Goal: Task Accomplishment & Management: Complete application form

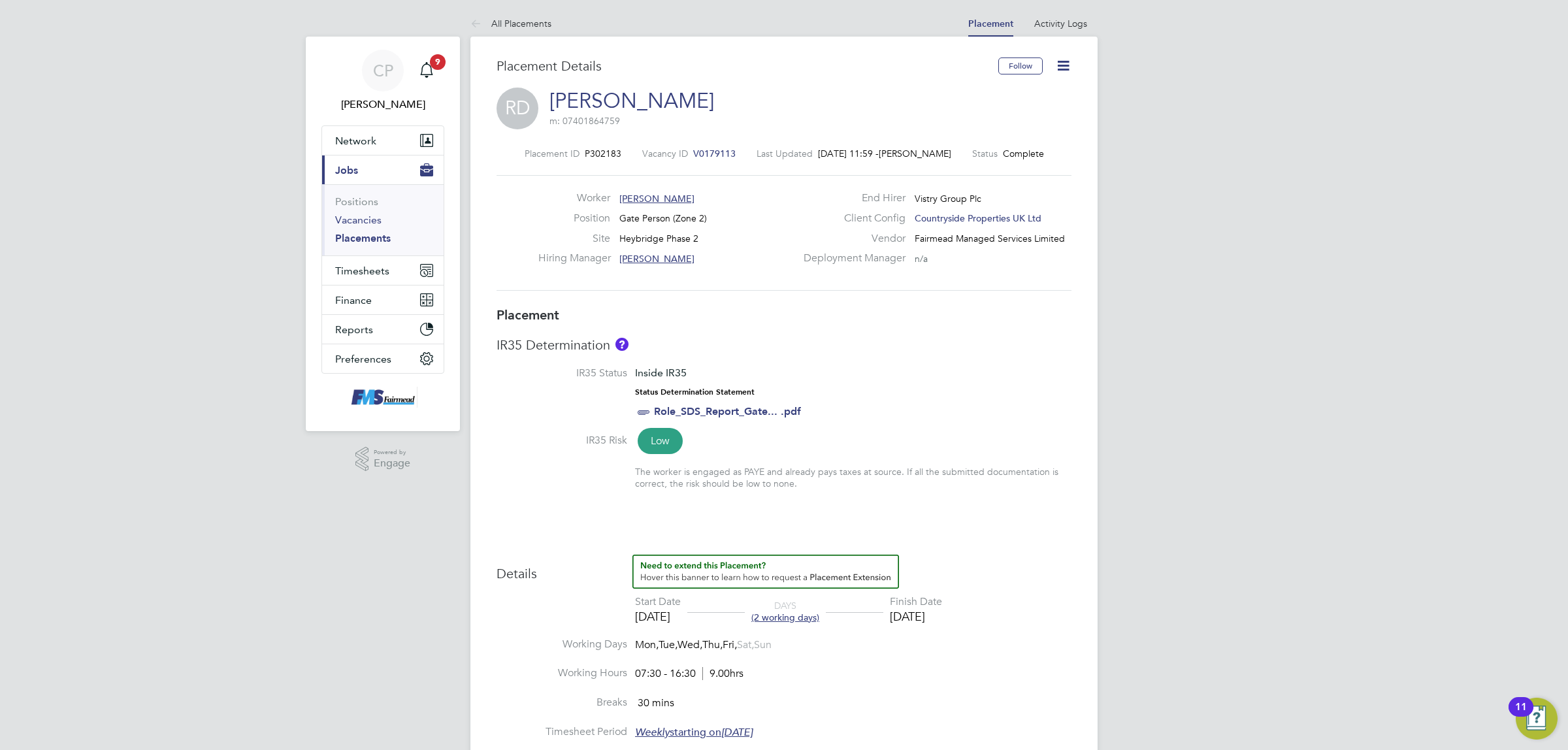
click at [363, 221] on link "Vacancies" at bounding box center [358, 220] width 47 height 12
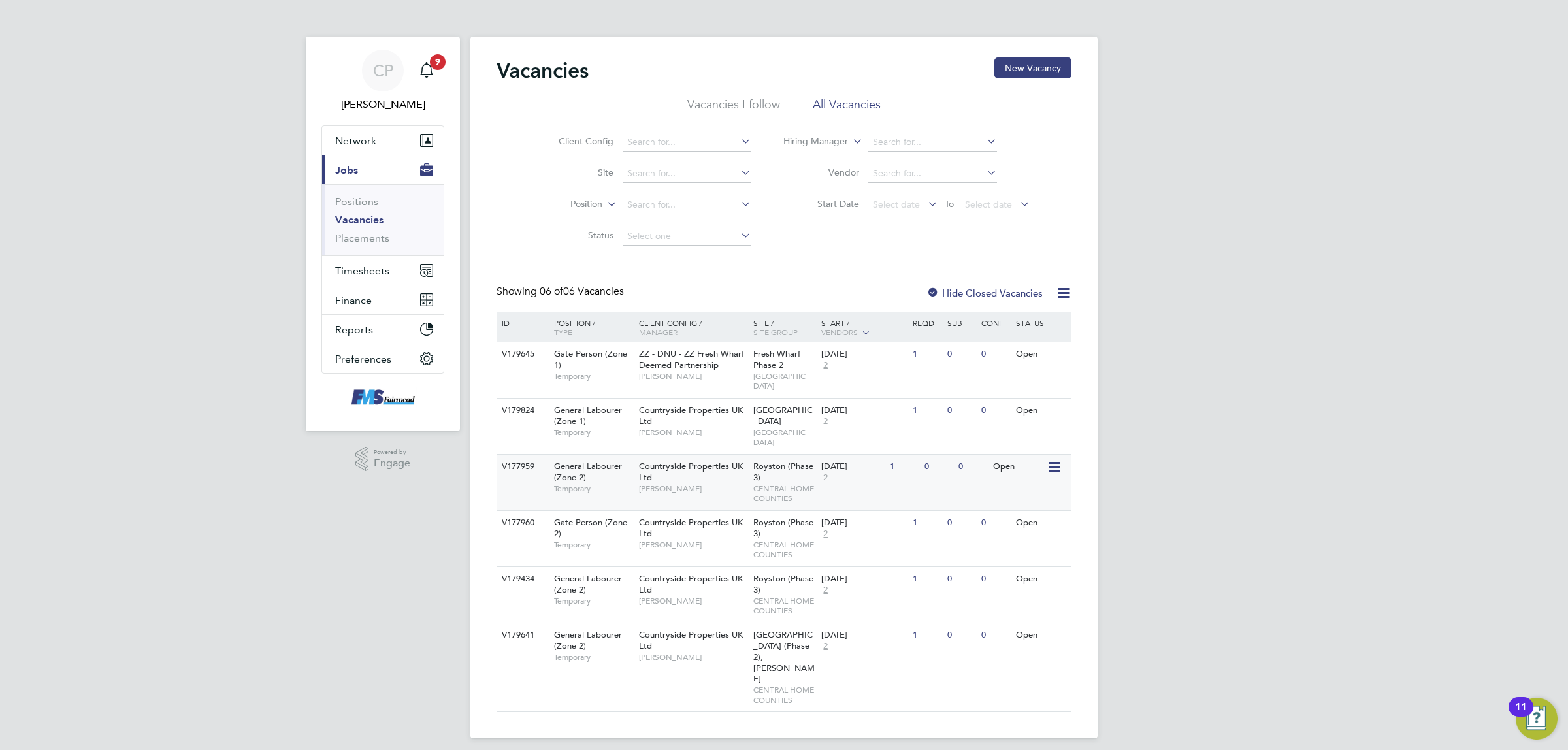
click at [716, 484] on span "[PERSON_NAME]" at bounding box center [692, 489] width 107 height 10
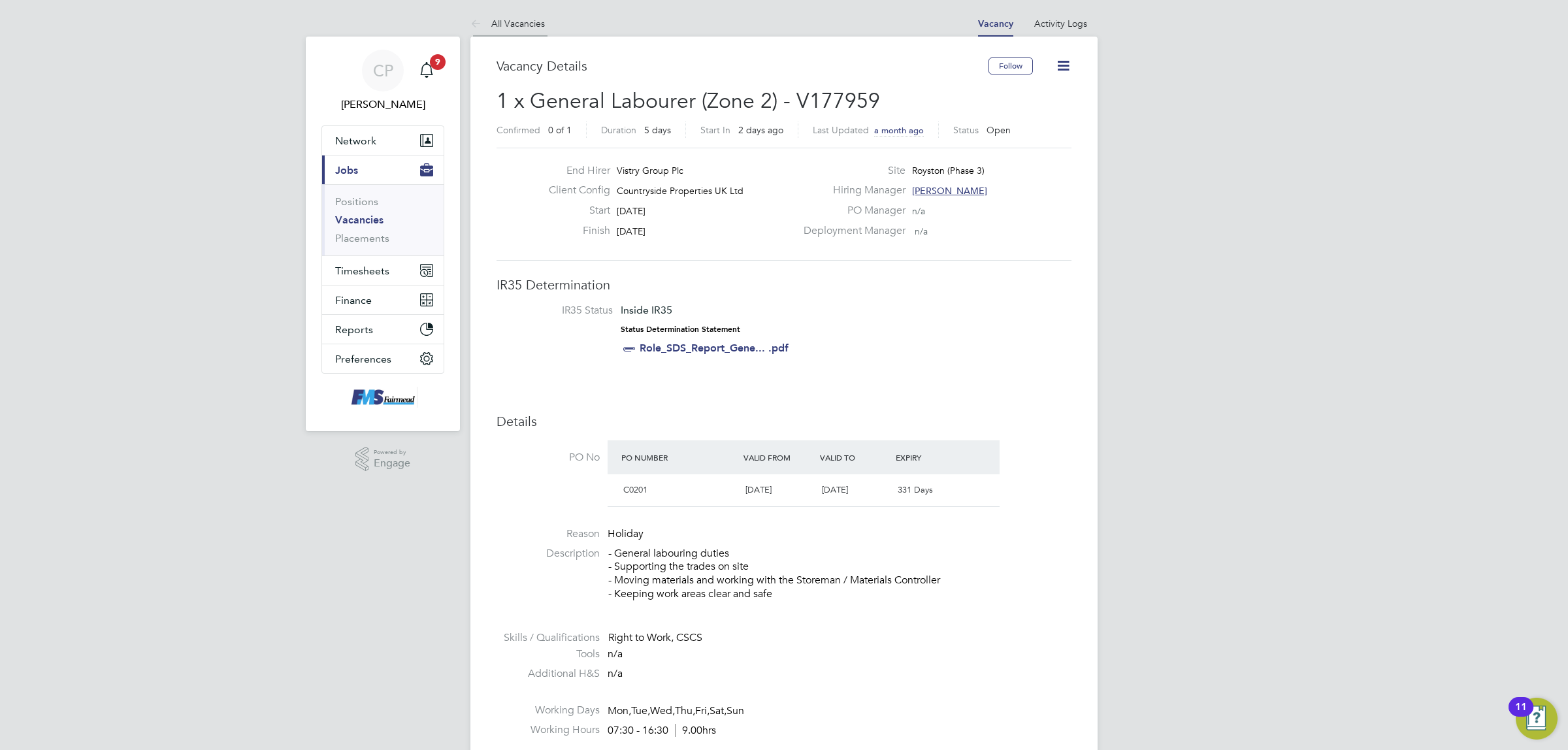
click at [507, 20] on link "All Vacancies" at bounding box center [507, 24] width 74 height 11
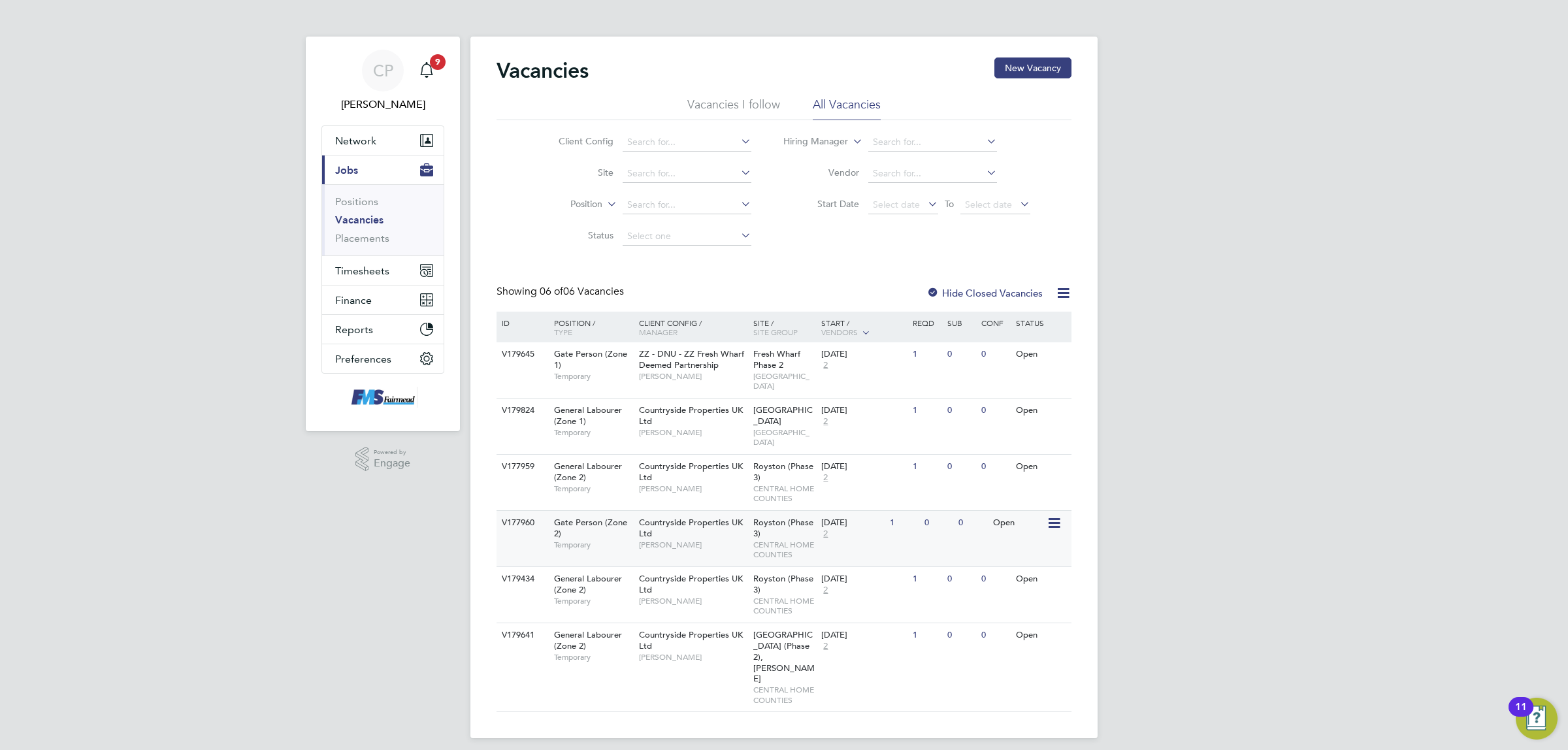
click at [720, 515] on div "Countryside Properties UK Ltd Robert May" at bounding box center [693, 533] width 114 height 45
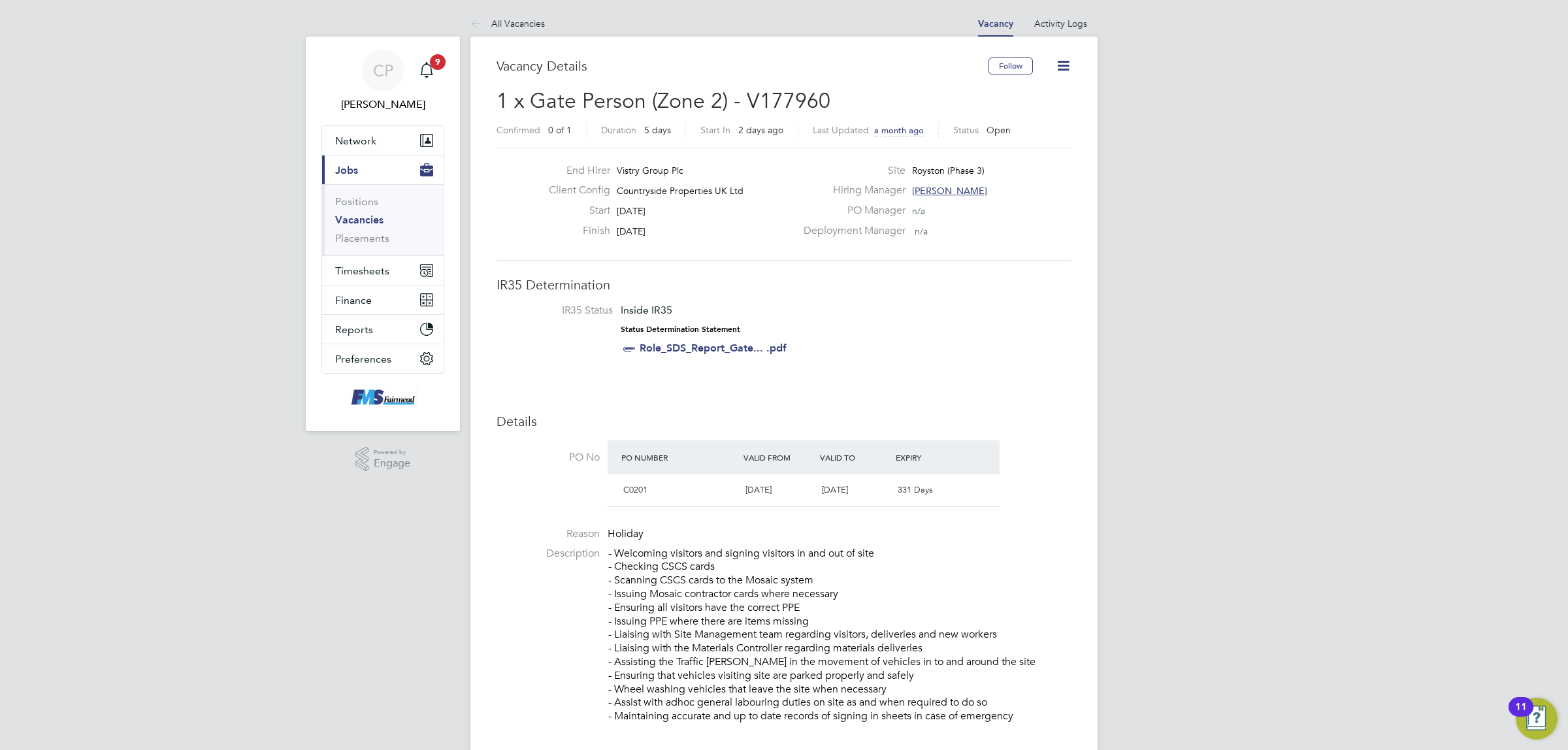
click at [683, 234] on div "Finish 05 Sep 2025" at bounding box center [666, 234] width 258 height 20
click at [480, 25] on icon at bounding box center [478, 24] width 16 height 16
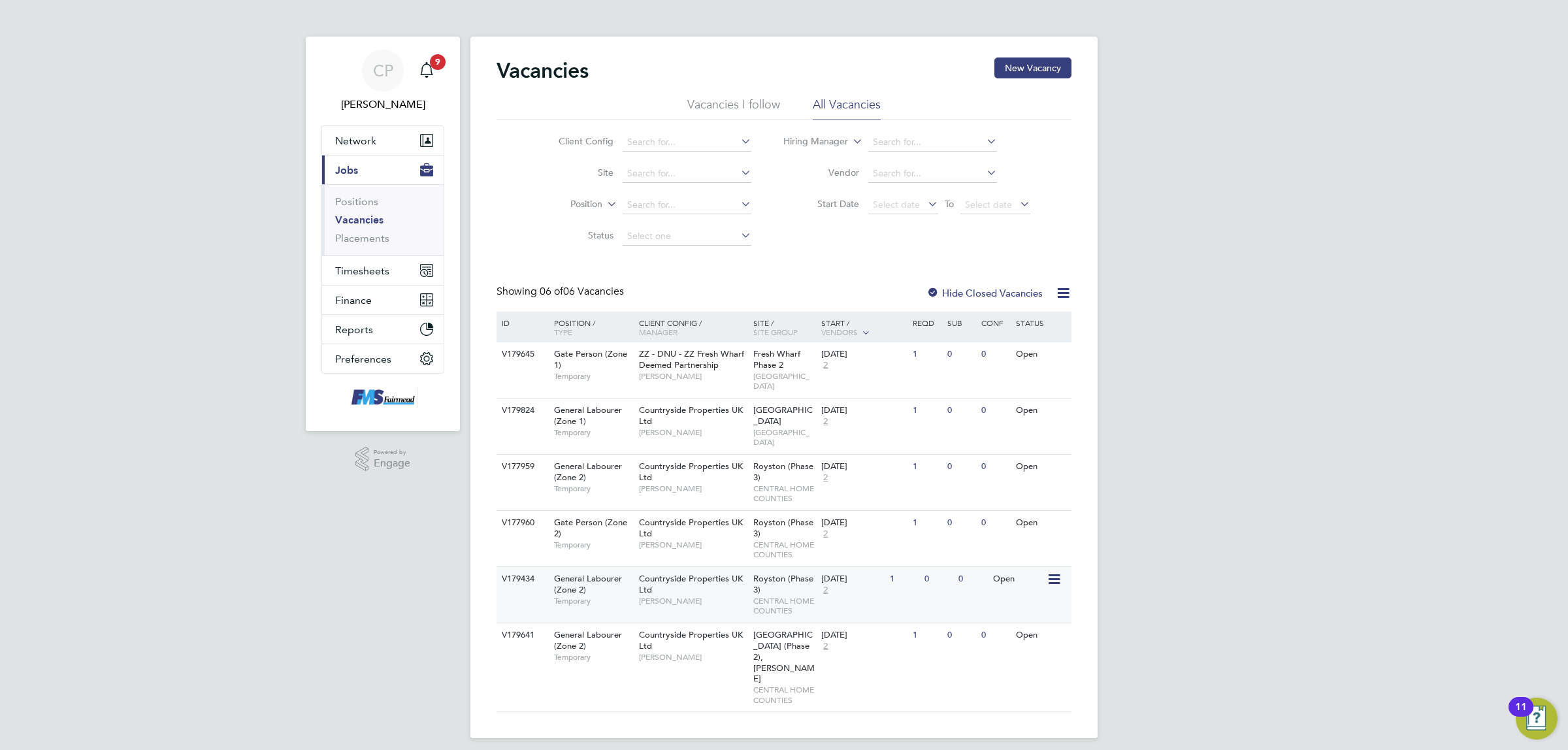
click at [738, 567] on div "Countryside Properties UK Ltd Robert May" at bounding box center [693, 589] width 114 height 45
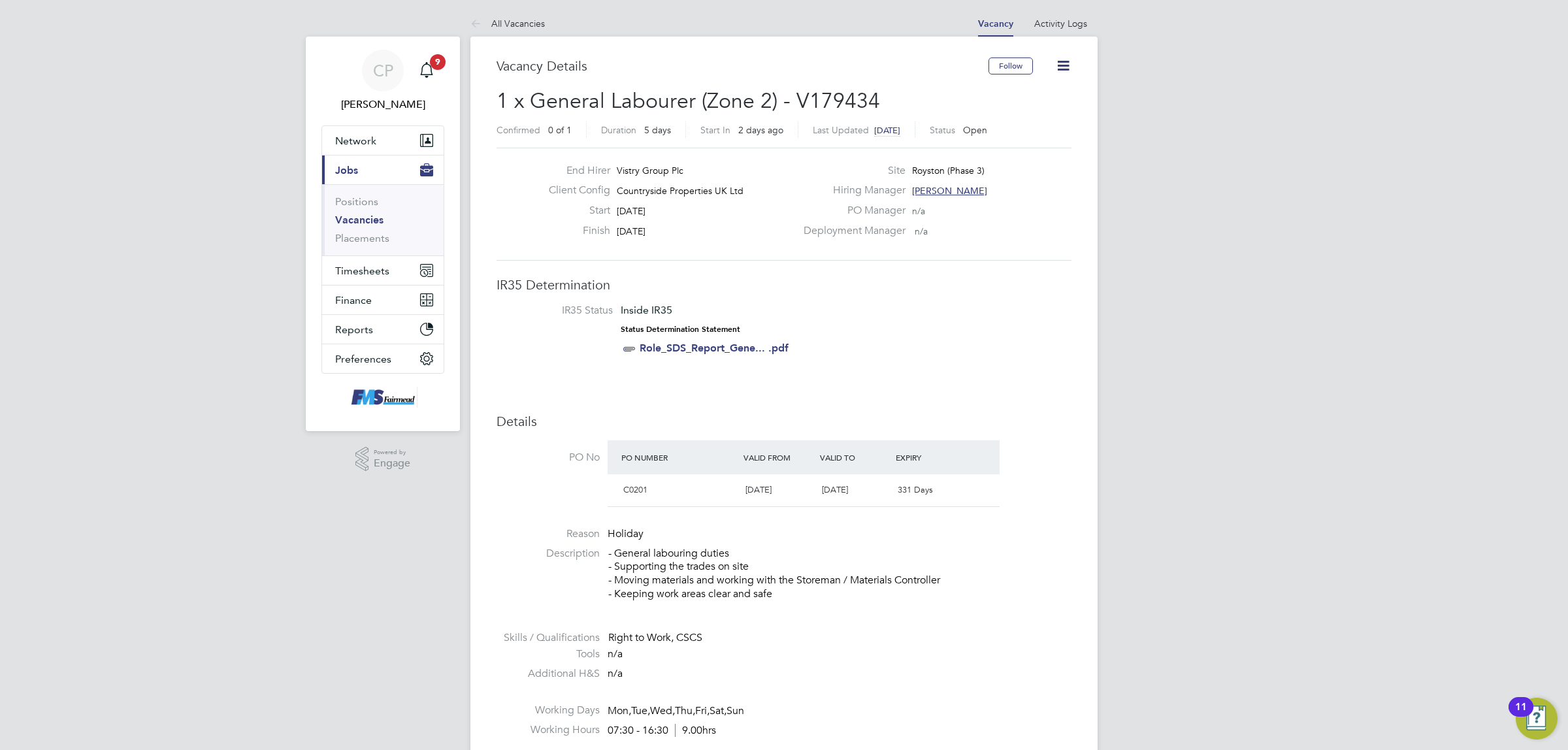
click at [373, 168] on button "Current page: Jobs" at bounding box center [383, 170] width 122 height 29
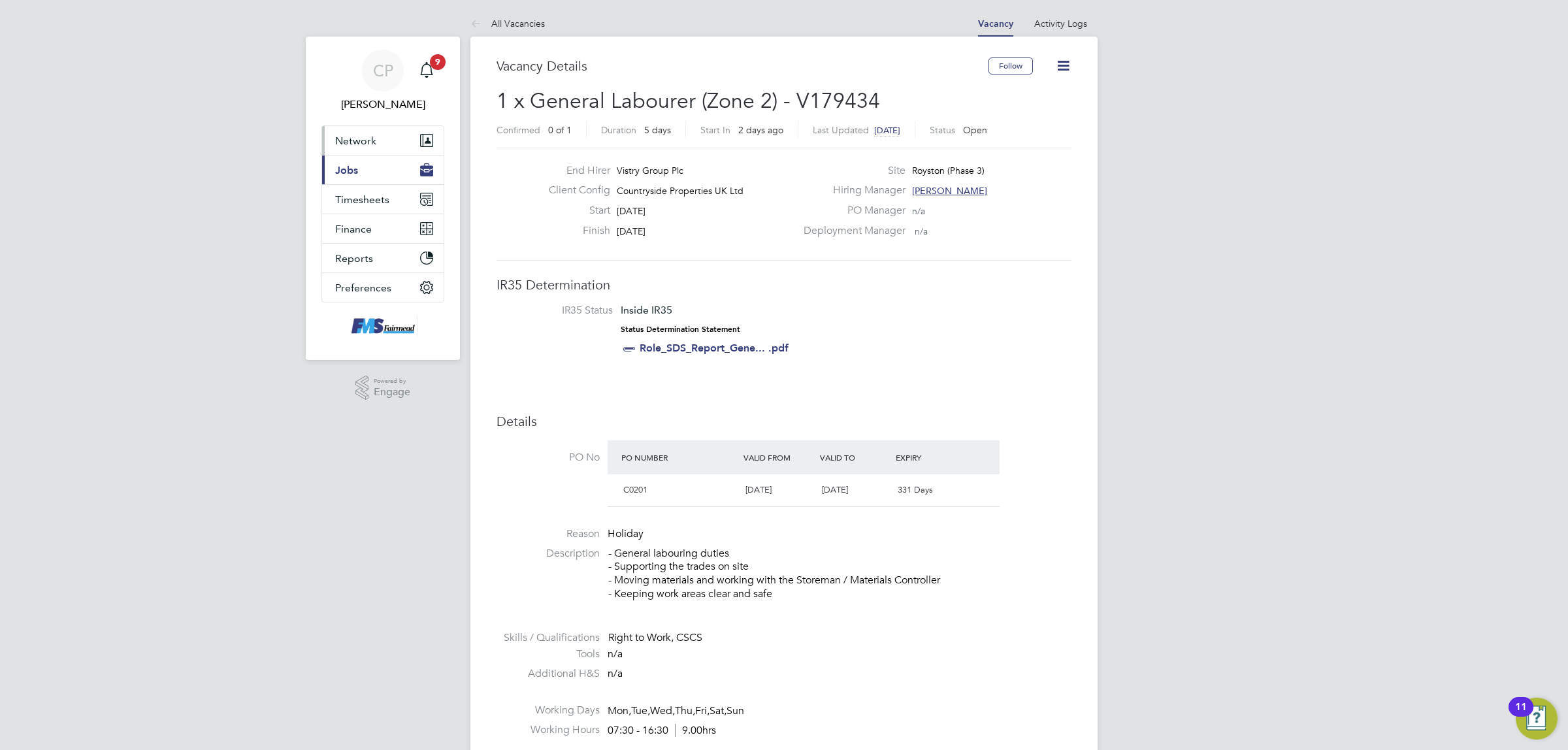
click at [373, 139] on span "Network" at bounding box center [355, 141] width 41 height 12
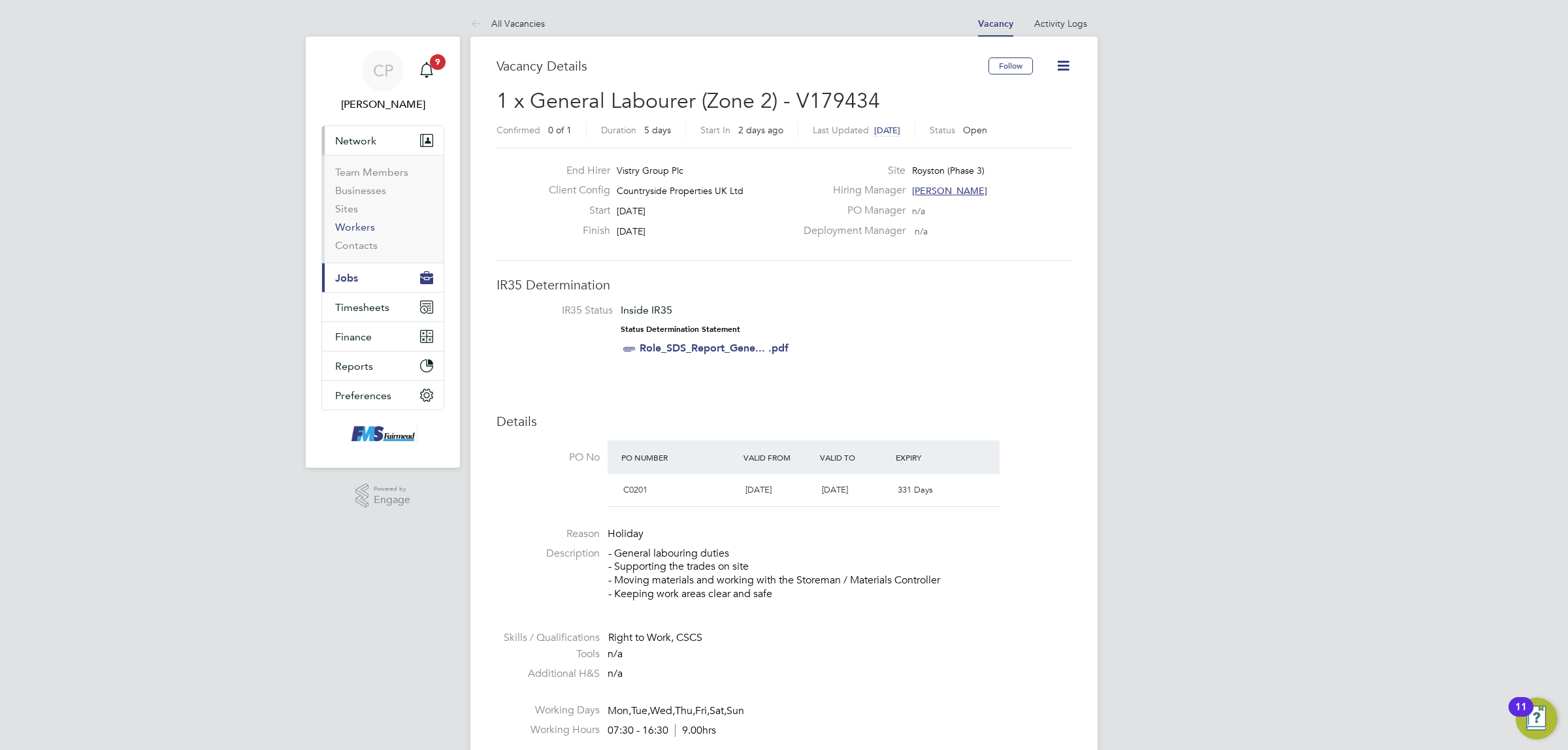
click at [353, 229] on link "Workers" at bounding box center [355, 226] width 40 height 12
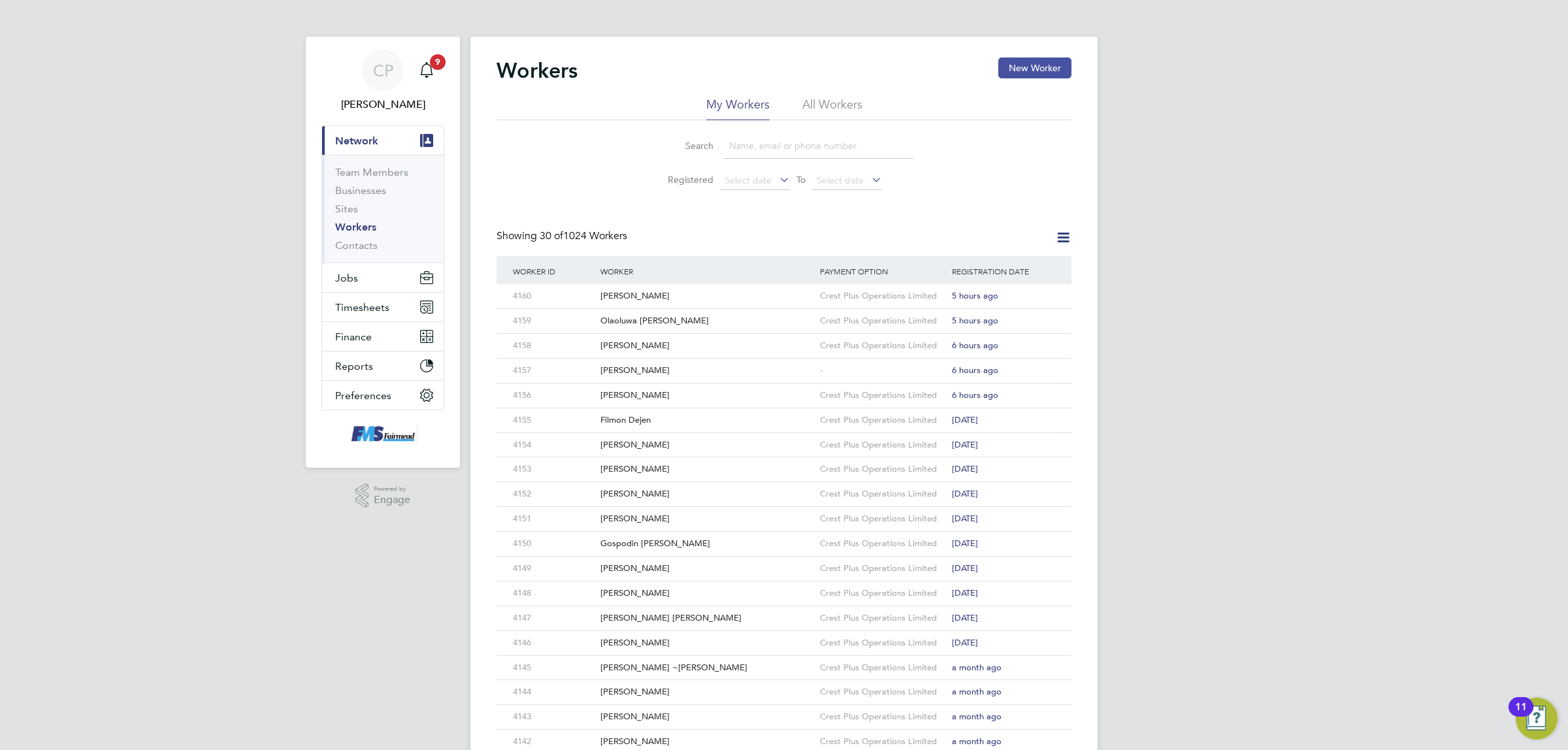
click at [1023, 70] on button "New Worker" at bounding box center [1034, 67] width 73 height 21
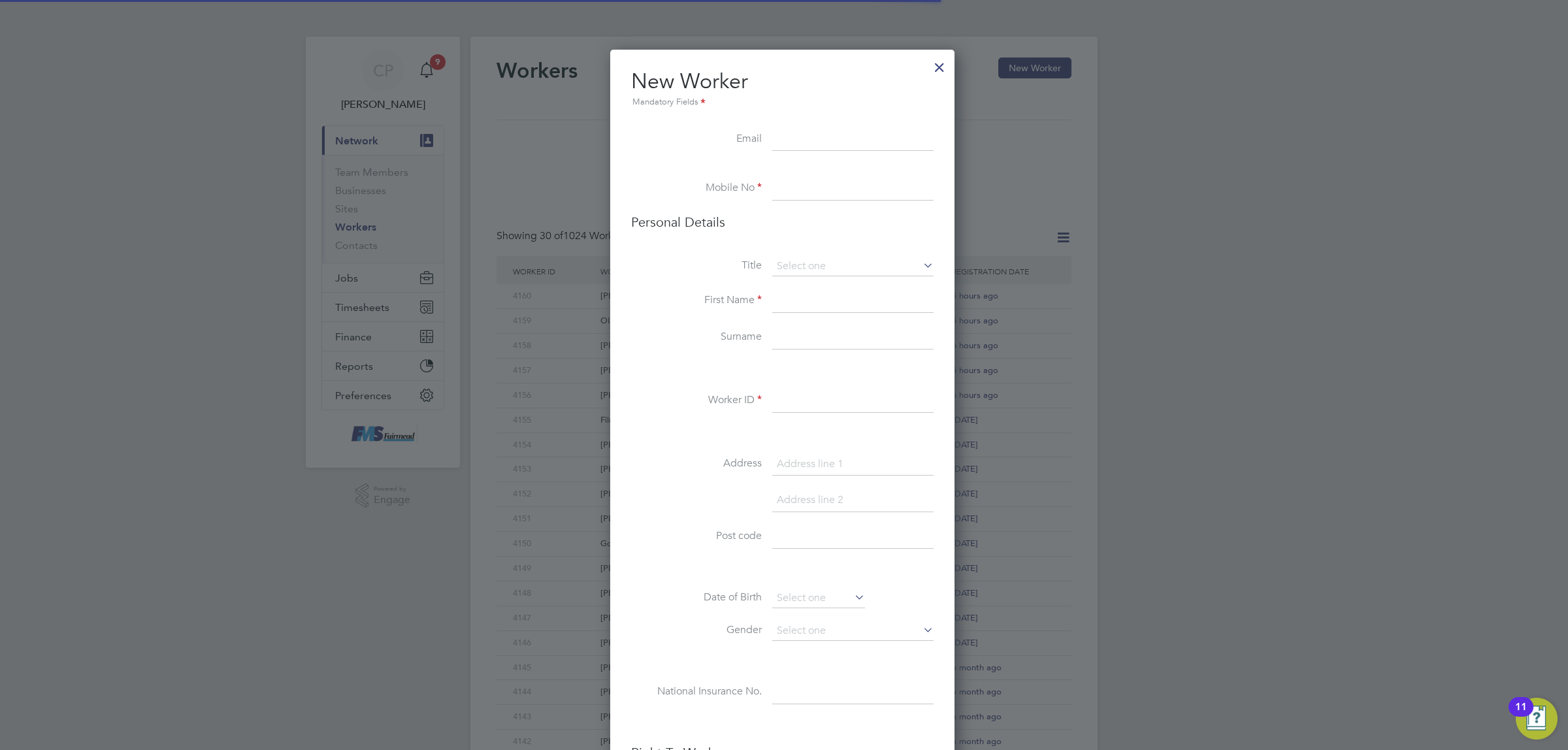
scroll to position [1108, 347]
click at [827, 147] on input at bounding box center [853, 140] width 162 height 24
click at [812, 135] on input at bounding box center [853, 140] width 162 height 24
paste input "mosu33@yahoo.com"
type input "mosu33@yahoo.com"
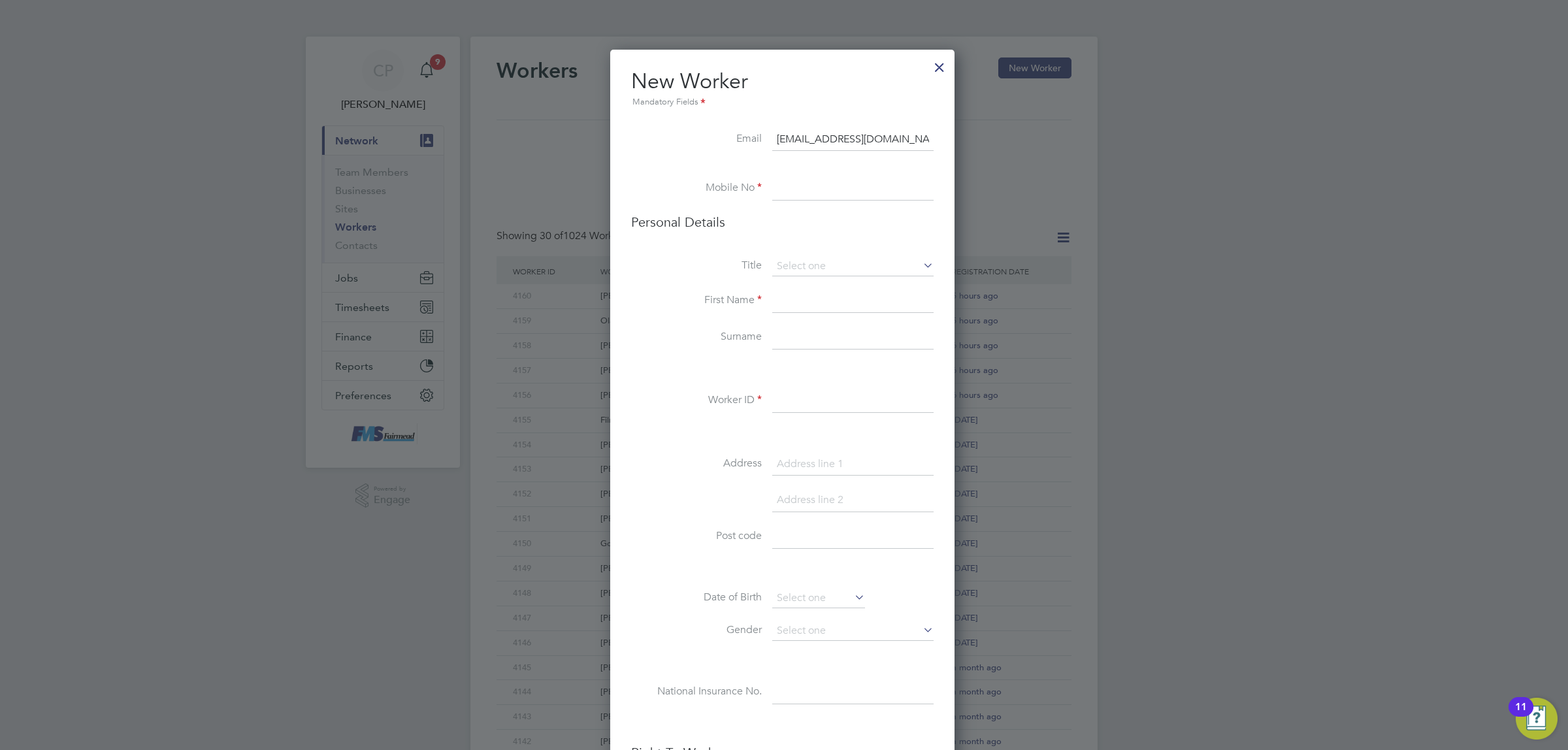
click at [818, 175] on ul "New Worker Mandatory Fields Email mosu33@yahoo.com Mobile No Personal Details T…" at bounding box center [782, 597] width 302 height 1060
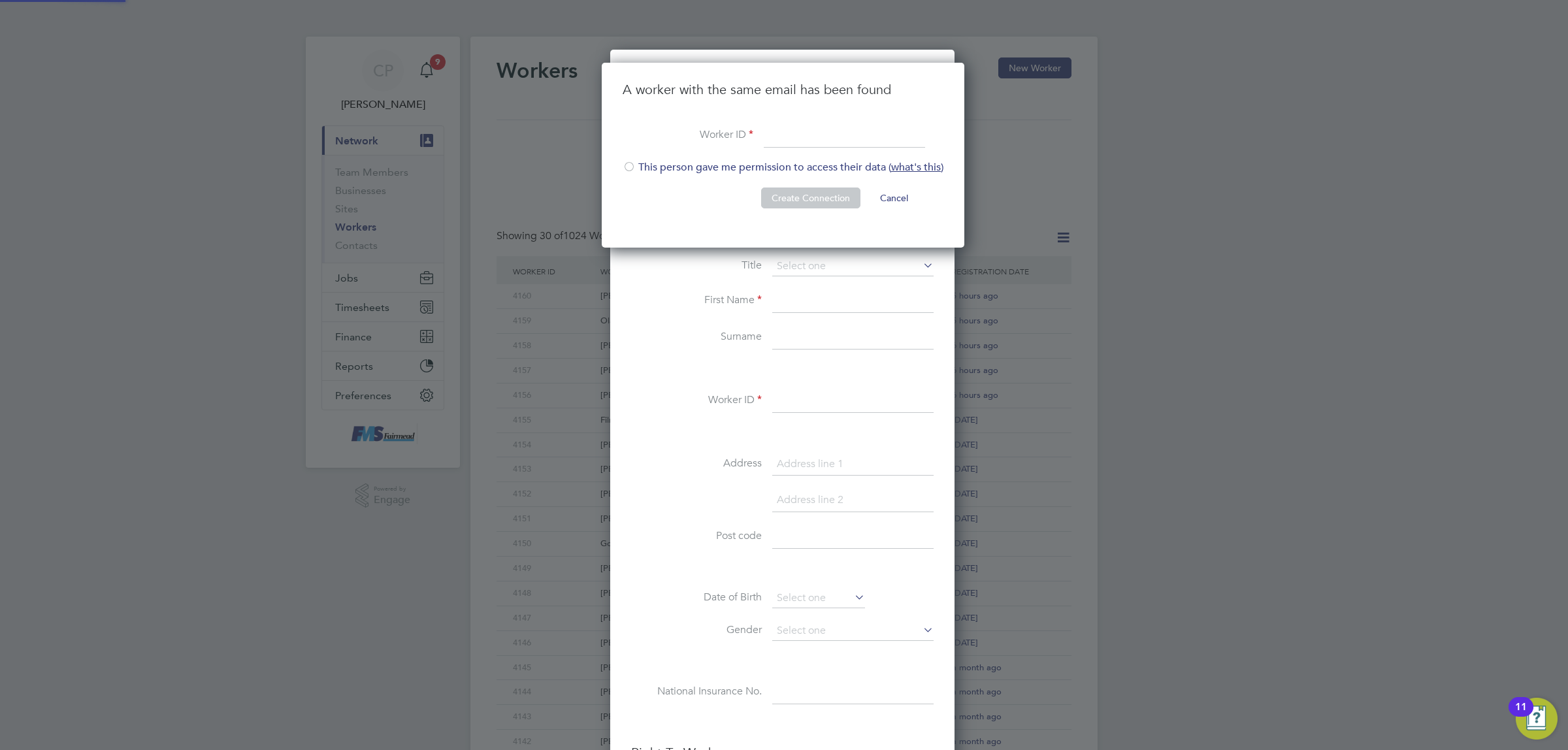
scroll to position [186, 364]
type input "4161"
click at [632, 162] on div at bounding box center [629, 168] width 13 height 13
click at [818, 194] on button "Create Connection" at bounding box center [811, 198] width 99 height 21
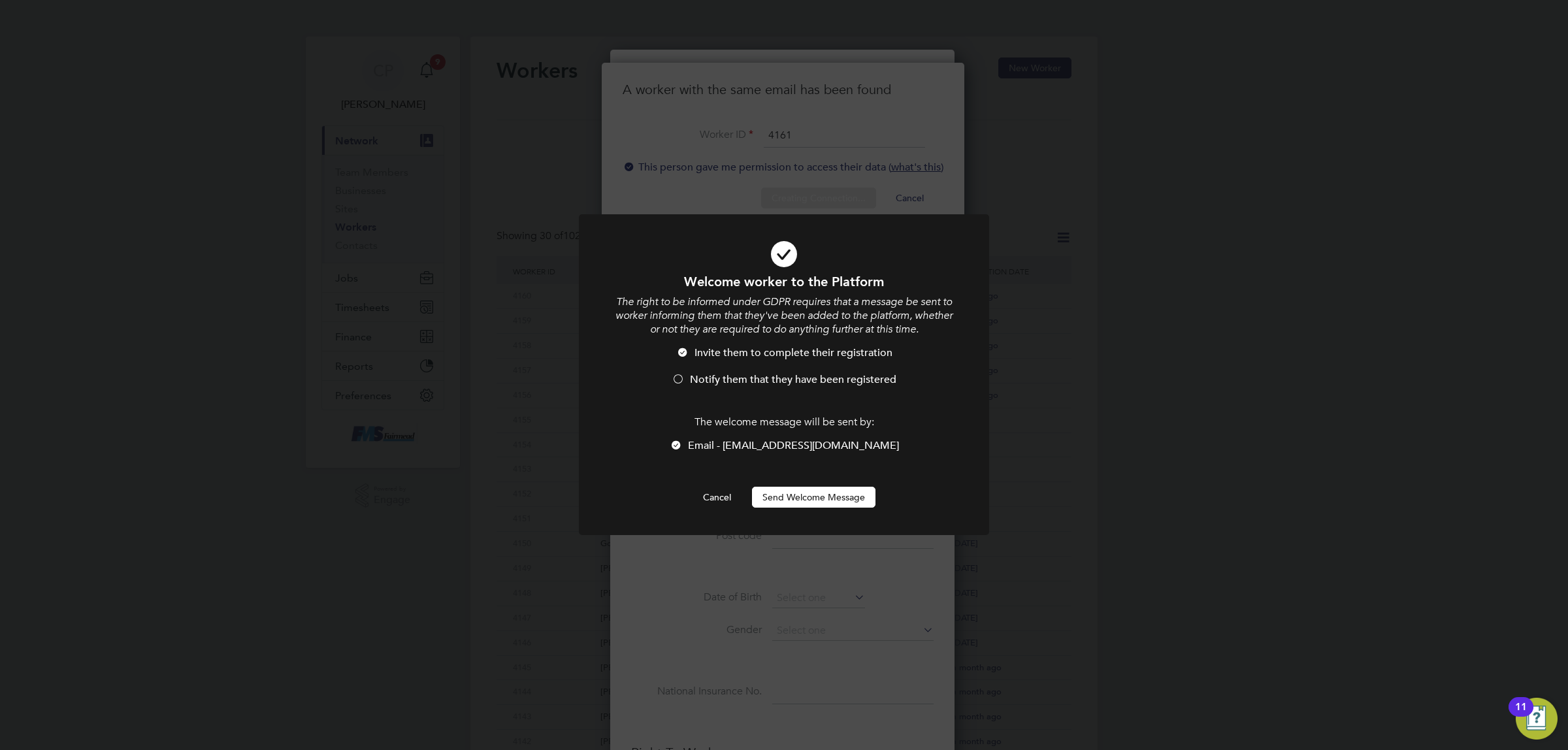
click at [734, 381] on span "Notify them that they have been registered" at bounding box center [793, 380] width 206 height 13
click at [804, 496] on button "Send Welcome Message" at bounding box center [813, 497] width 124 height 21
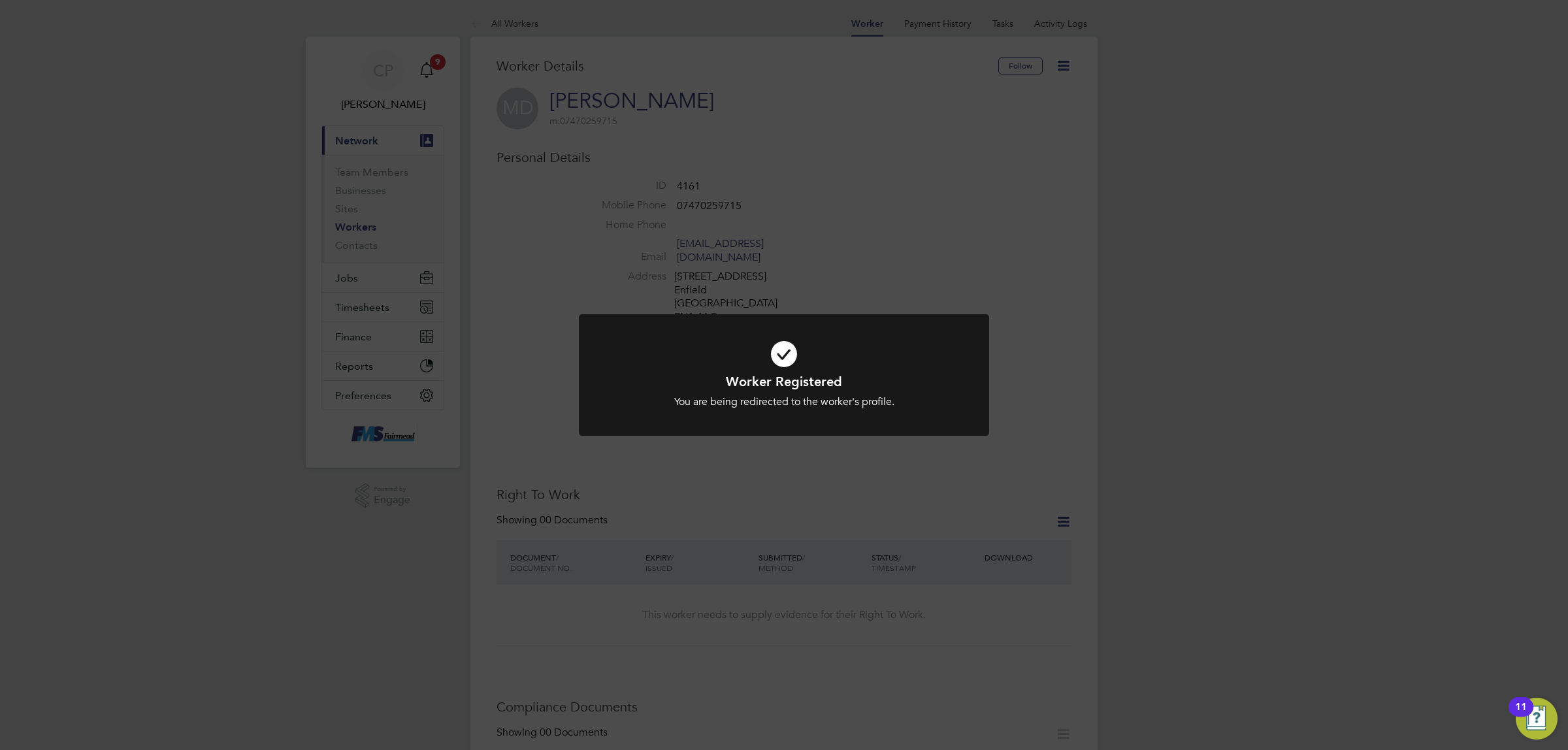
click at [900, 193] on div "Worker Registered You are being redirected to the worker's profile. Cancel Okay" at bounding box center [784, 375] width 1568 height 750
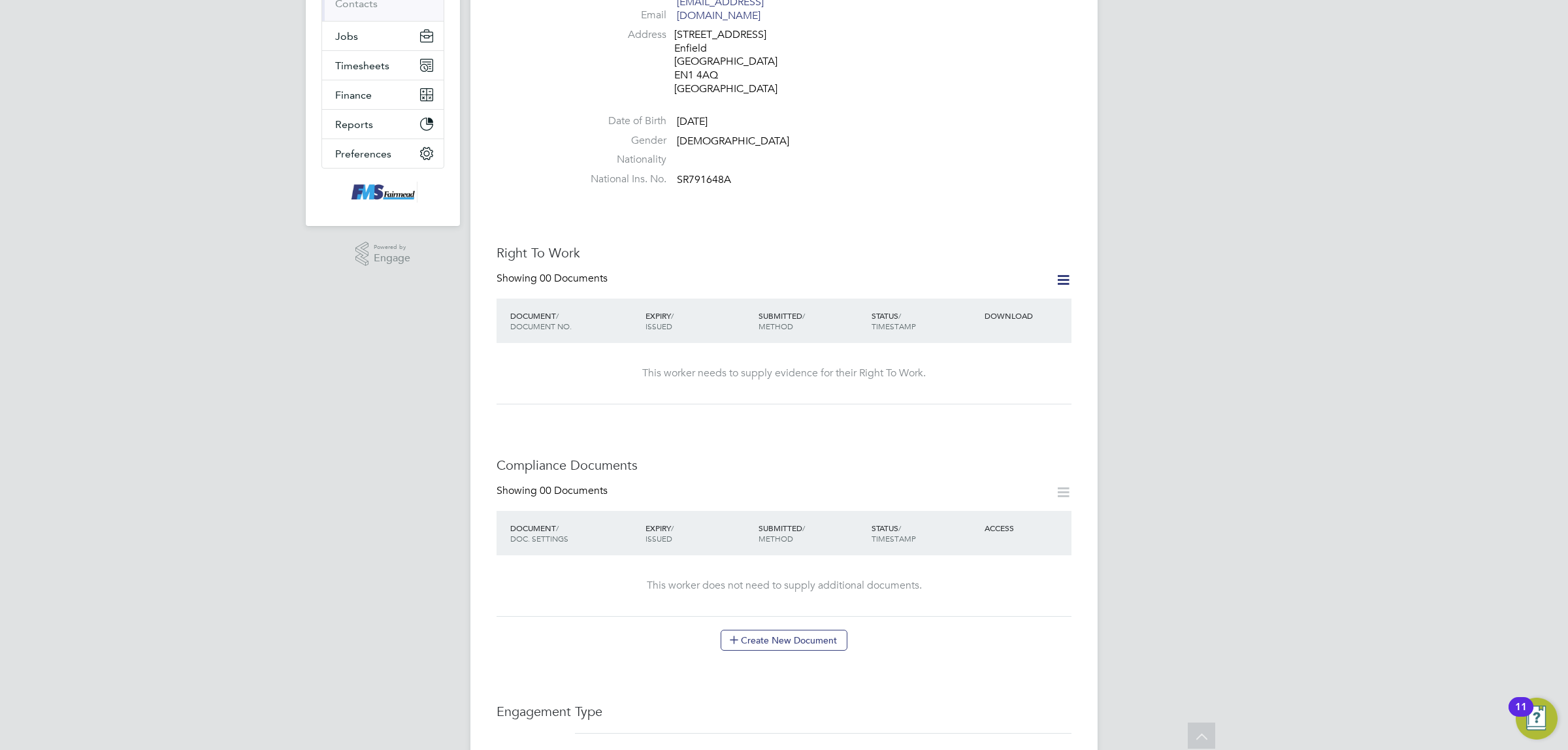
scroll to position [245, 0]
click at [1061, 269] on icon at bounding box center [1062, 277] width 16 height 16
click at [955, 294] on li "Add Right To Work Document" at bounding box center [990, 294] width 158 height 18
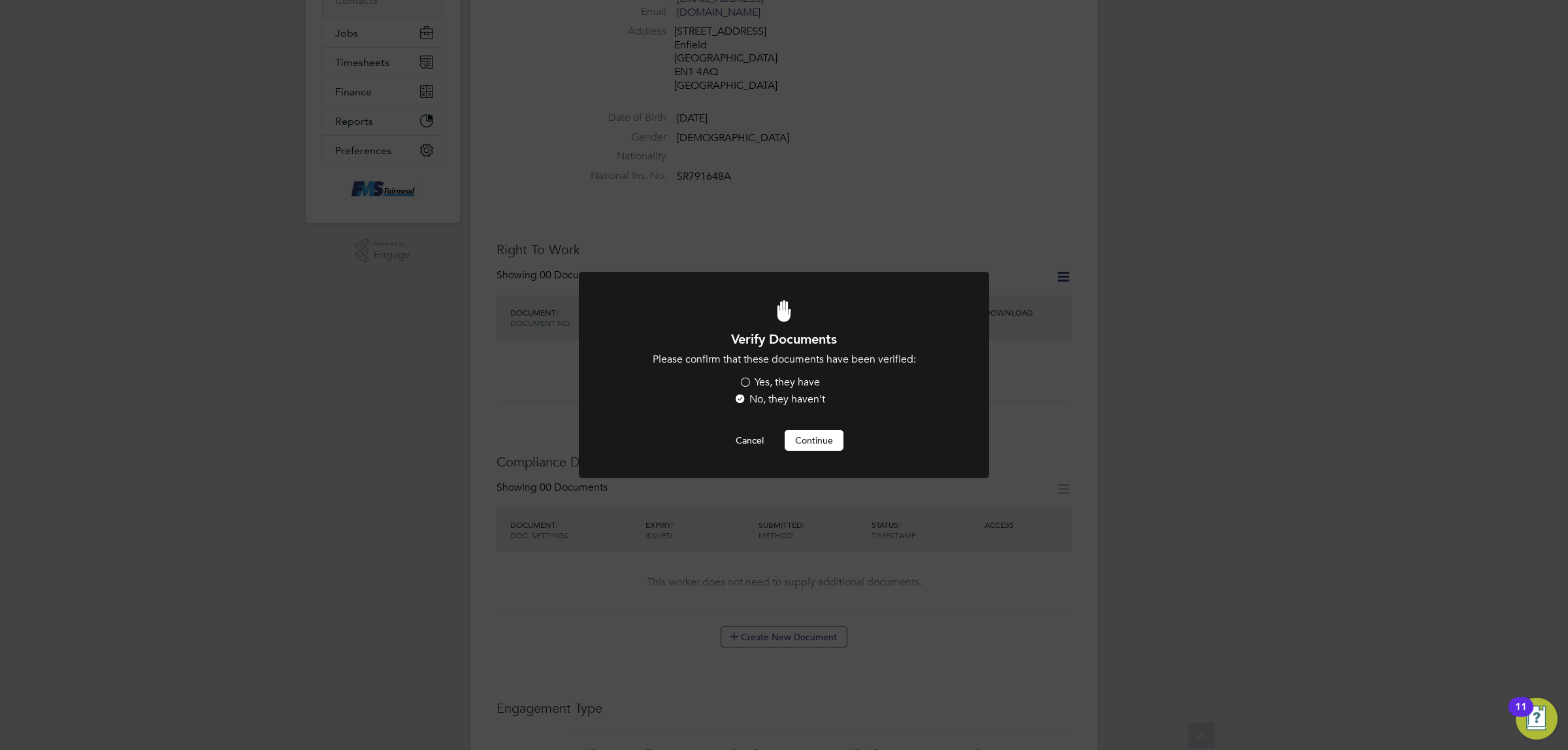
click at [742, 379] on label "Yes, they have" at bounding box center [778, 382] width 81 height 13
click at [0, 0] on input "Yes, they have" at bounding box center [0, 0] width 0 height 0
click at [808, 433] on button "Continue" at bounding box center [814, 440] width 59 height 21
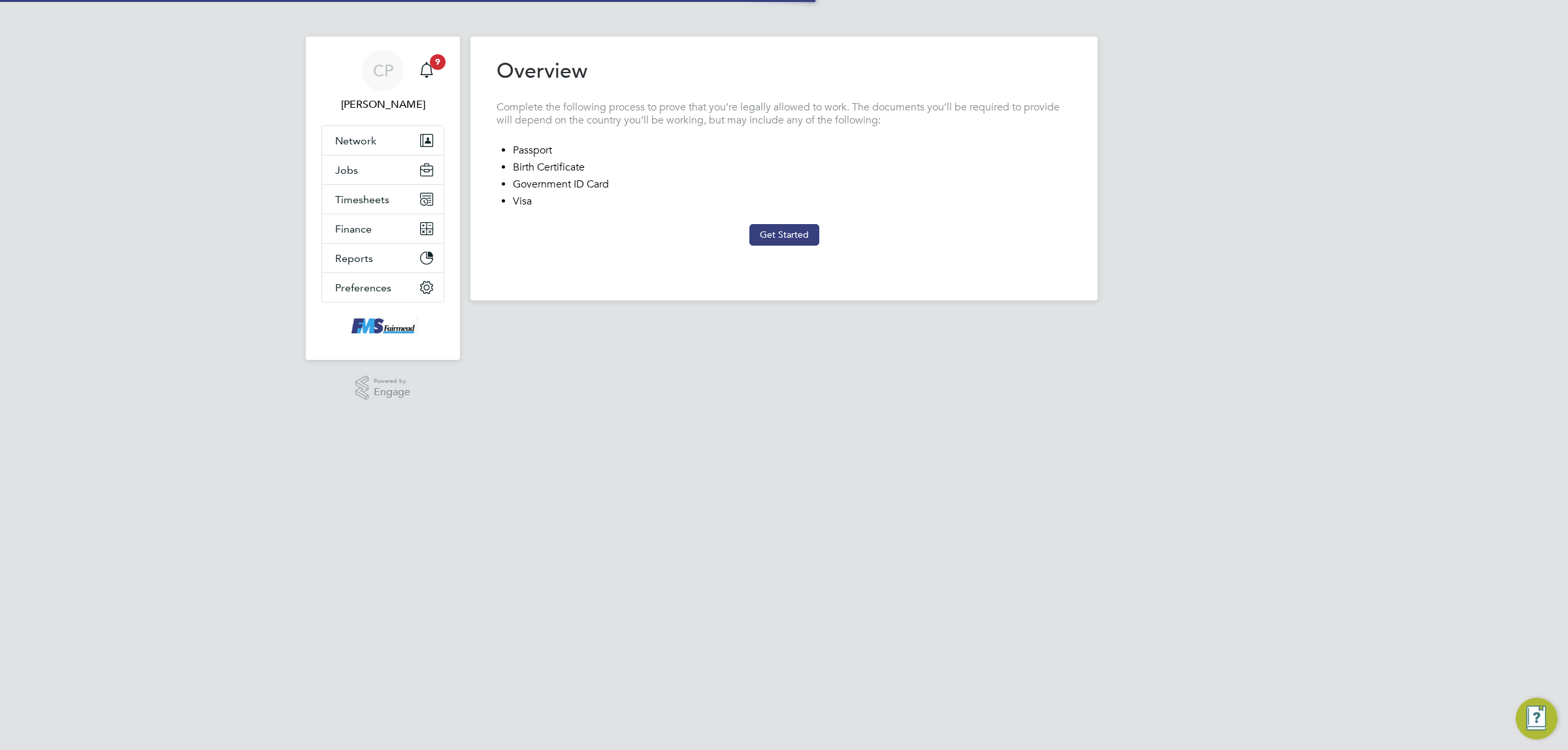
type input "United Kingdom"
click at [789, 233] on button "Get Started" at bounding box center [784, 235] width 70 height 21
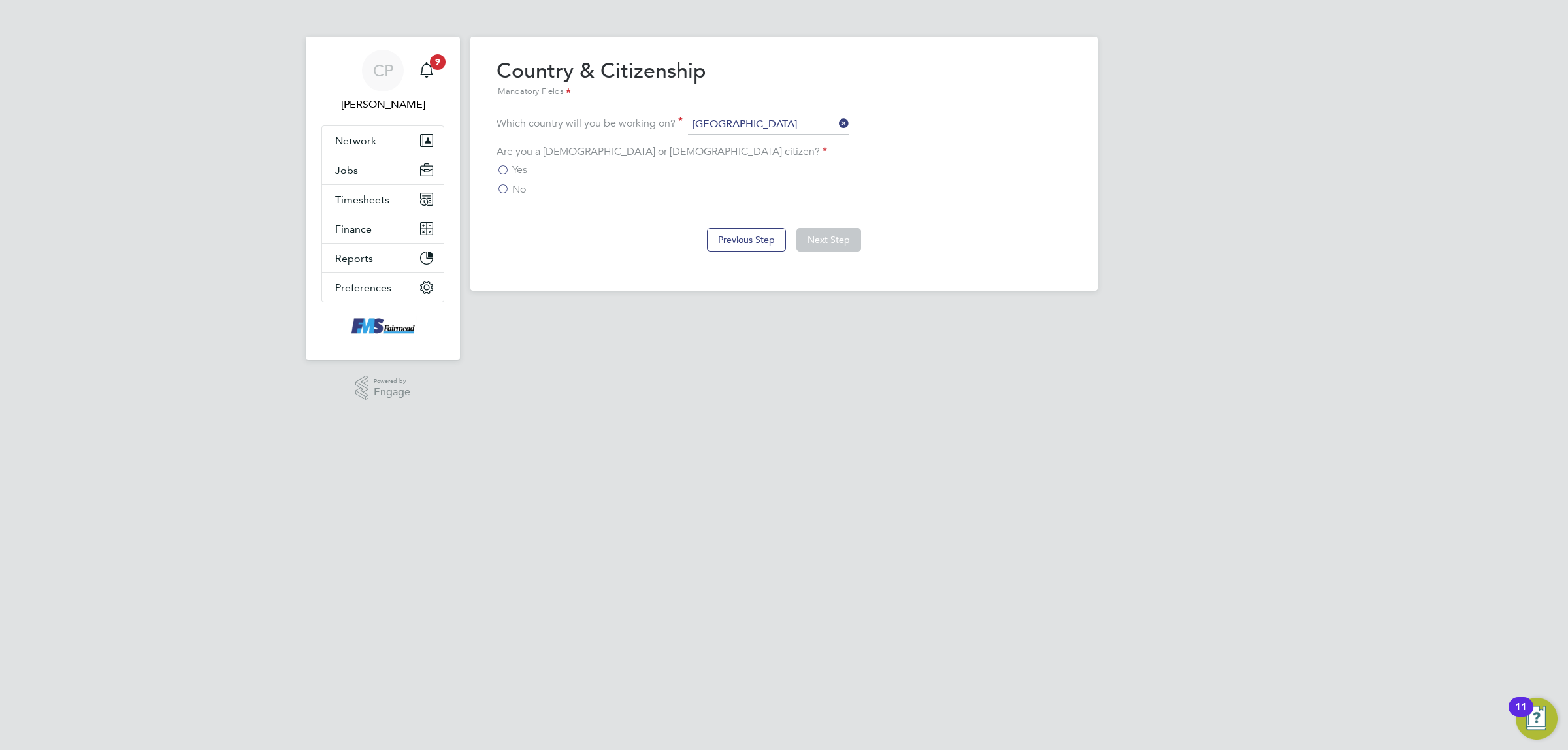
drag, startPoint x: 724, startPoint y: 240, endPoint x: 659, endPoint y: 261, distance: 68.3
click at [724, 240] on button "Previous Step" at bounding box center [746, 240] width 79 height 24
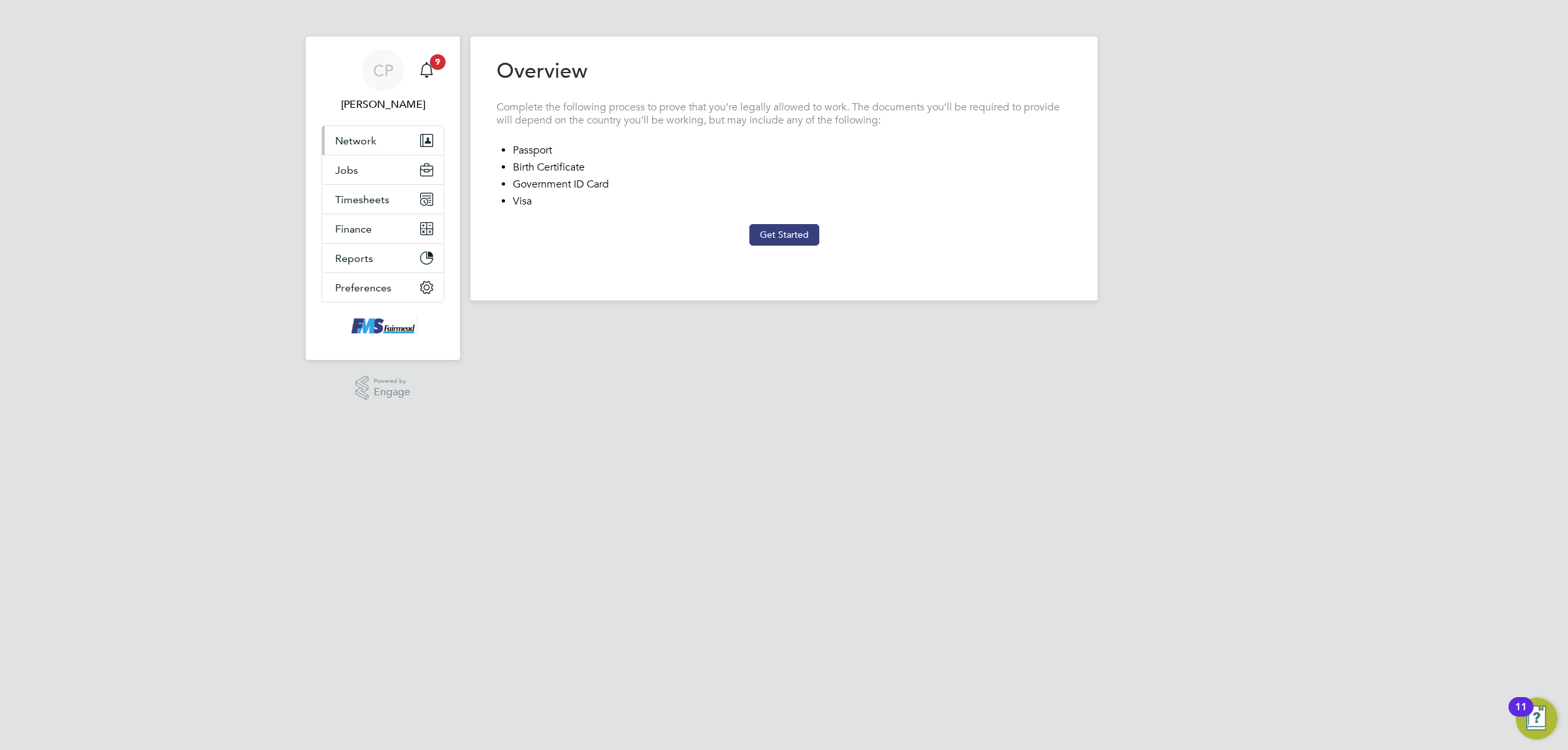
click at [367, 138] on span "Network" at bounding box center [355, 141] width 41 height 12
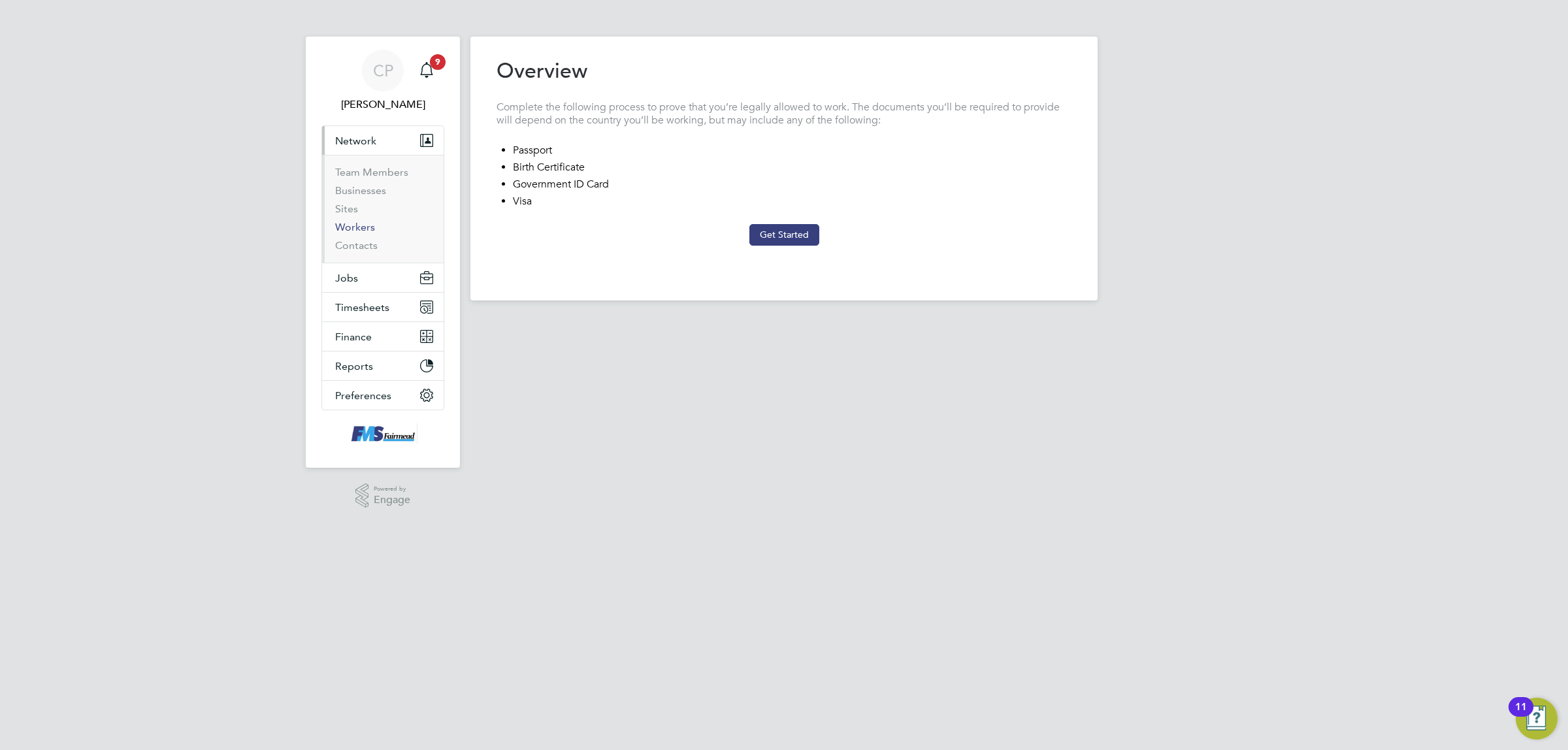
click at [356, 227] on link "Workers" at bounding box center [355, 226] width 40 height 12
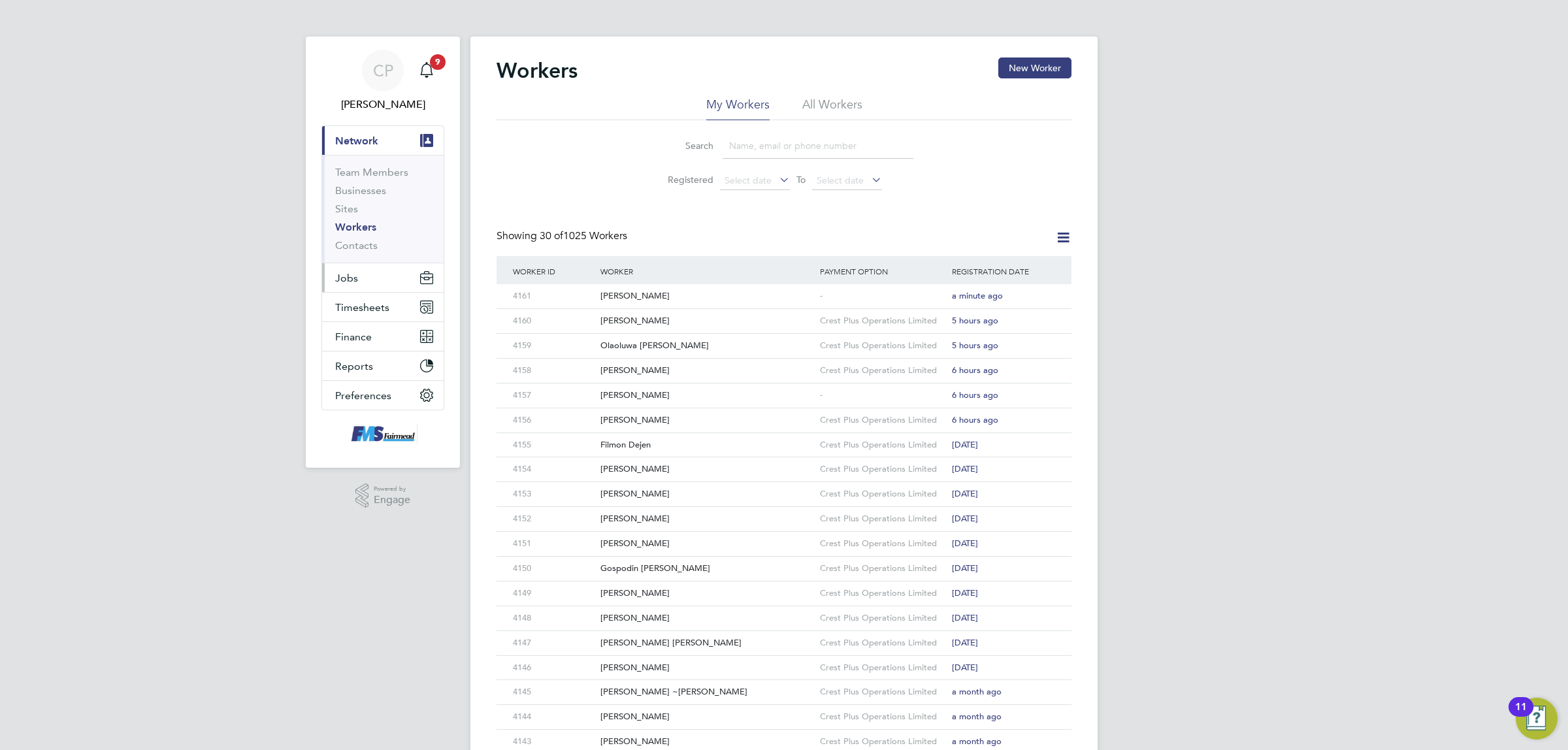
click at [370, 289] on button "Jobs" at bounding box center [383, 278] width 122 height 29
click at [369, 221] on link "Vacancies" at bounding box center [358, 220] width 47 height 12
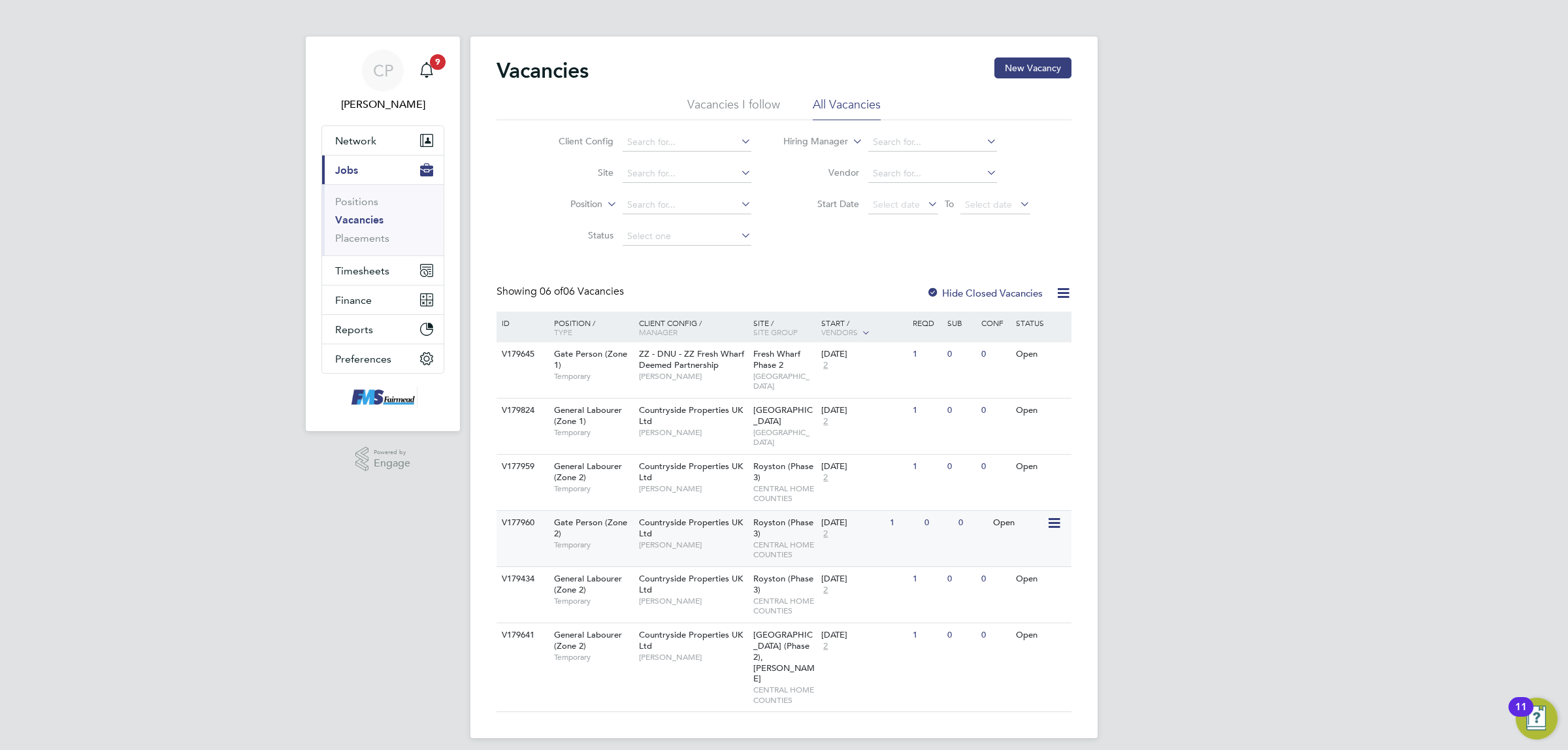
click at [719, 540] on span "[PERSON_NAME]" at bounding box center [692, 545] width 107 height 10
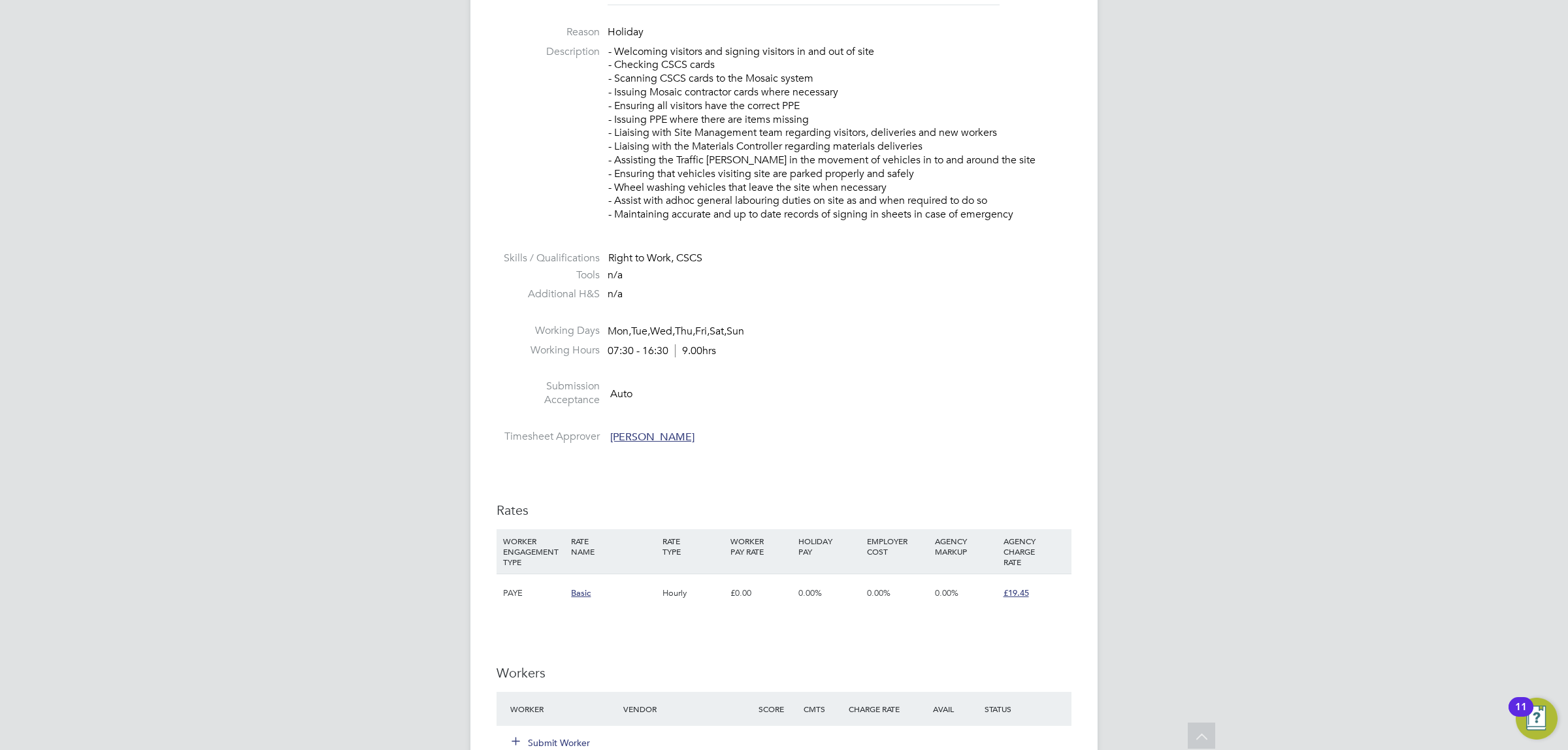
scroll to position [653, 0]
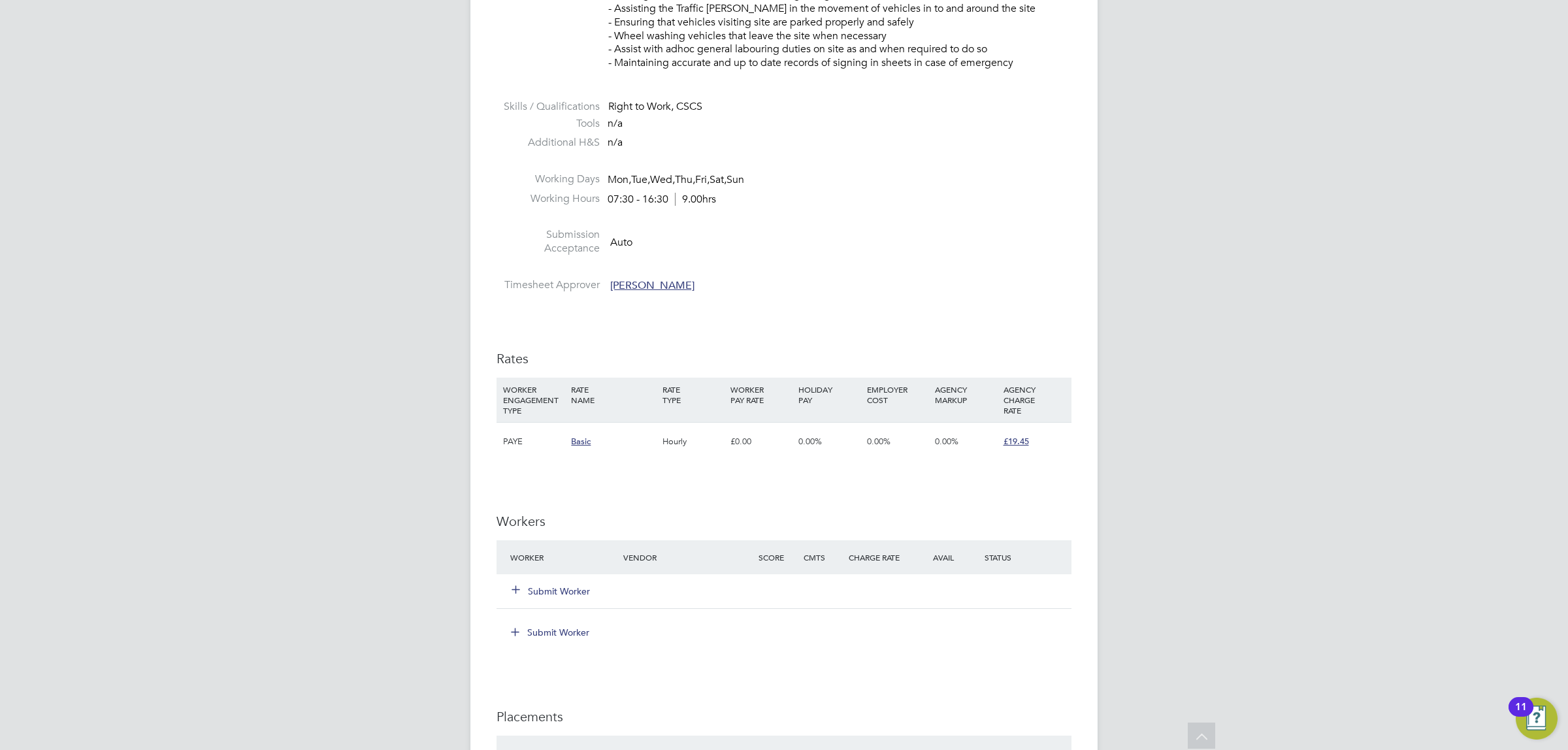
click at [546, 588] on button "Submit Worker" at bounding box center [551, 591] width 78 height 13
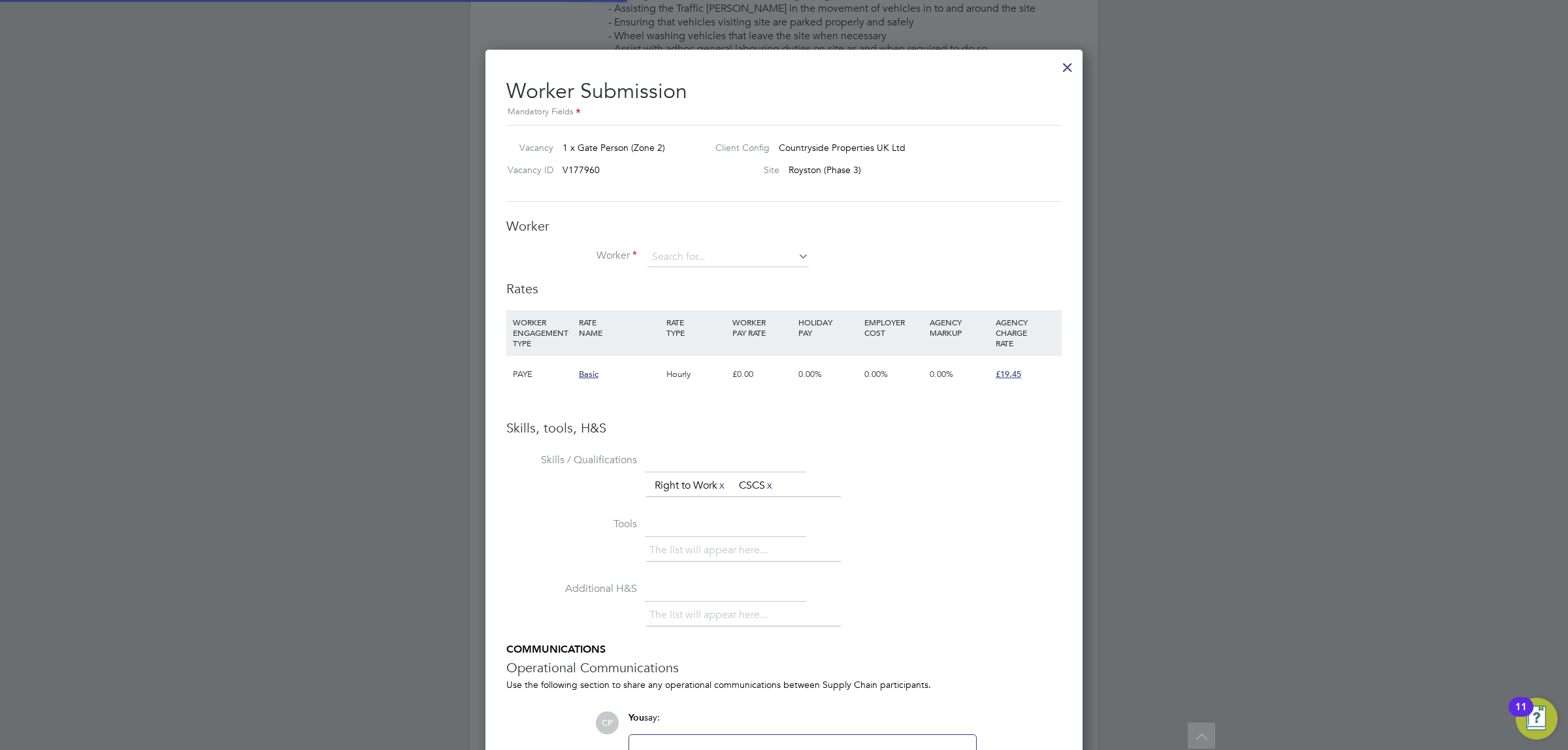
scroll to position [827, 598]
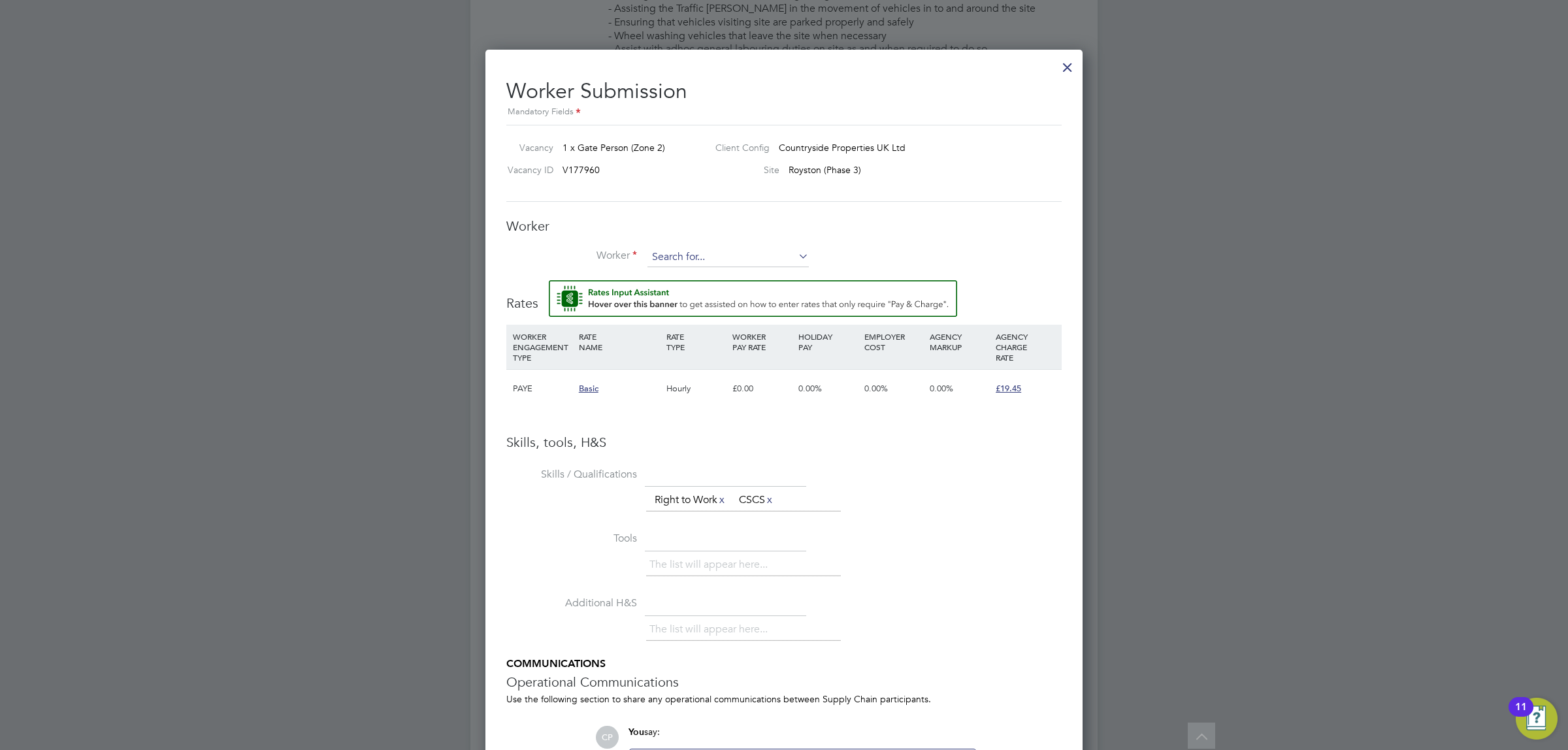
click at [658, 248] on input at bounding box center [728, 258] width 162 height 20
click at [722, 273] on li "Mircea Davidescu ( 4161 )" at bounding box center [728, 276] width 163 height 18
type input "Mircea Davidescu (4161)"
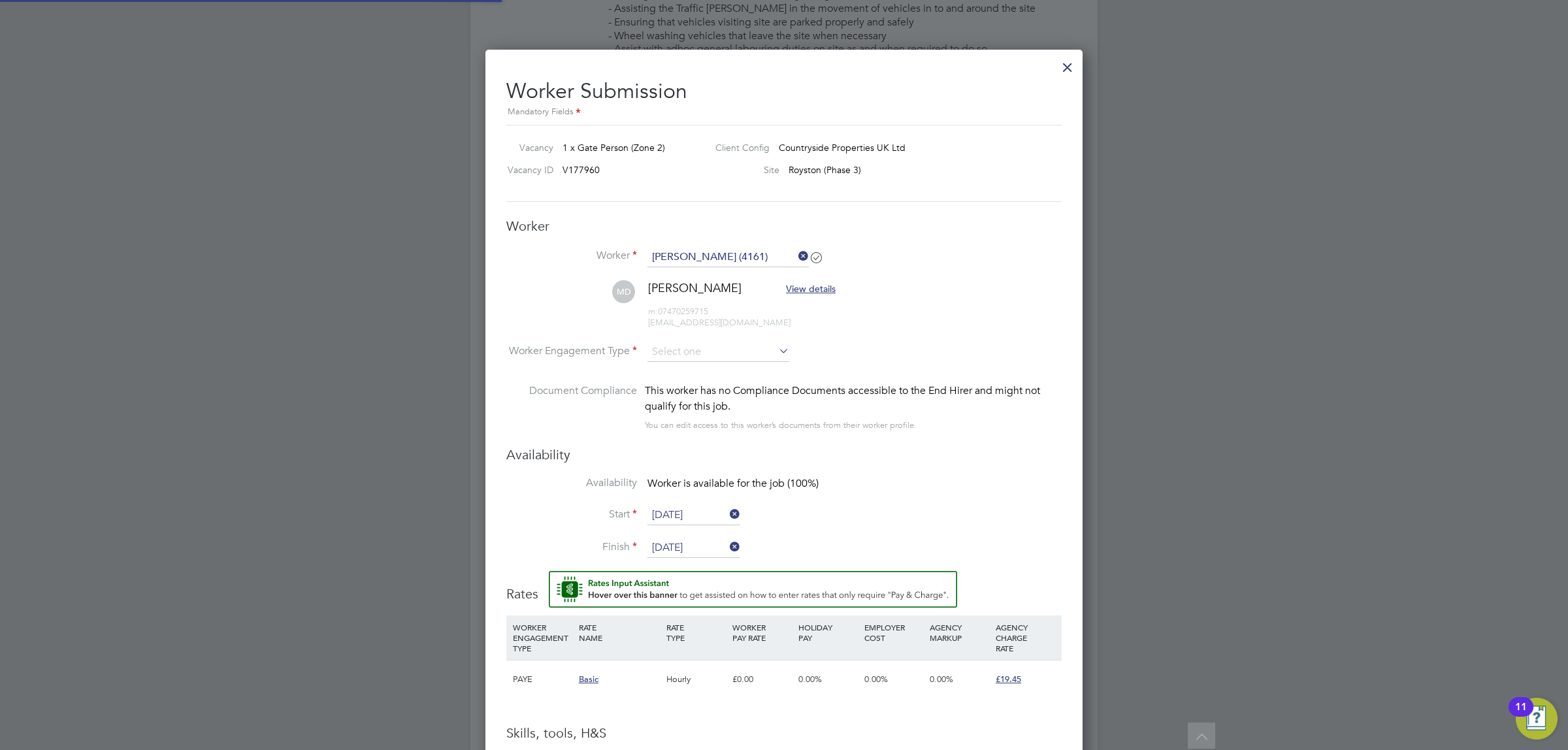
scroll to position [1132, 598]
click at [714, 346] on input at bounding box center [717, 352] width 142 height 20
click at [703, 382] on li "PAYE" at bounding box center [718, 388] width 143 height 17
type input "PAYE"
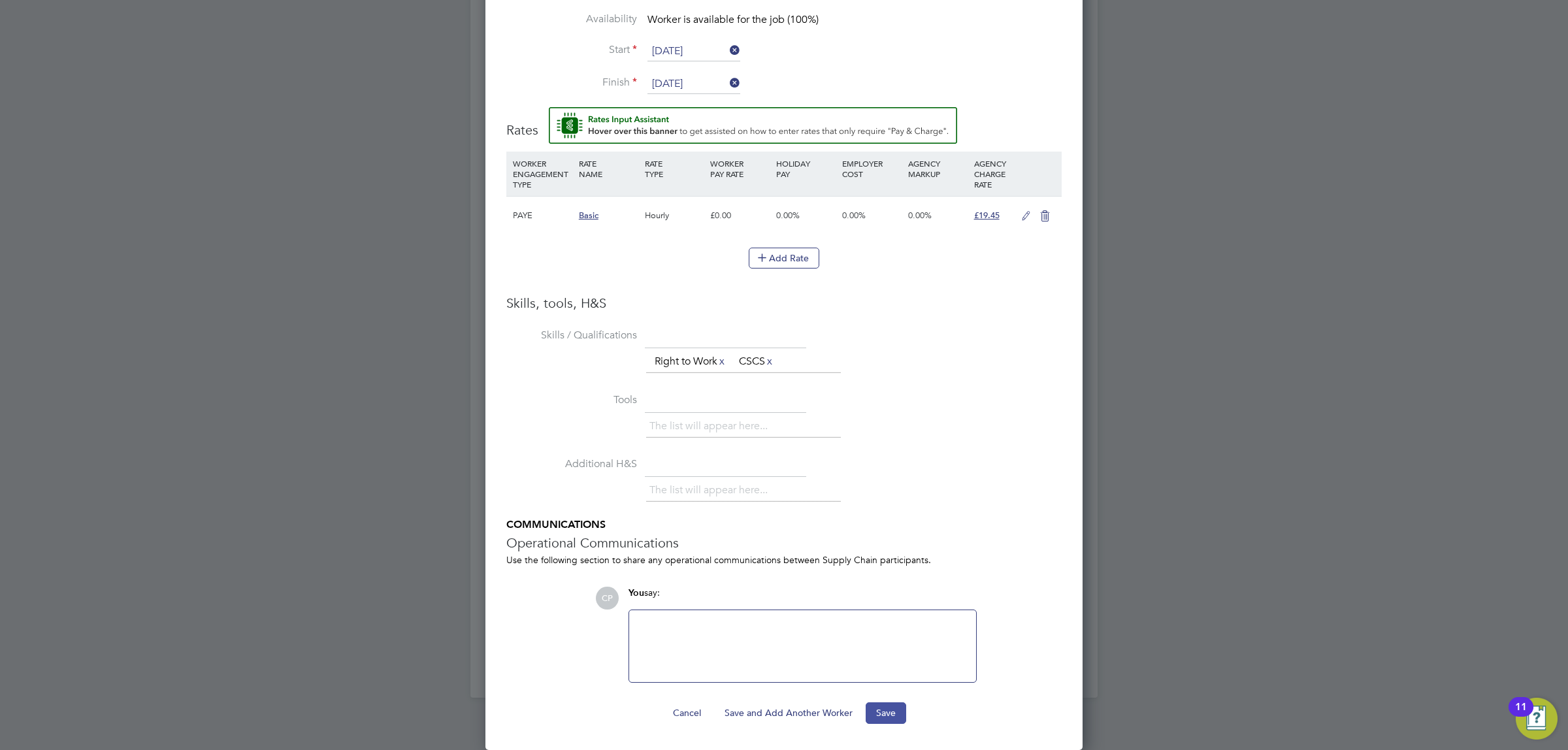
click at [887, 710] on button "Save" at bounding box center [886, 713] width 41 height 21
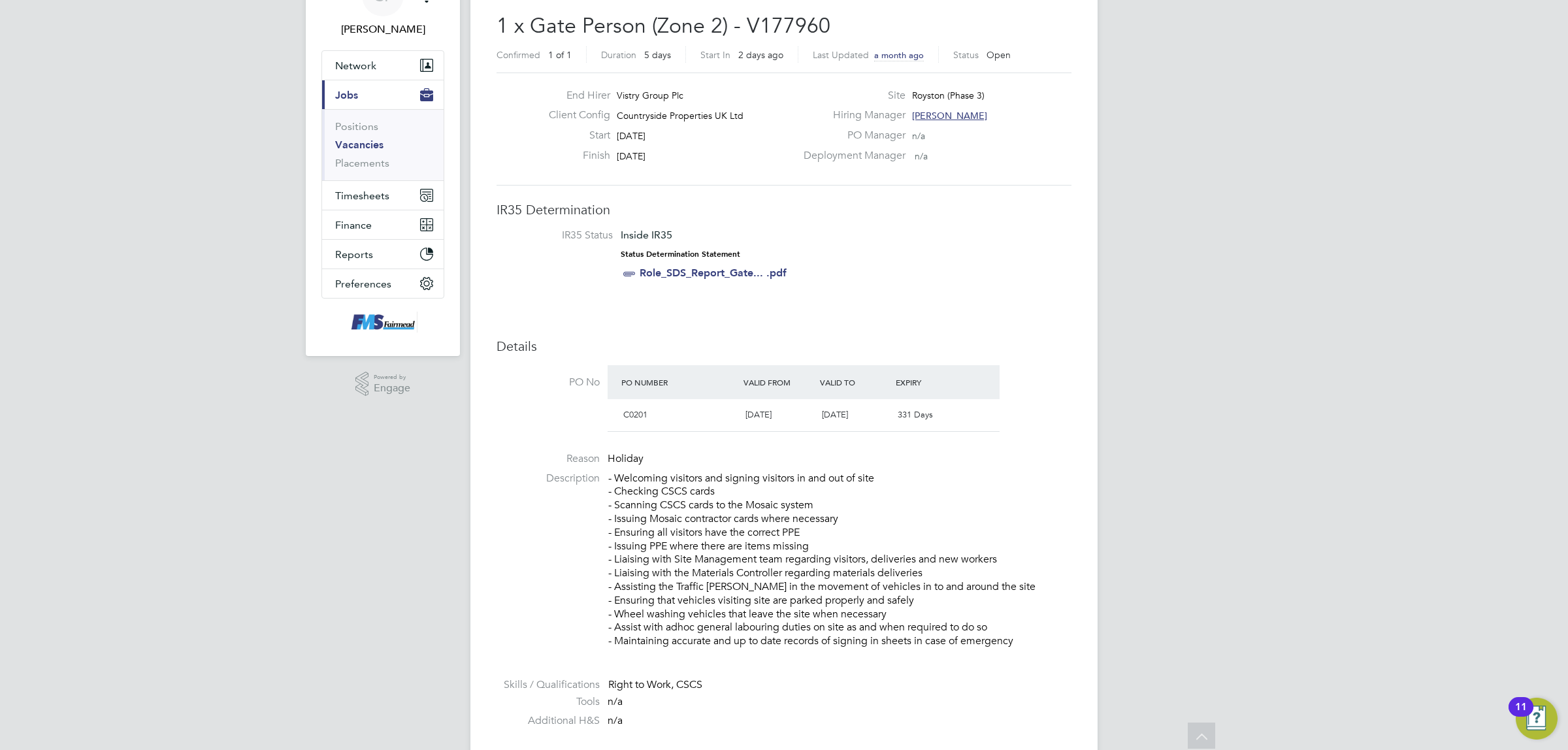
scroll to position [0, 0]
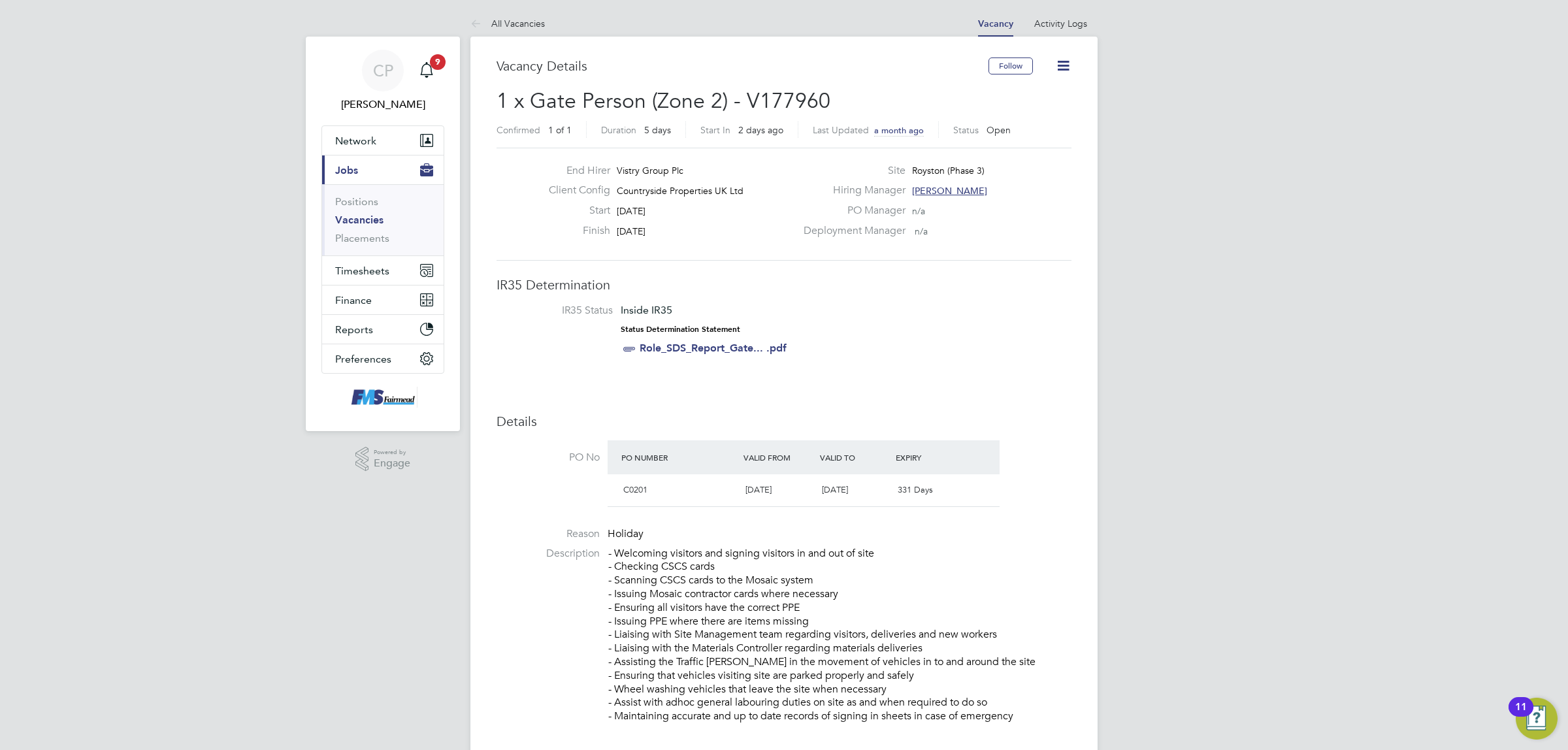
click at [352, 216] on link "Vacancies" at bounding box center [359, 220] width 48 height 12
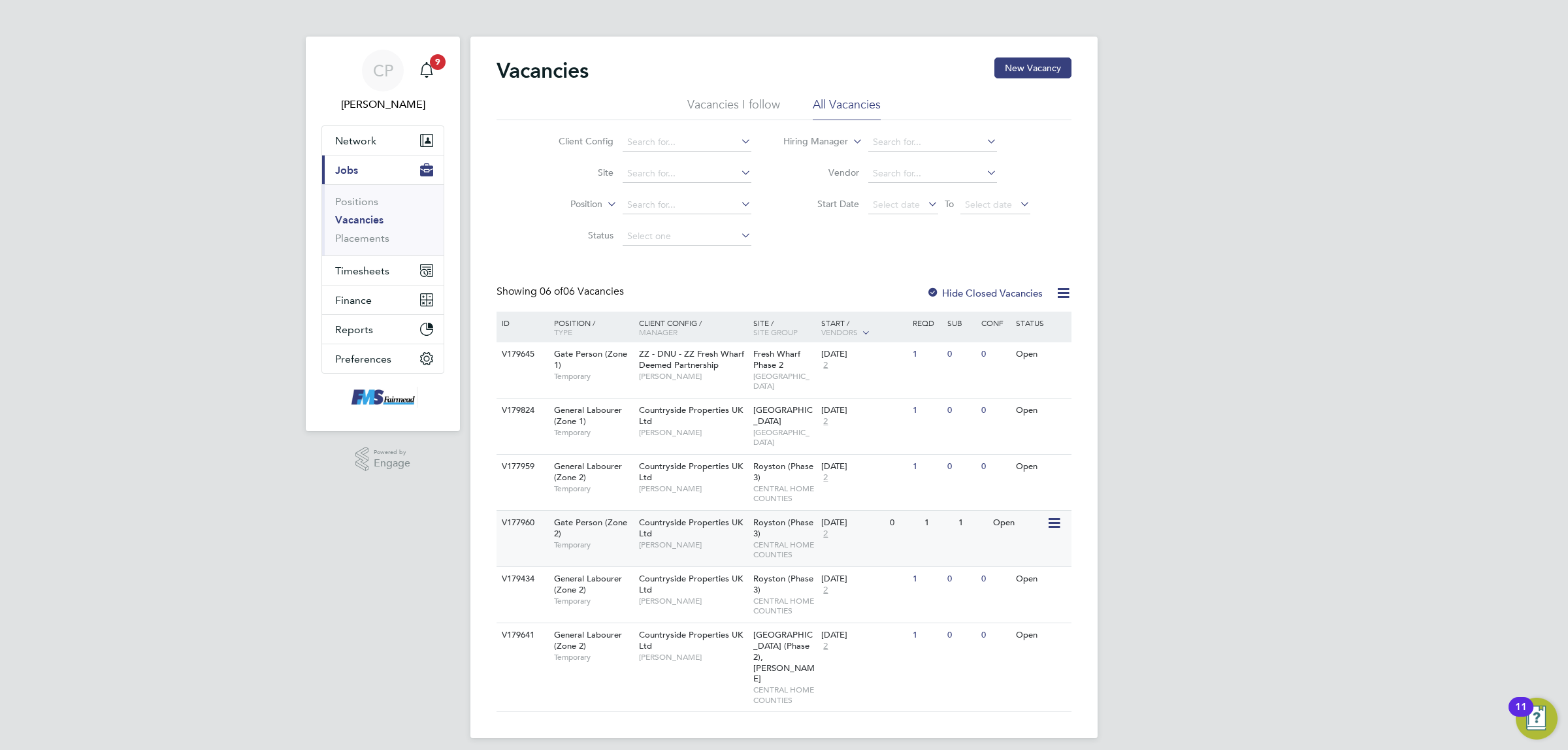
click at [814, 511] on div "Royston (Phase 3) CENTRAL HOME COUNTIES" at bounding box center [784, 539] width 68 height 55
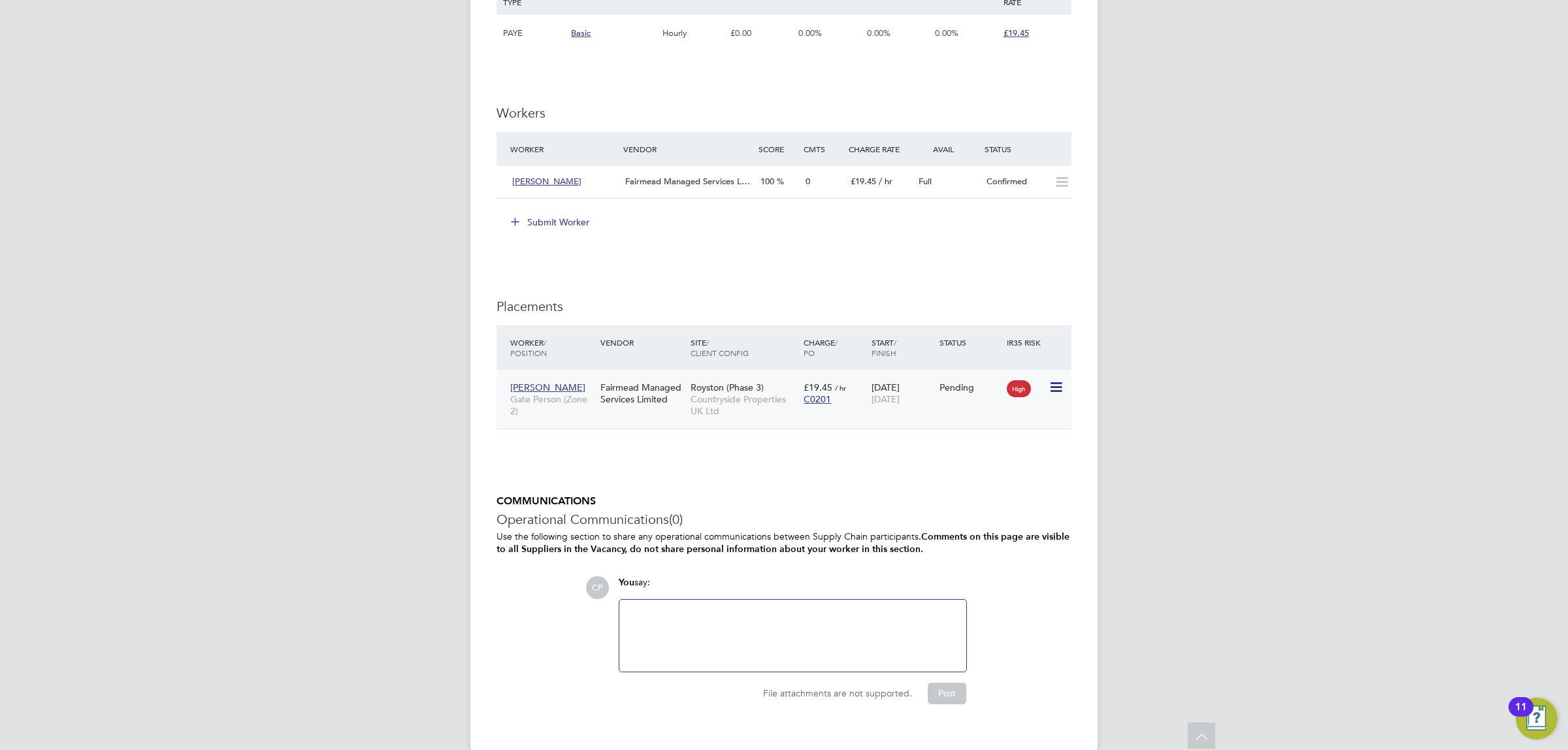
click at [1054, 390] on icon at bounding box center [1055, 387] width 13 height 15
click at [989, 468] on li "Start" at bounding box center [1015, 469] width 93 height 18
type input "[PERSON_NAME]"
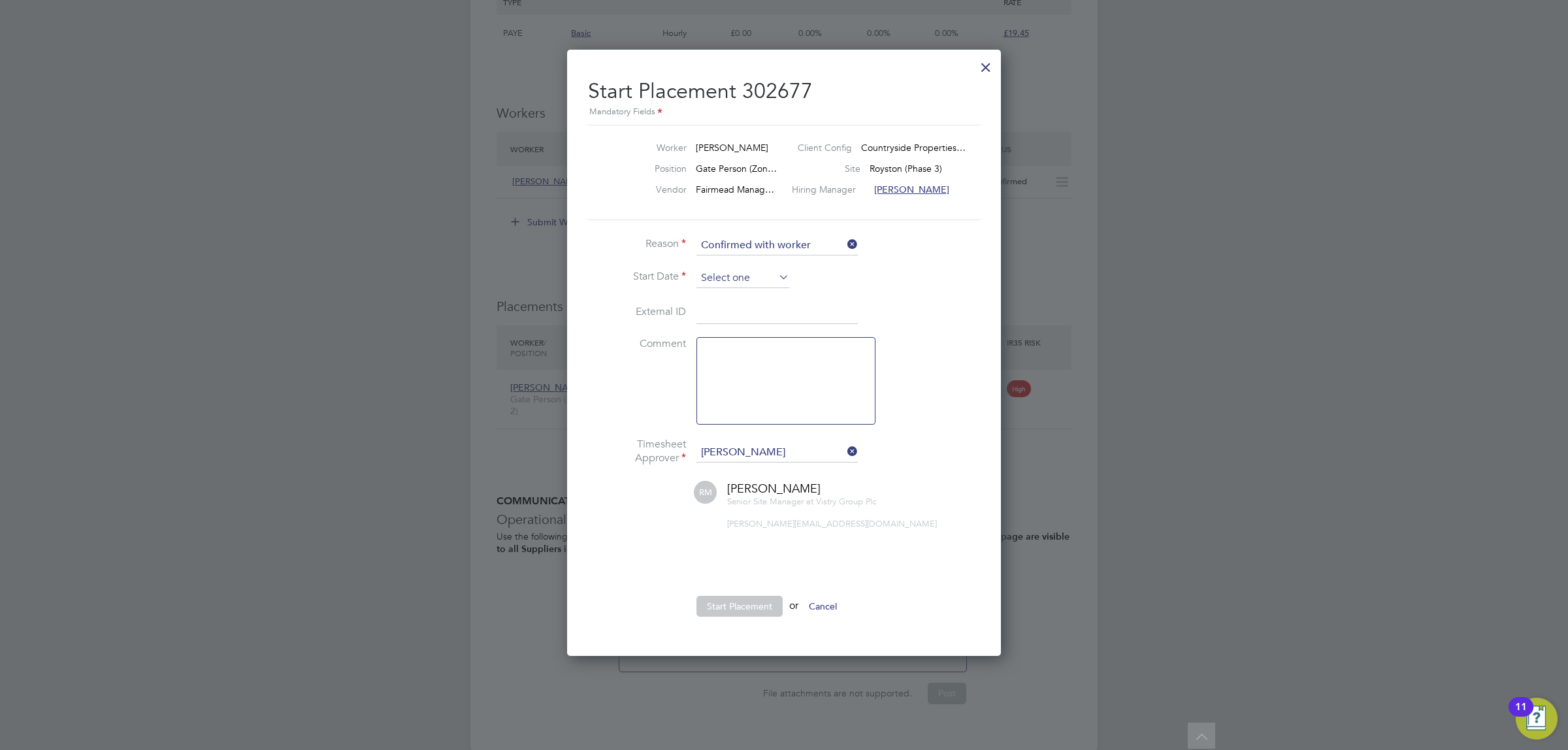
click at [738, 275] on input at bounding box center [743, 279] width 93 height 20
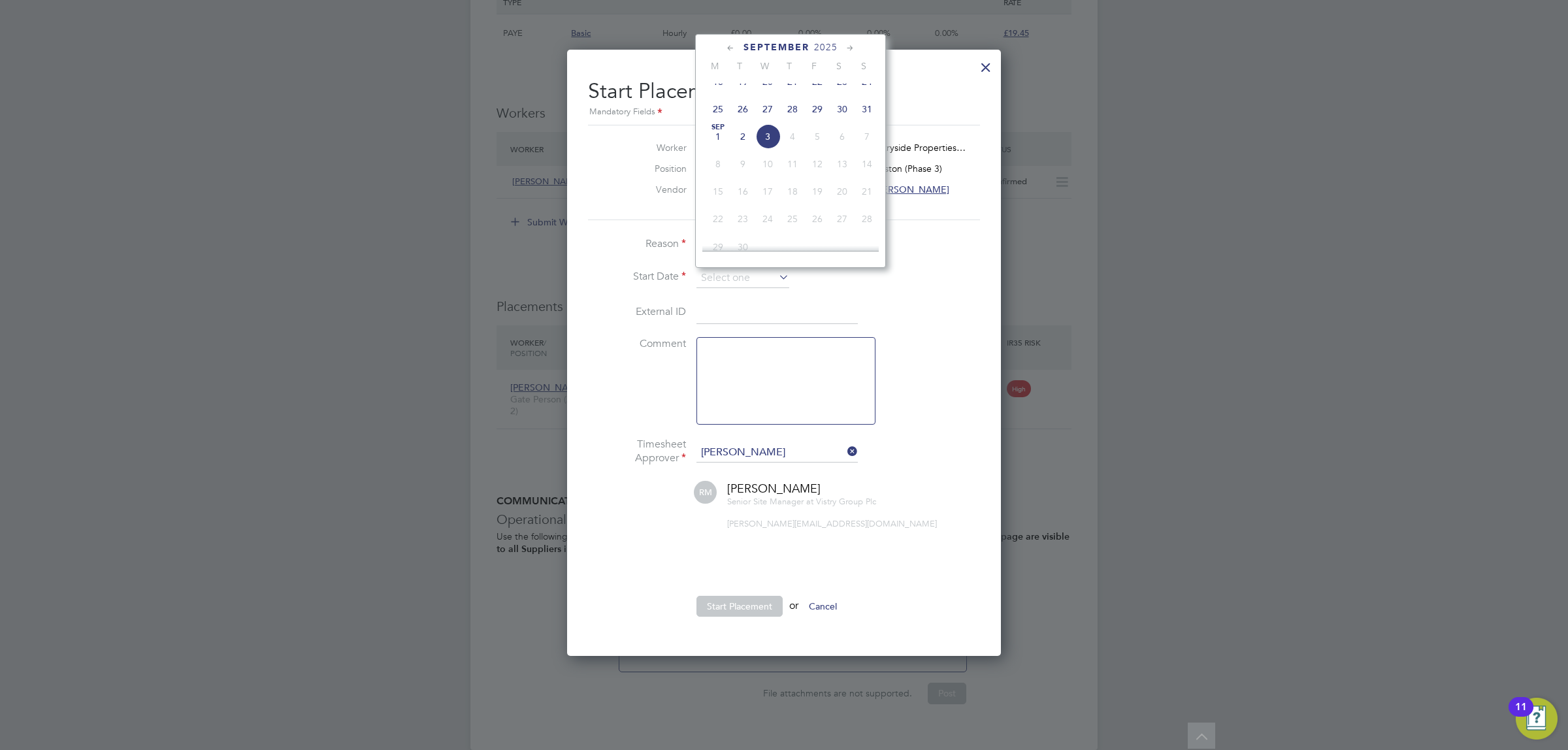
click at [711, 149] on span "[DATE]" at bounding box center [717, 137] width 25 height 25
type input "[DATE]"
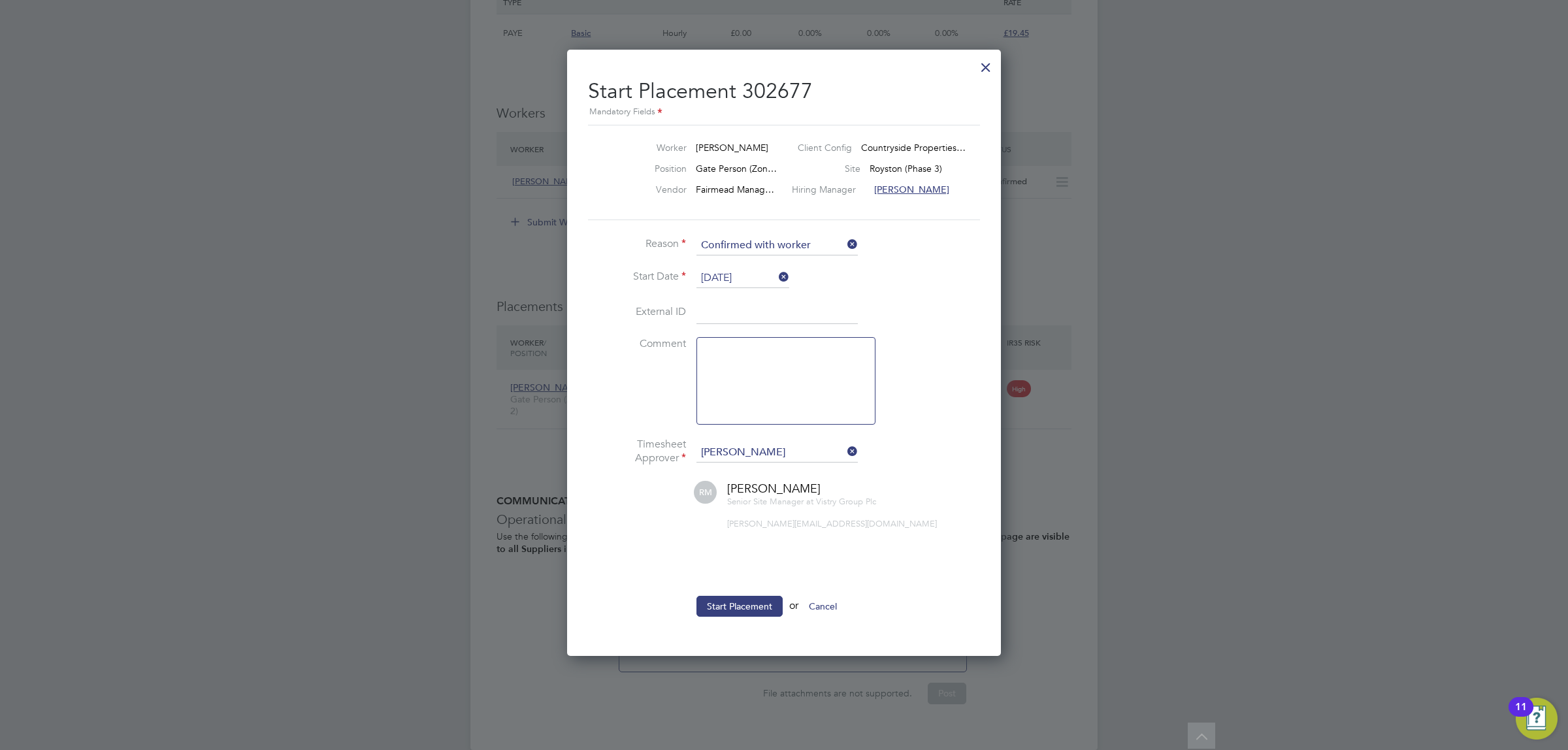
click at [735, 598] on button "Start Placement" at bounding box center [739, 606] width 86 height 21
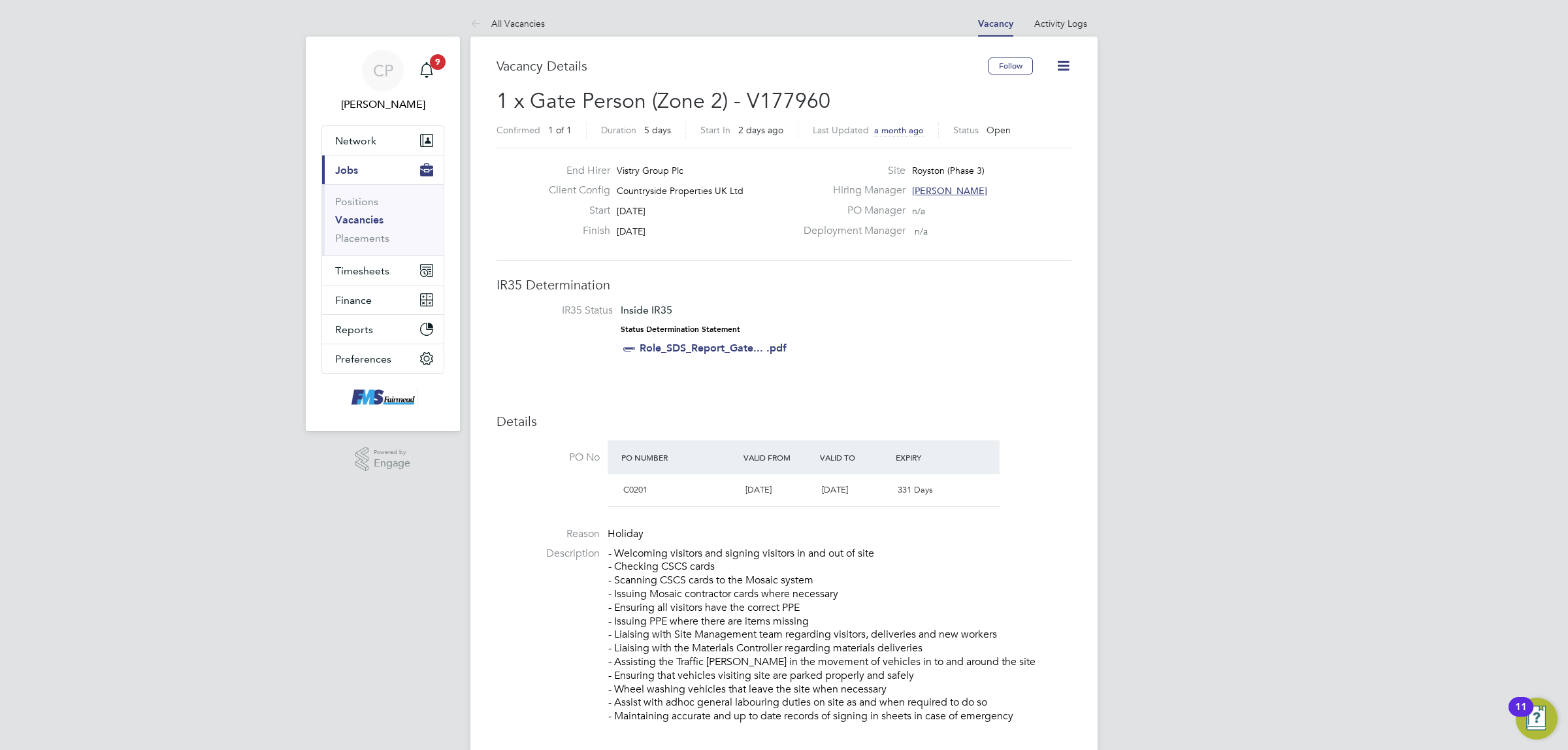
click at [375, 225] on link "Vacancies" at bounding box center [359, 220] width 48 height 12
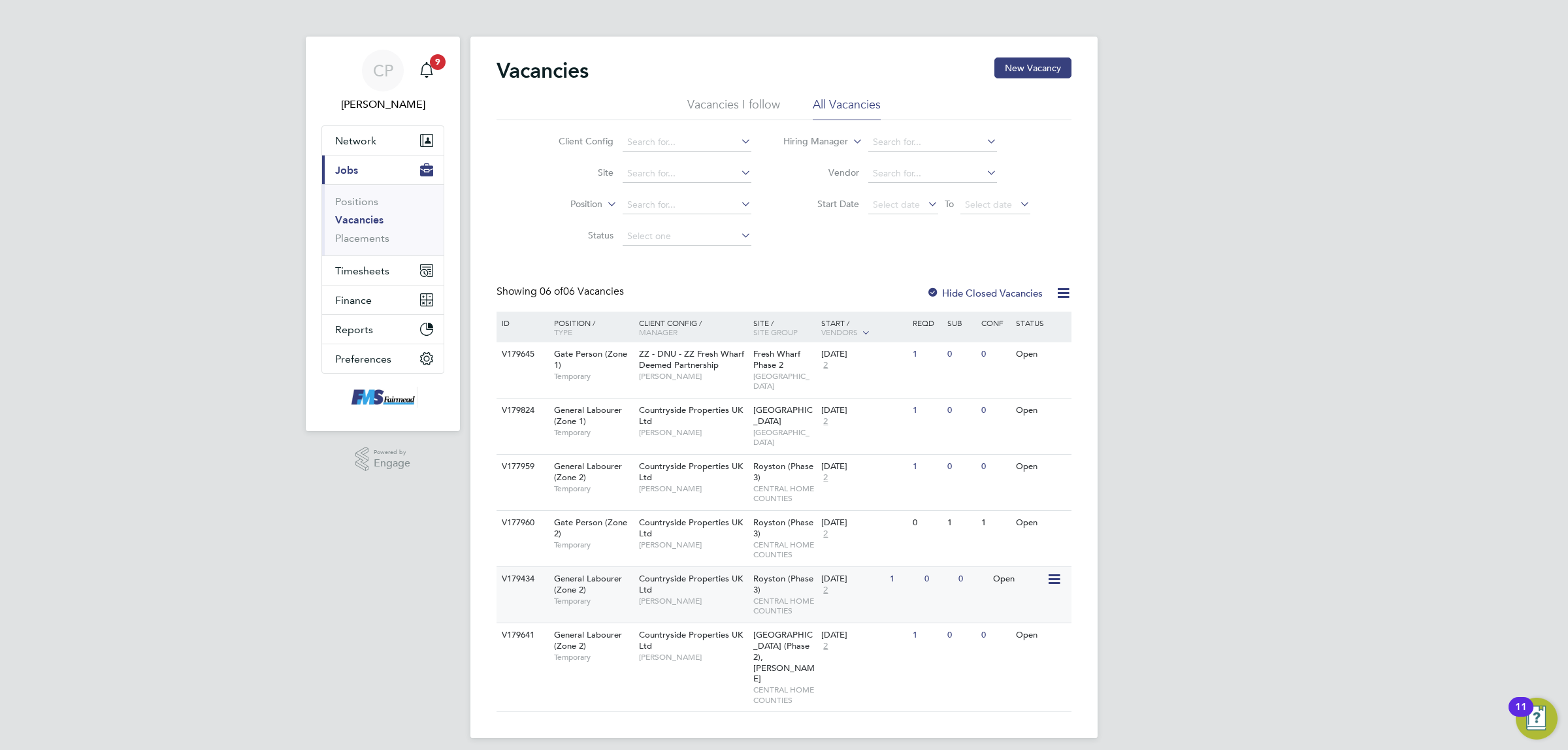
click at [697, 588] on div "Countryside Properties UK Ltd Robert May" at bounding box center [693, 589] width 114 height 45
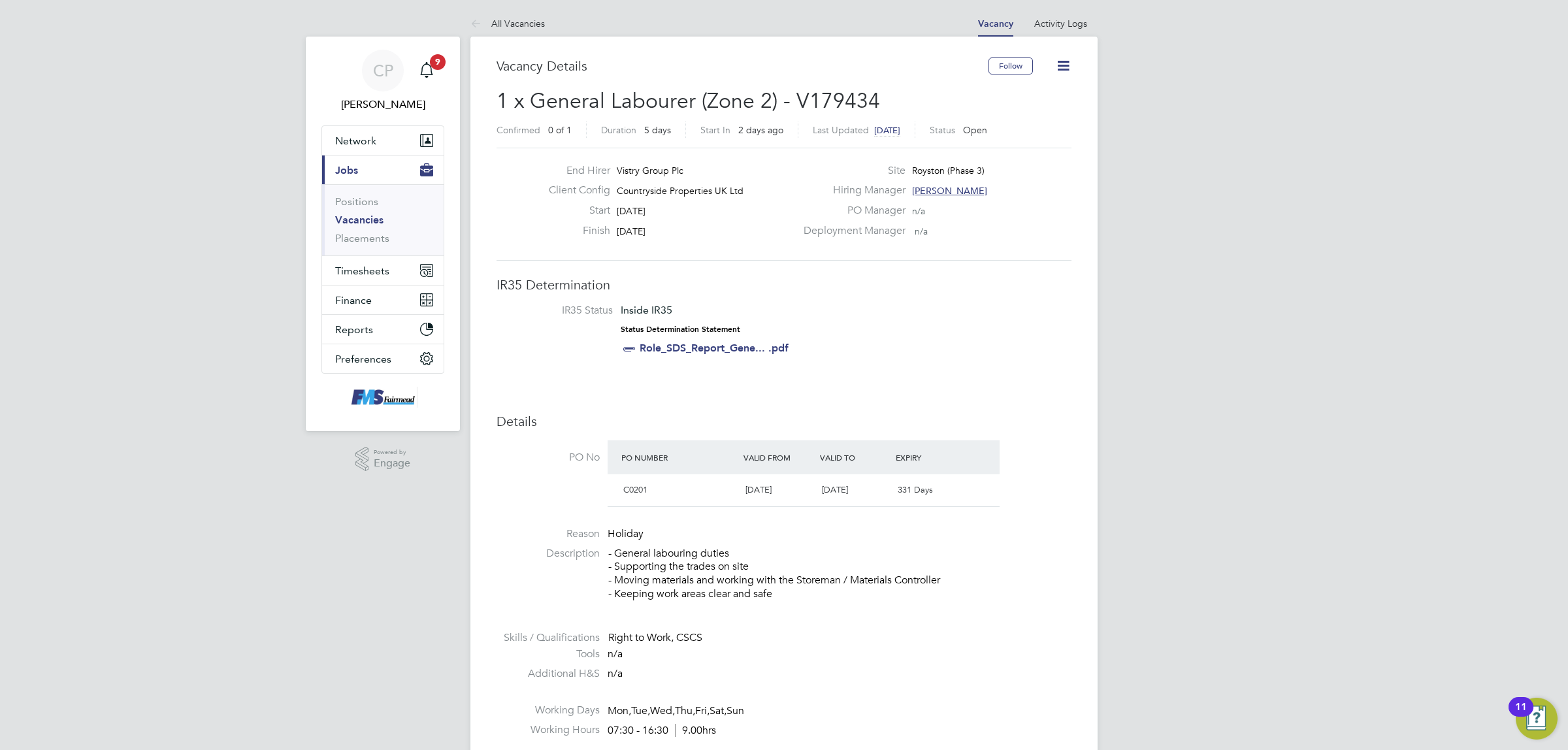
click at [369, 220] on link "Vacancies" at bounding box center [359, 220] width 48 height 12
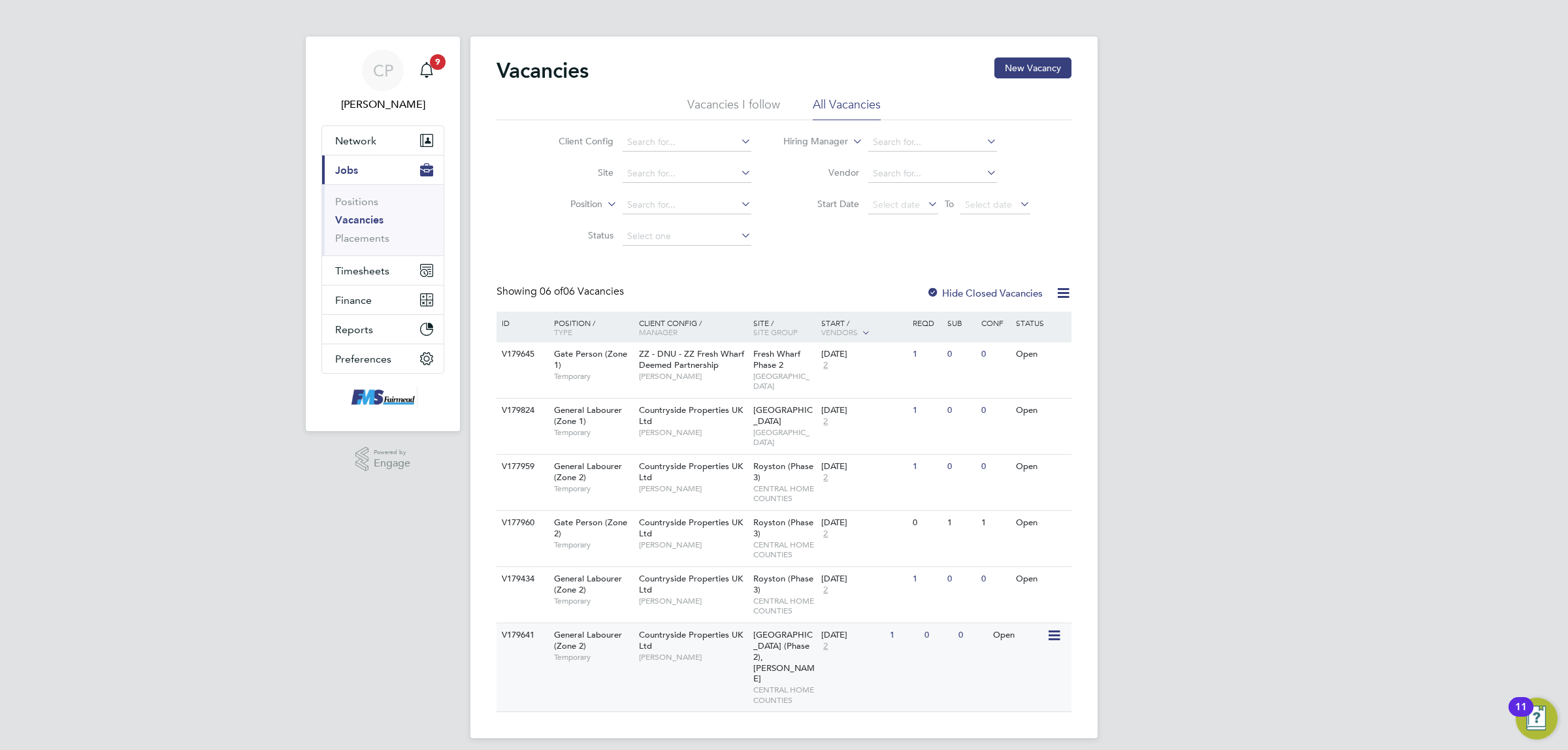
click at [714, 652] on span "[PERSON_NAME]" at bounding box center [692, 657] width 107 height 10
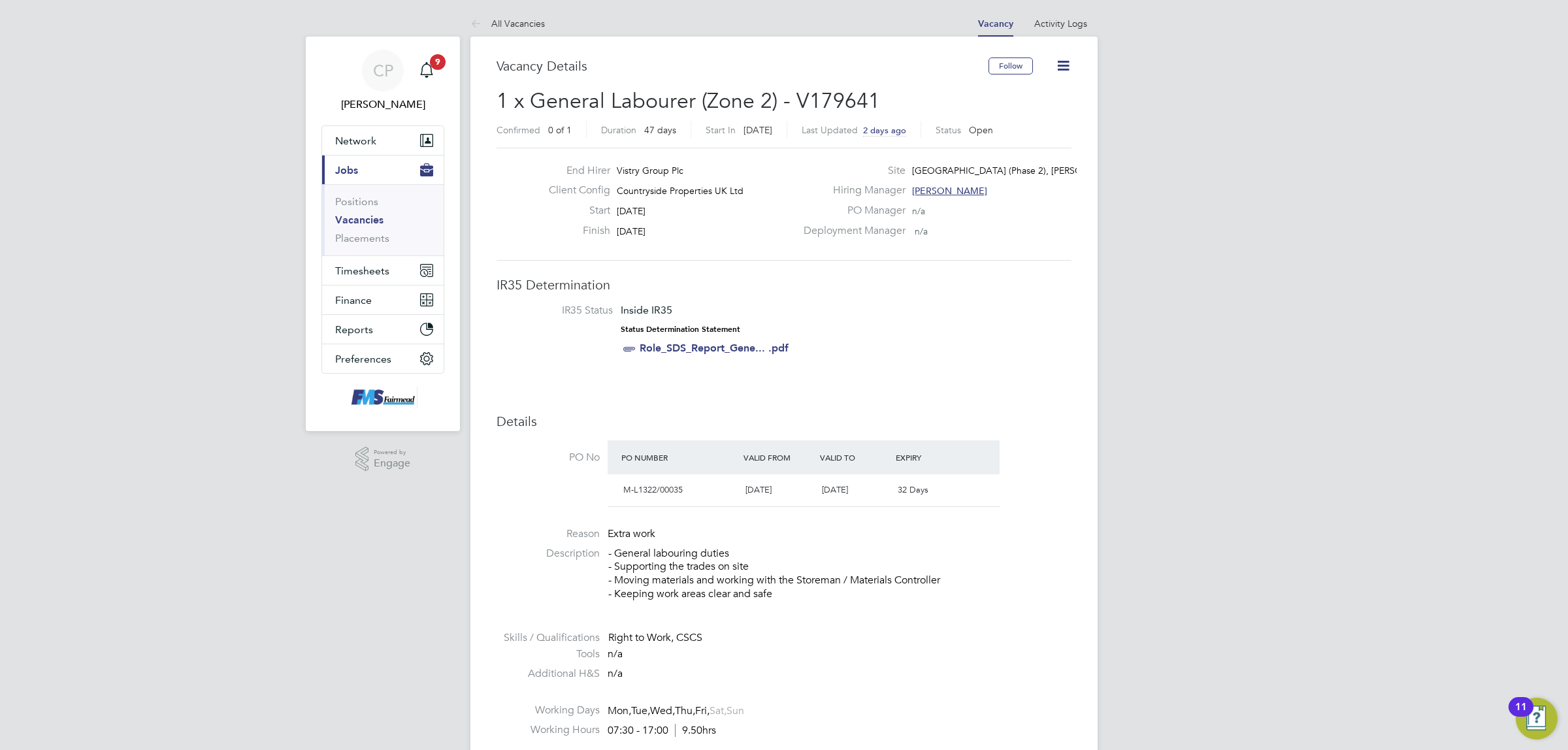
click at [363, 222] on link "Vacancies" at bounding box center [359, 220] width 48 height 12
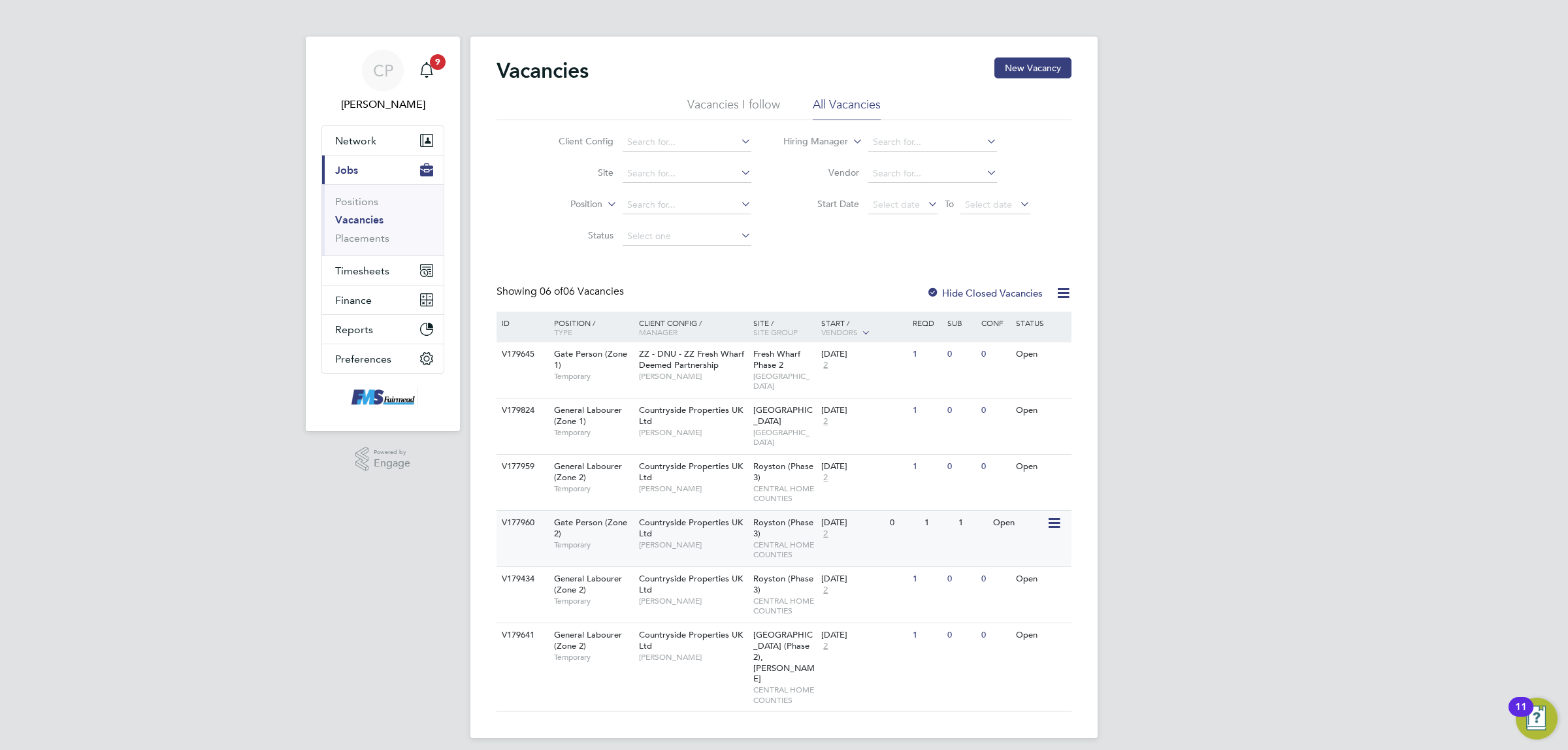
click at [747, 511] on div "Countryside Properties UK Ltd Robert May" at bounding box center [693, 533] width 114 height 45
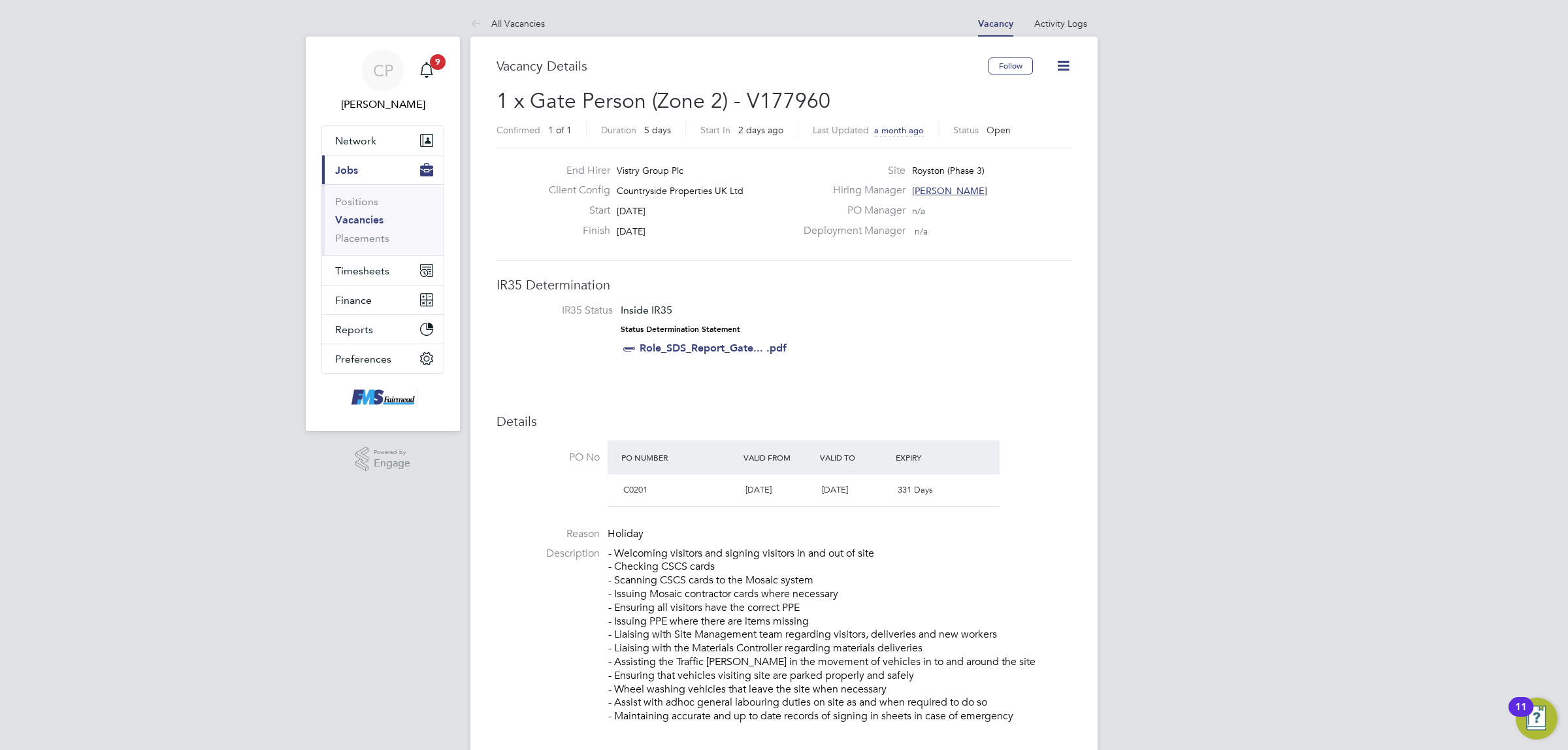
click at [1067, 66] on icon at bounding box center [1062, 65] width 16 height 16
click at [1037, 118] on li "Update Status" at bounding box center [1031, 114] width 76 height 18
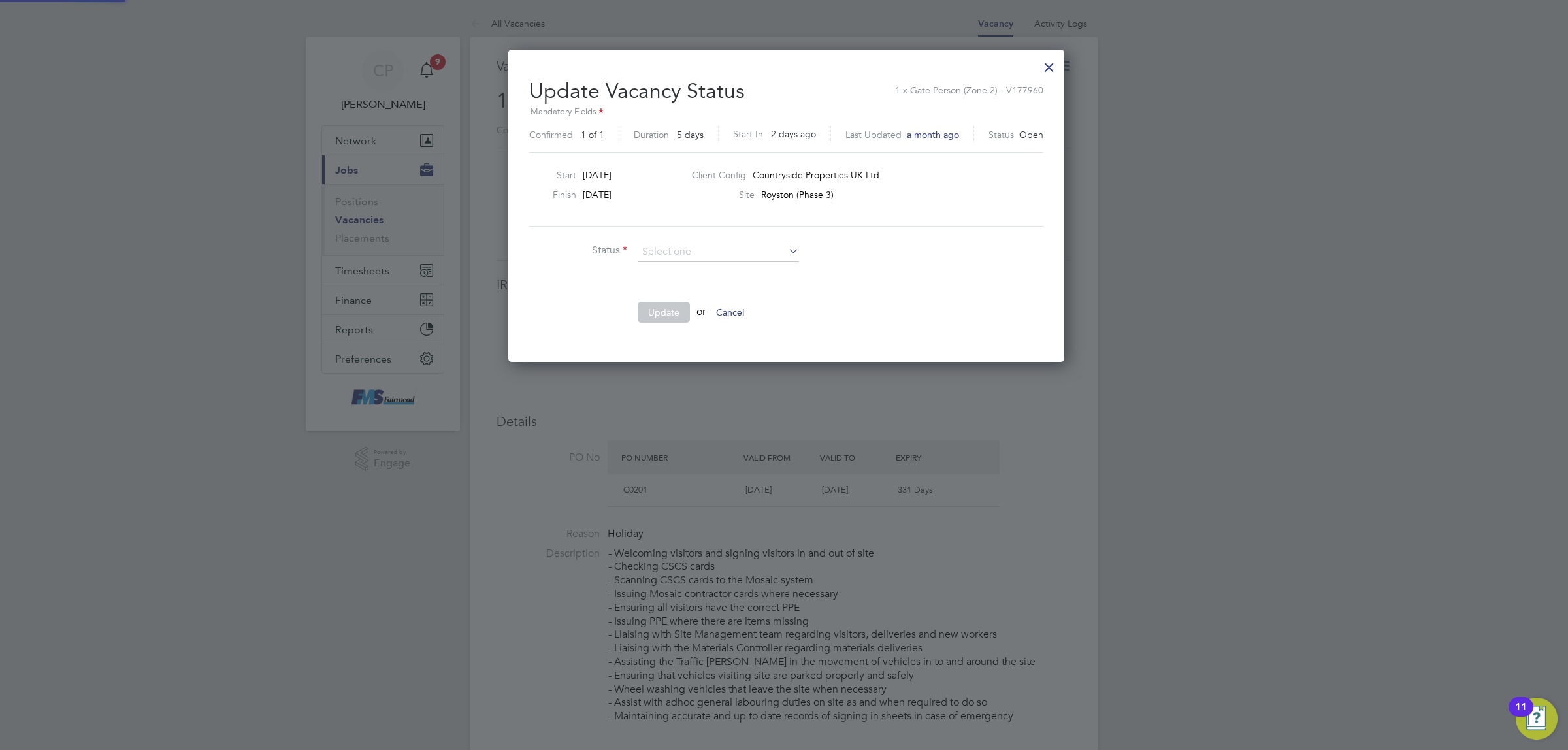
scroll to position [312, 552]
click at [700, 288] on li "Closed" at bounding box center [717, 287] width 163 height 17
type input "Closed"
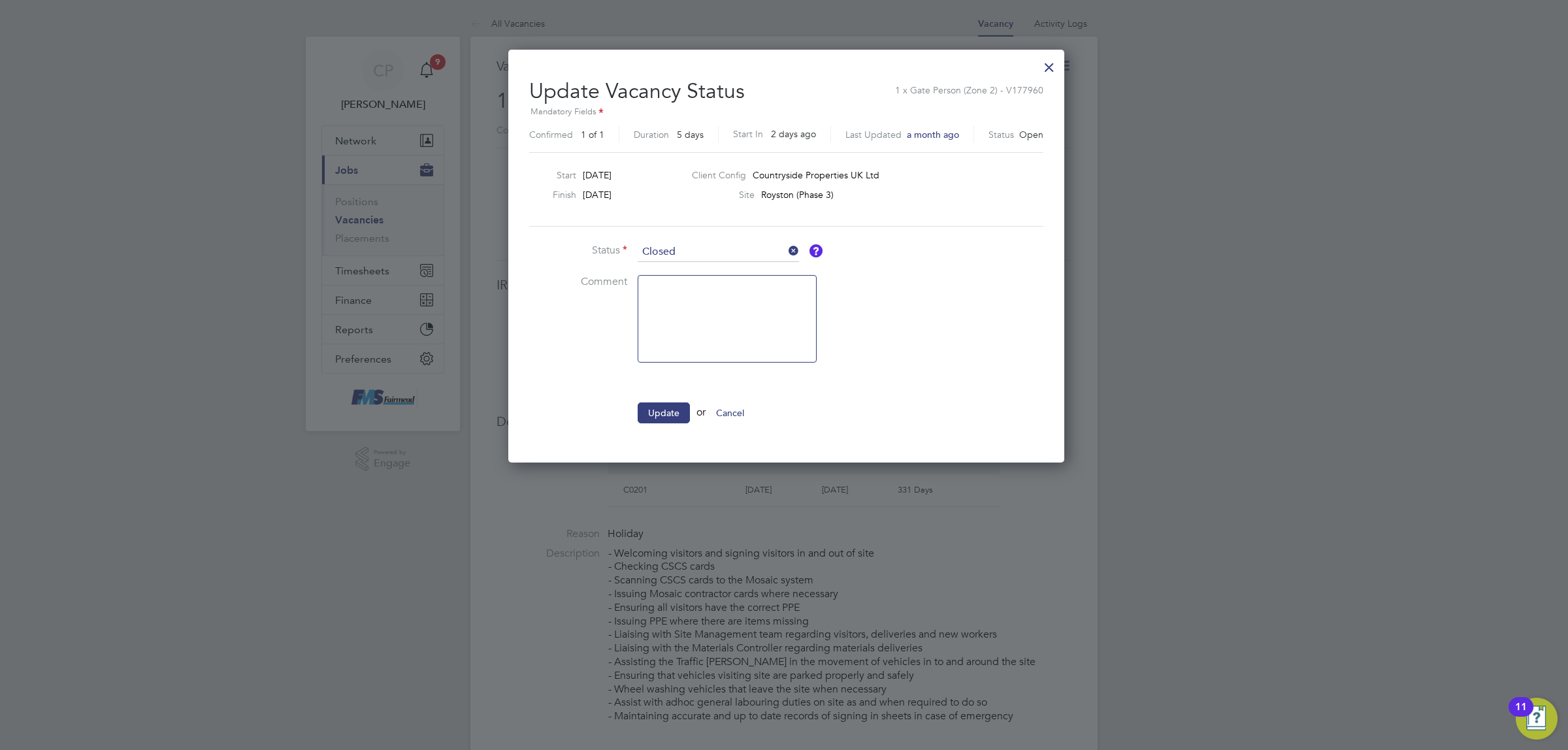
scroll to position [413, 552]
click at [655, 412] on button "Update" at bounding box center [663, 413] width 52 height 21
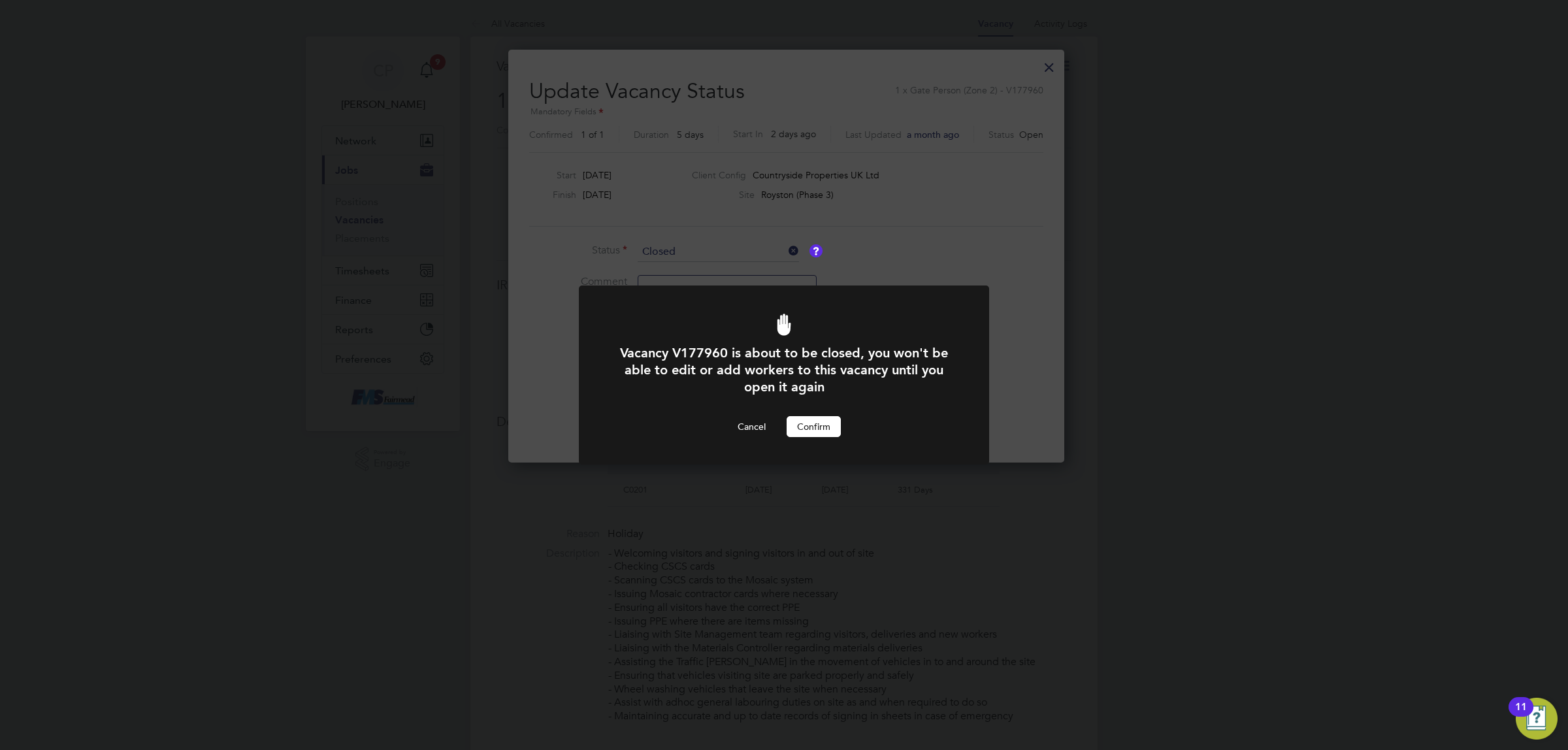
click at [809, 422] on button "Confirm" at bounding box center [813, 427] width 54 height 21
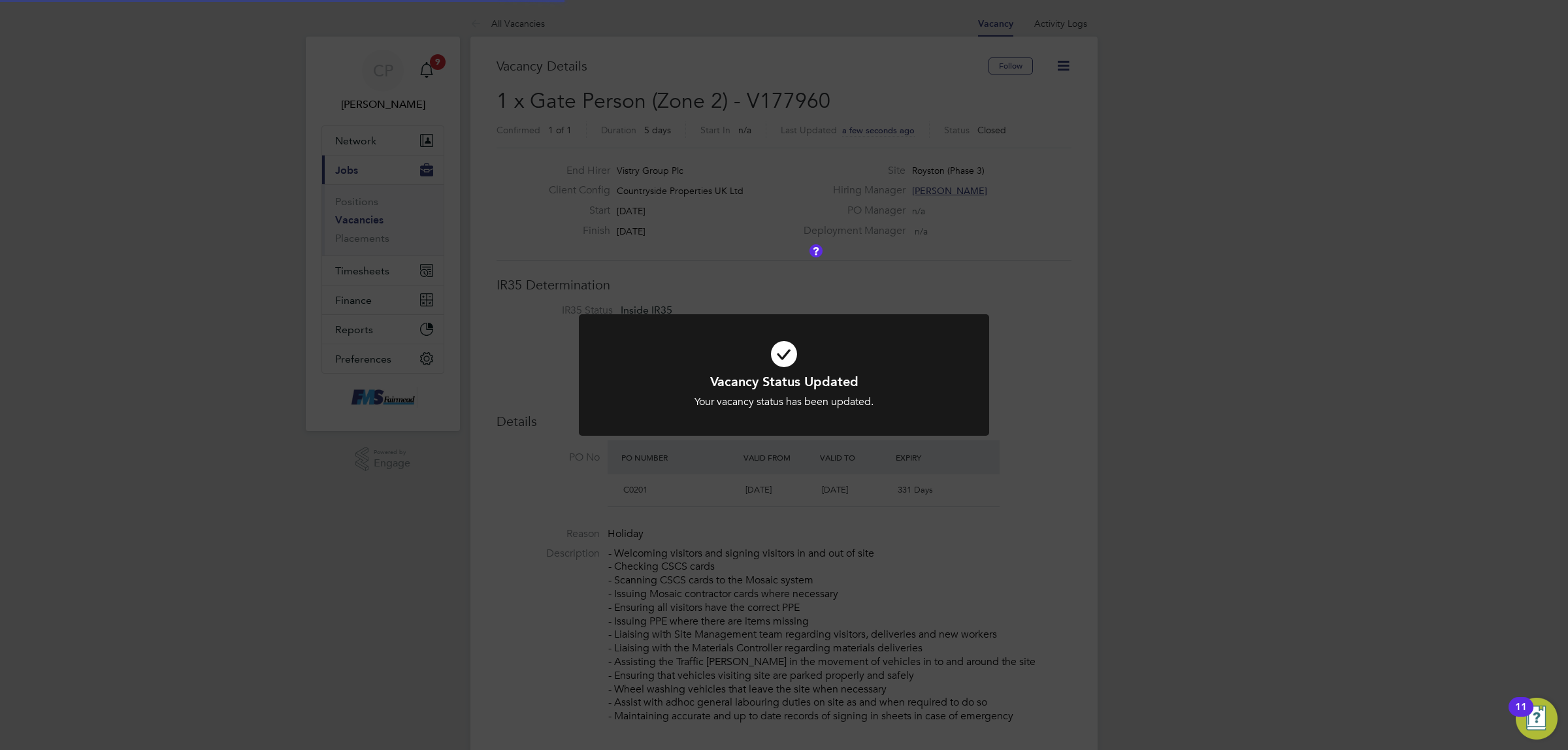
scroll to position [38, 91]
click at [664, 223] on div "Vacancy Status Updated Your vacancy status has been updated. Cancel Okay" at bounding box center [784, 375] width 1568 height 750
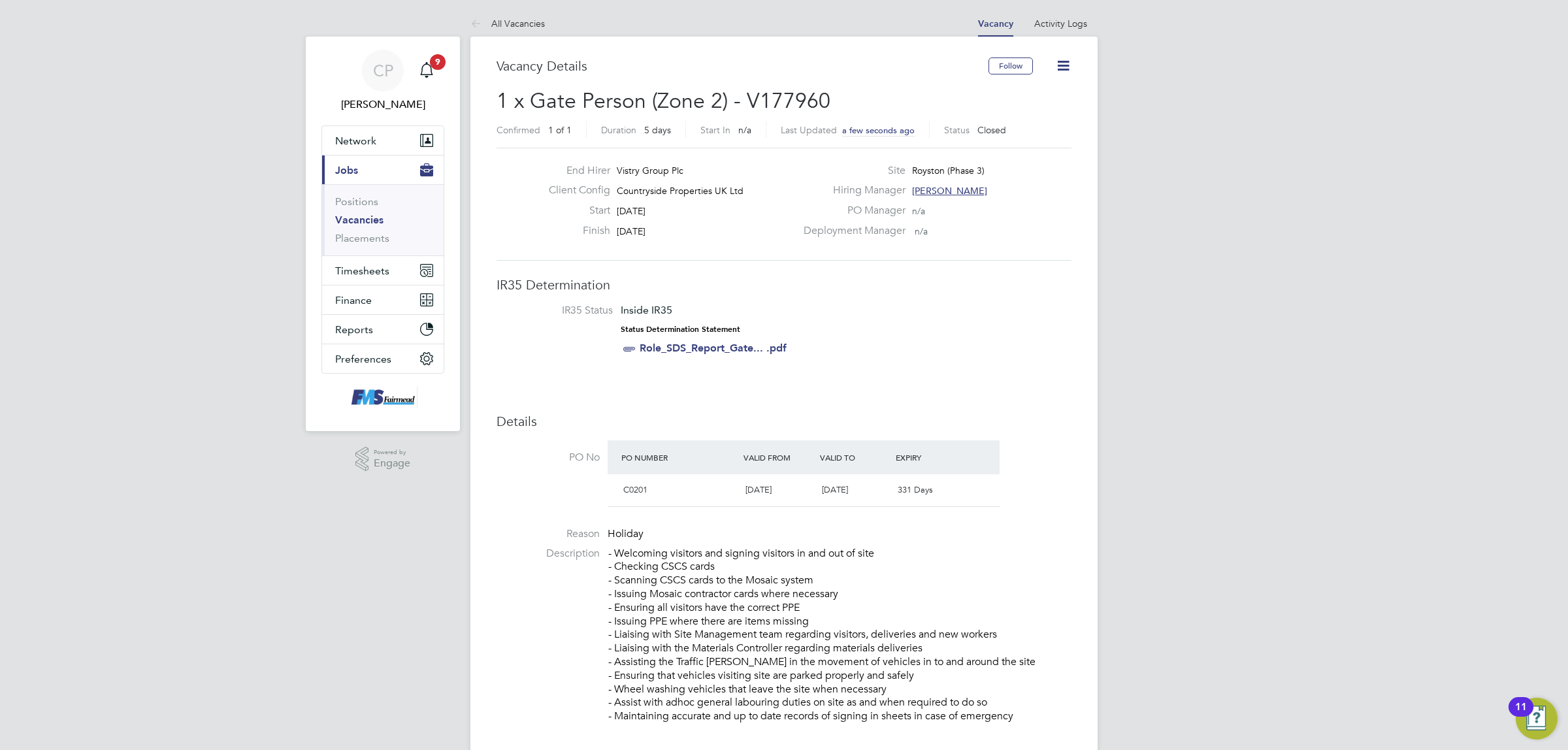
click at [377, 222] on link "Vacancies" at bounding box center [359, 220] width 48 height 12
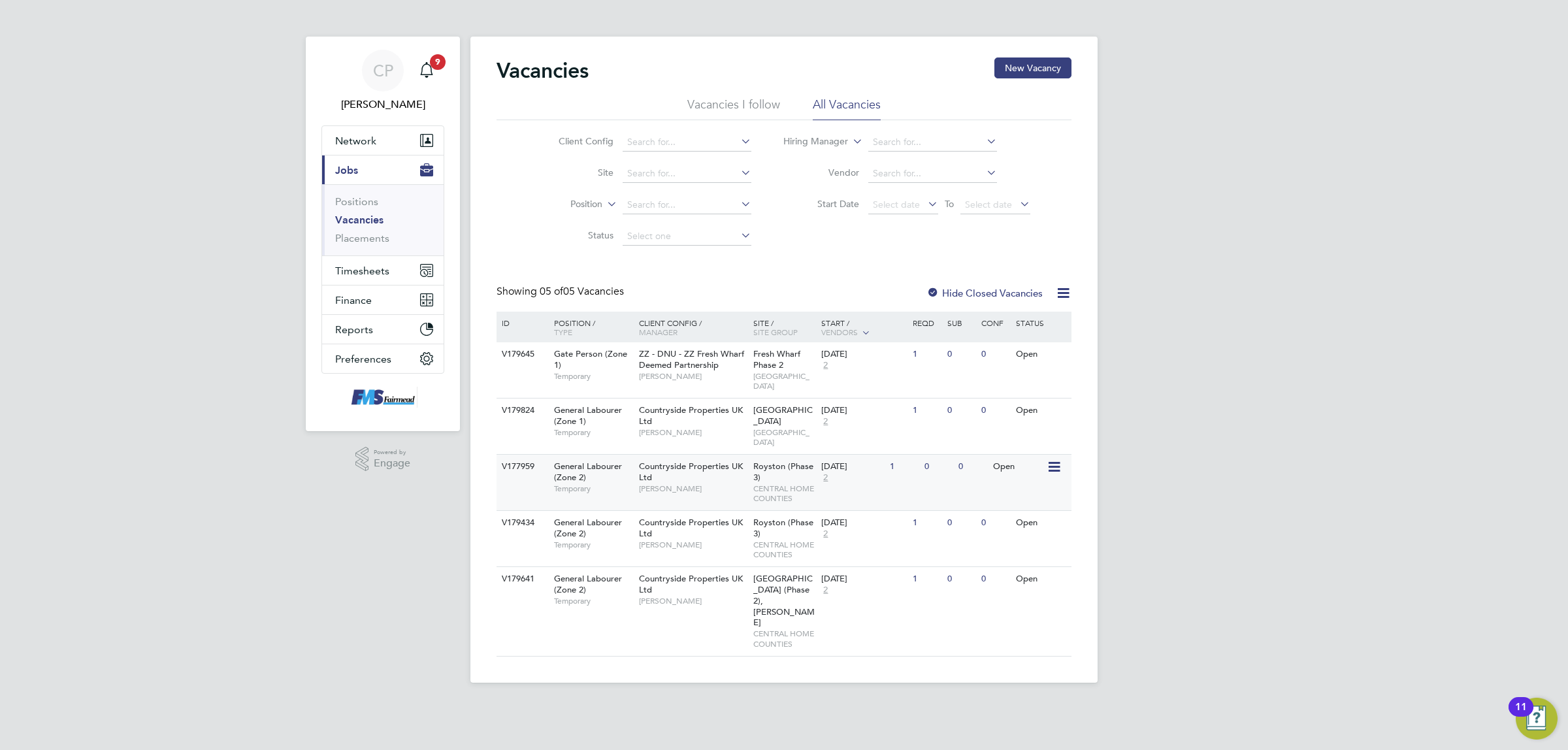
click at [799, 461] on span "Royston (Phase 3)" at bounding box center [783, 471] width 60 height 22
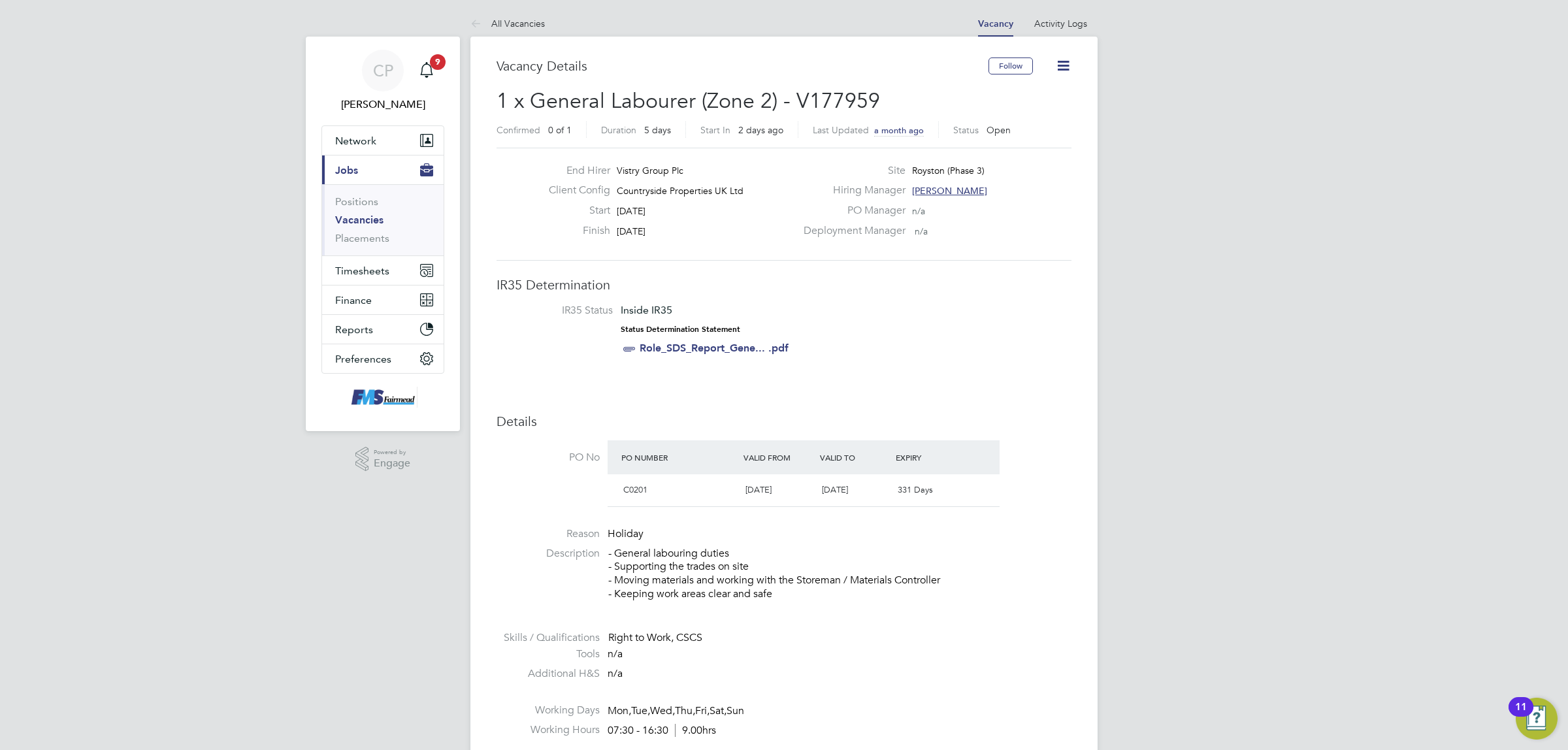
click at [373, 220] on link "Vacancies" at bounding box center [359, 220] width 48 height 12
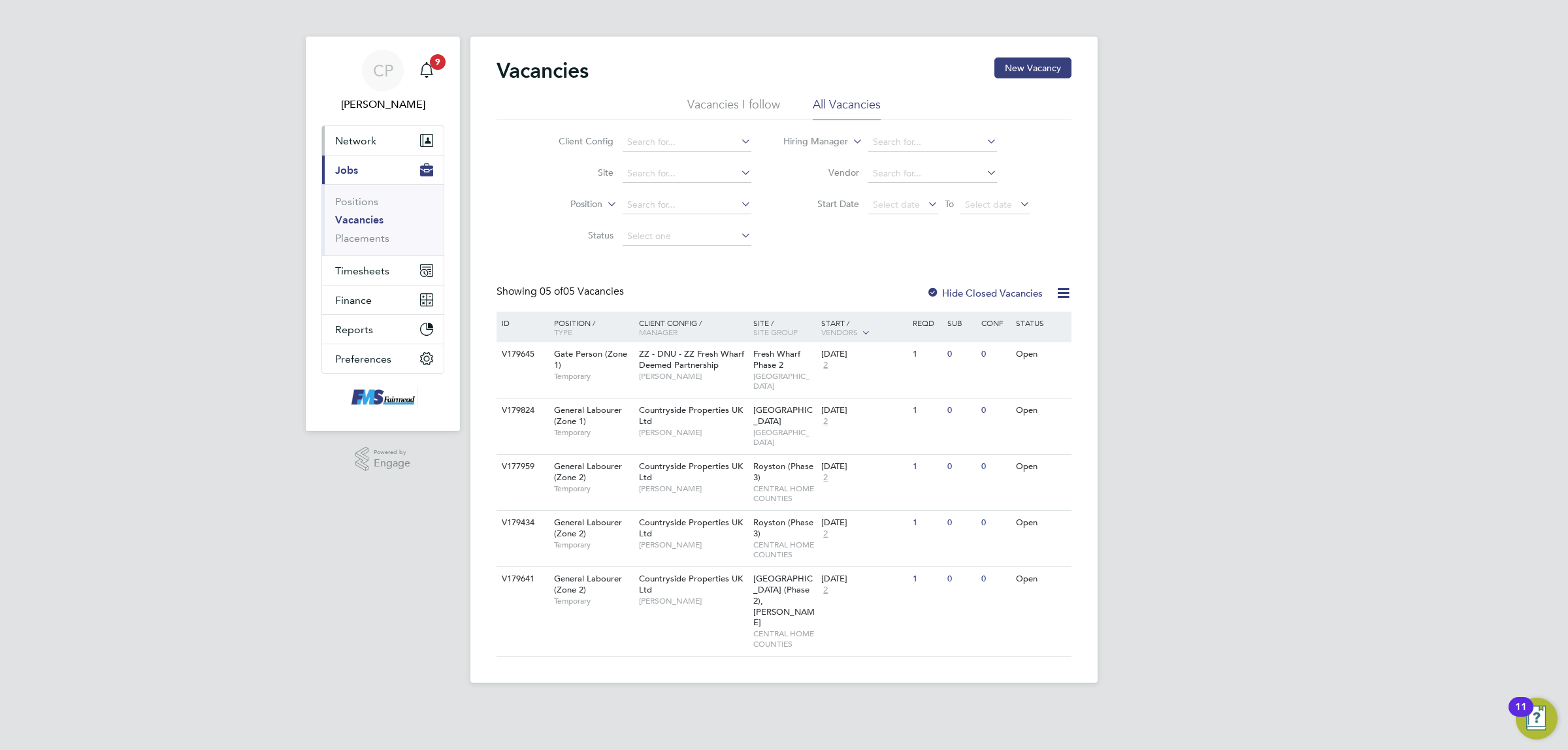
click at [373, 139] on span "Network" at bounding box center [355, 141] width 41 height 12
click at [366, 229] on link "Workers" at bounding box center [355, 226] width 40 height 12
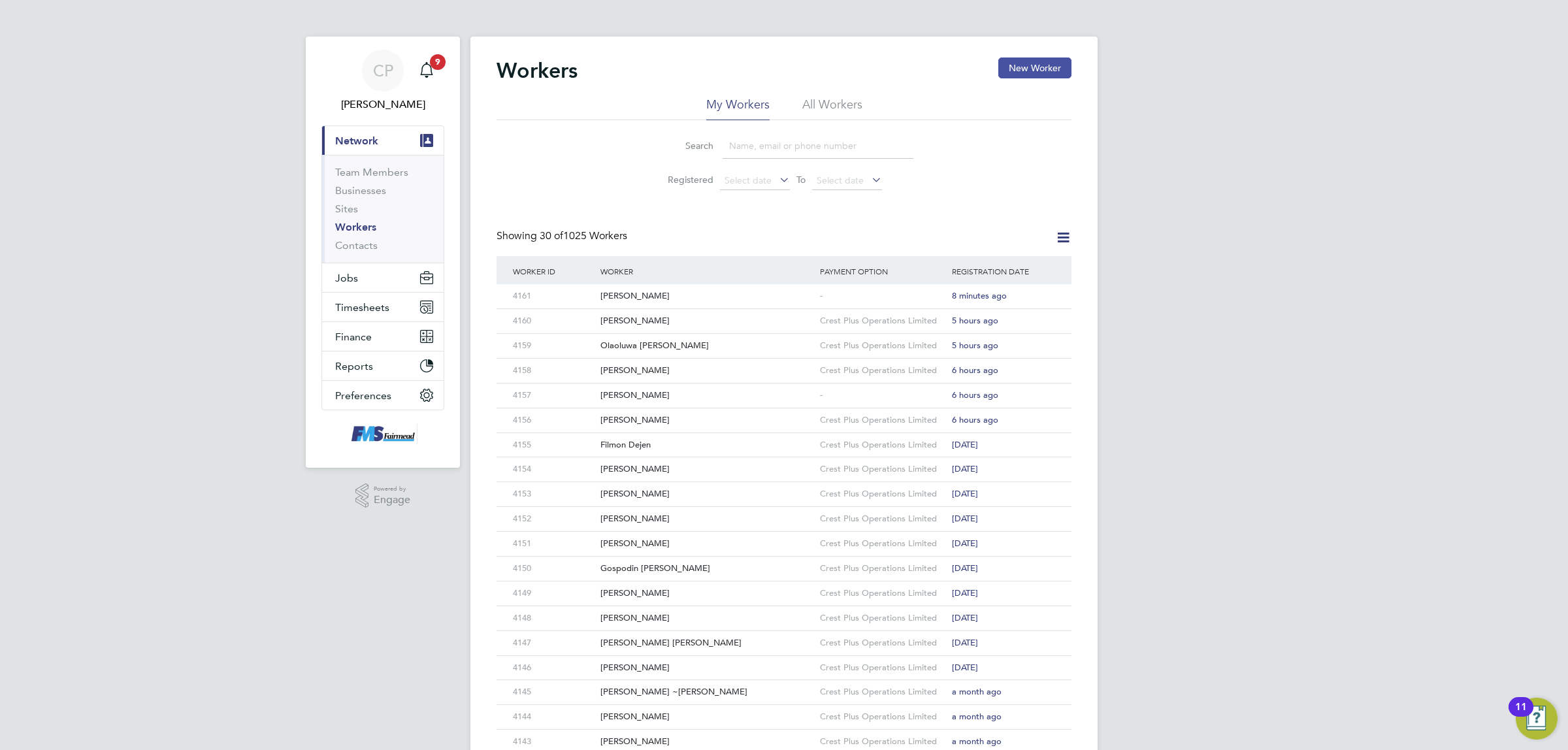
click at [1019, 70] on button "New Worker" at bounding box center [1034, 67] width 73 height 21
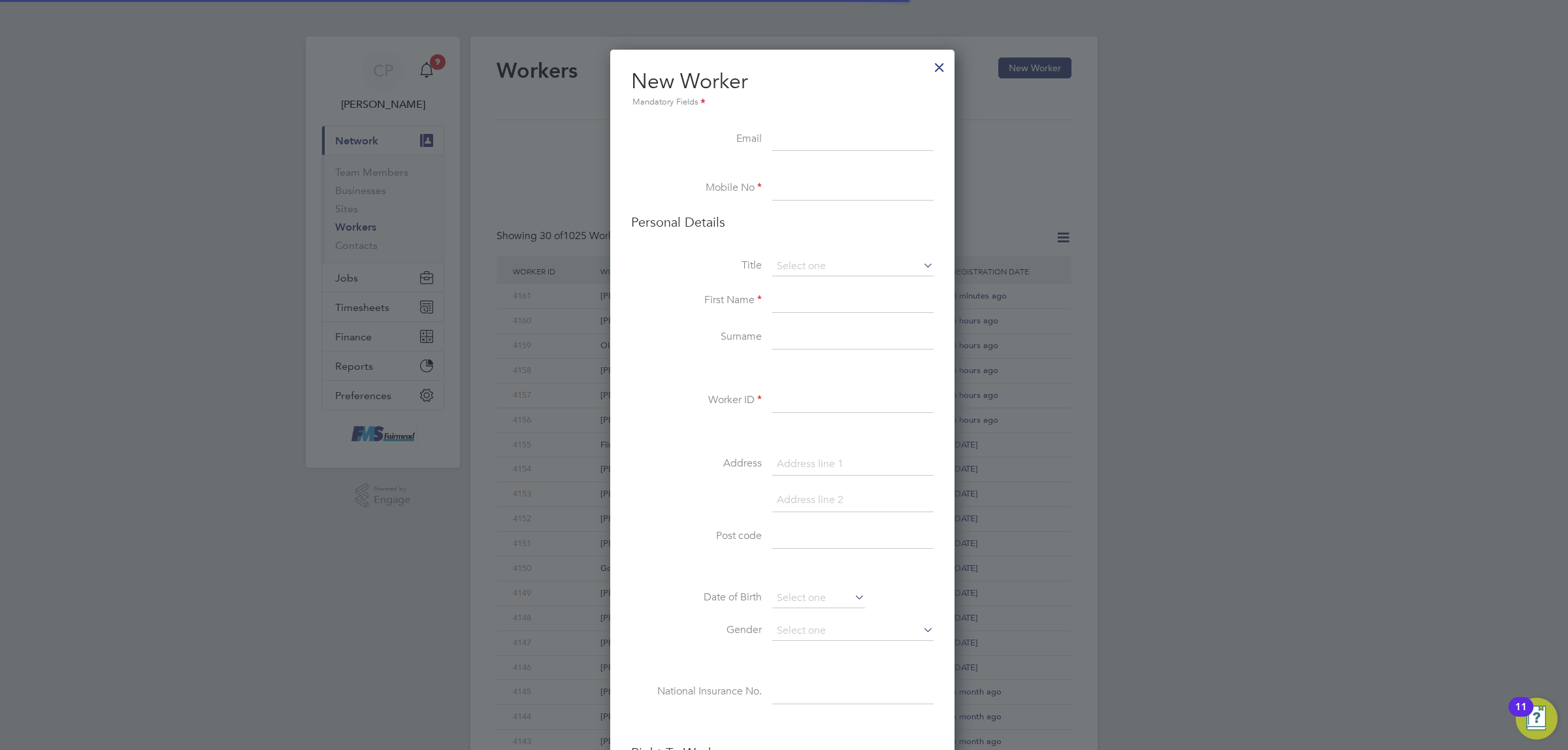
scroll to position [1108, 347]
click at [838, 129] on input at bounding box center [853, 140] width 162 height 24
paste input "olakareem1@outlook.com"
type input "olakareem1@outlook.com"
click at [829, 190] on input at bounding box center [853, 188] width 162 height 24
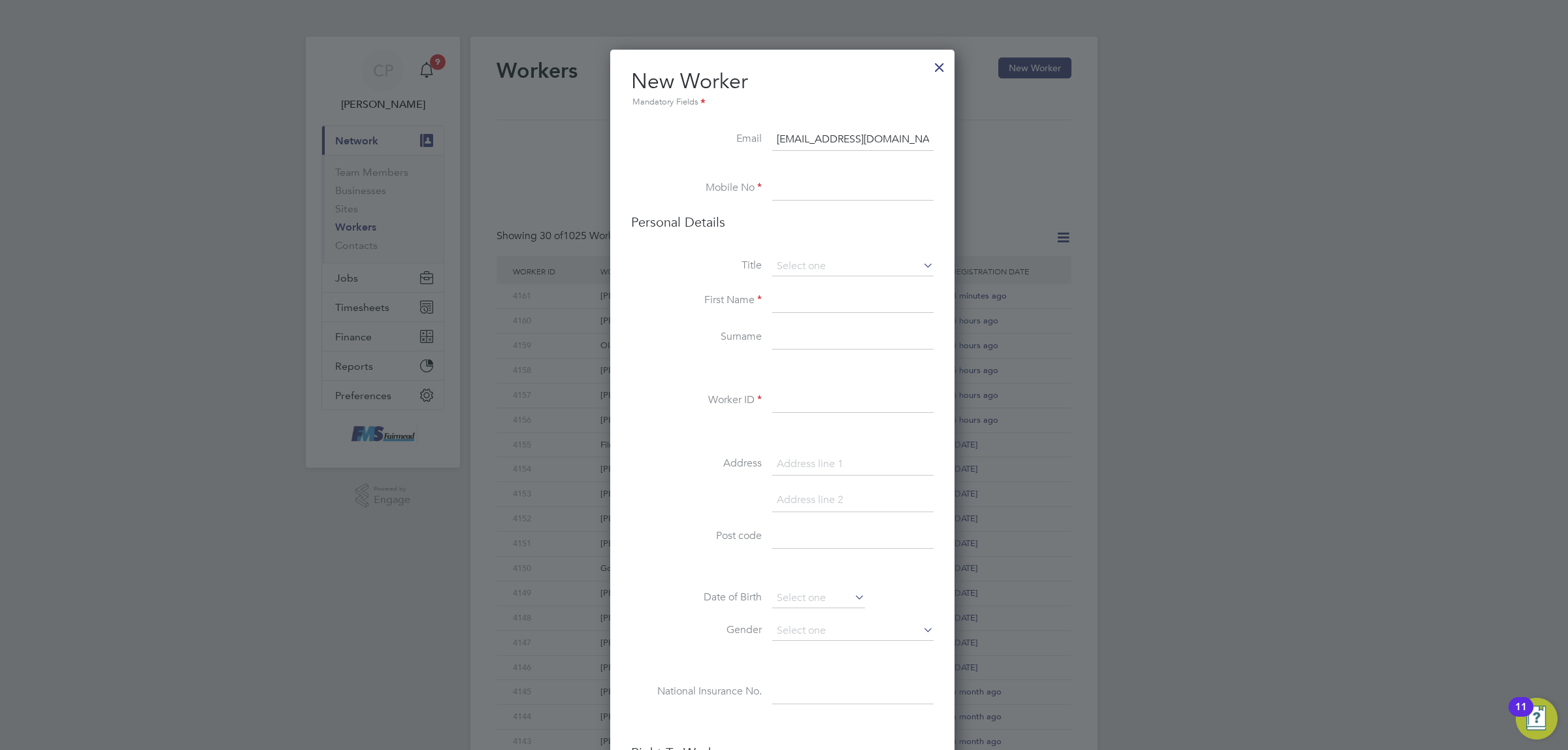
click at [840, 181] on input at bounding box center [853, 188] width 162 height 24
paste input "07859799382"
type input "07859799382"
click at [864, 265] on input at bounding box center [853, 266] width 162 height 20
click at [812, 286] on li "Mr" at bounding box center [852, 285] width 163 height 17
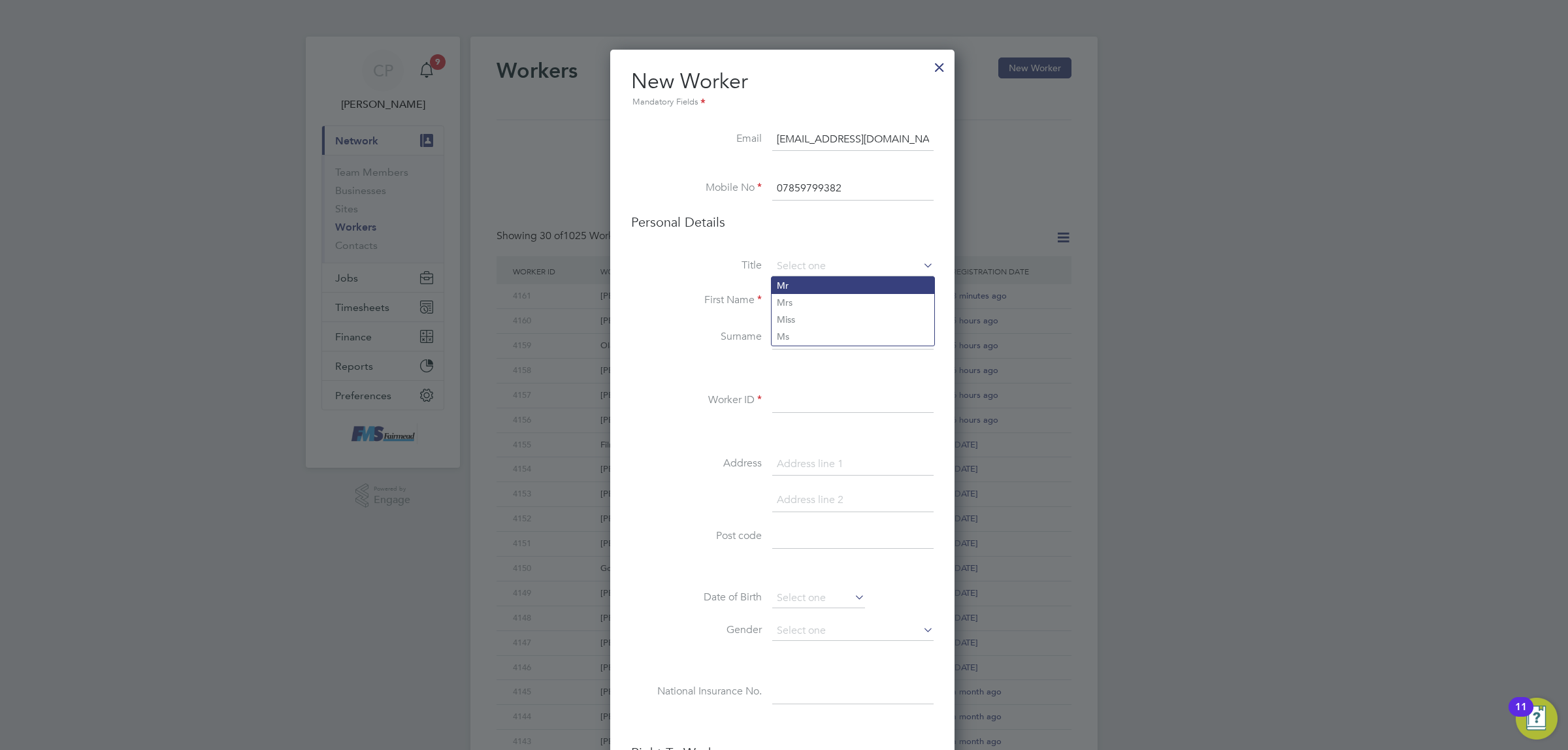
type input "Mr"
click at [820, 307] on input at bounding box center [853, 301] width 162 height 24
type input "Ola"
click at [820, 337] on input at bounding box center [853, 337] width 162 height 24
type input "c"
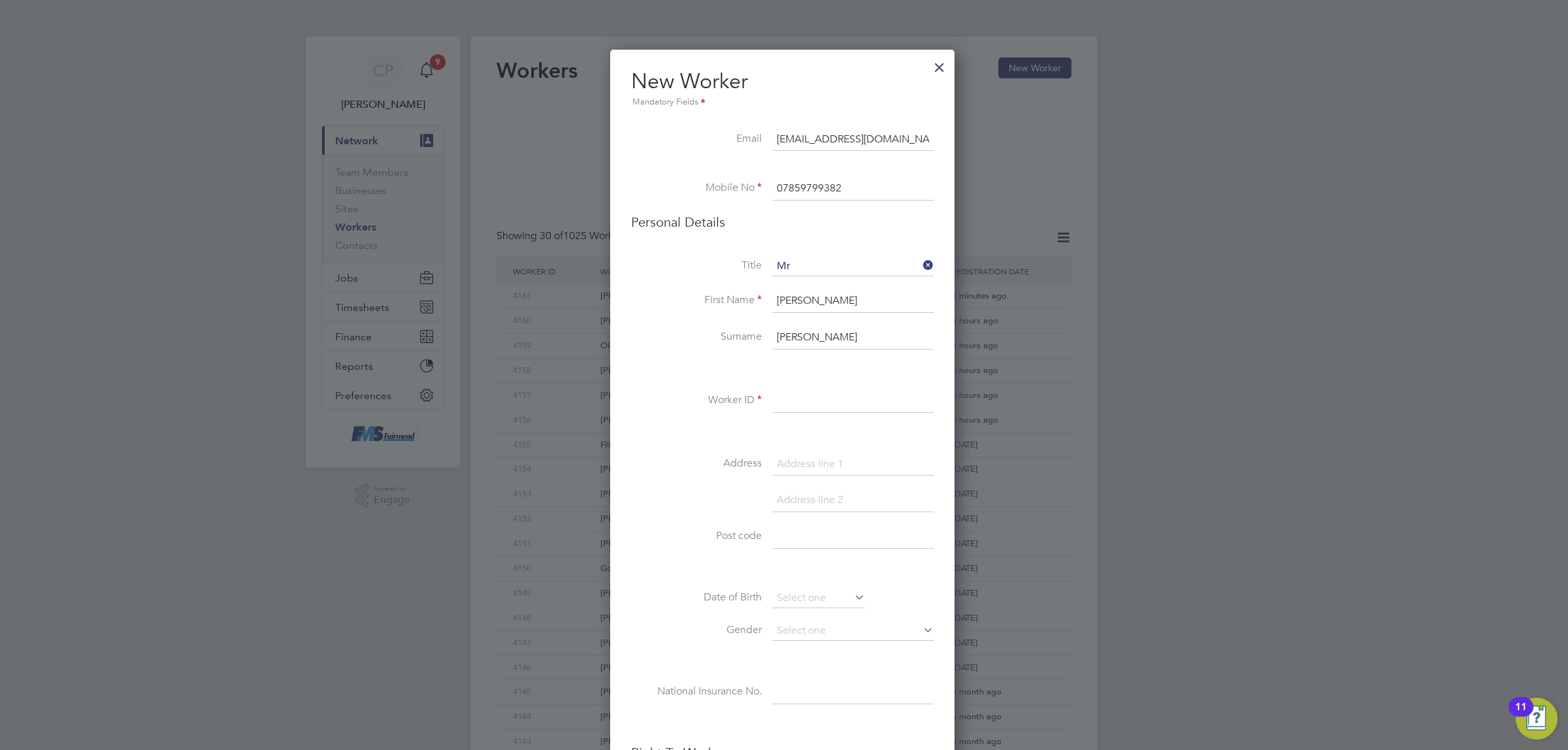
type input "Kareem"
click at [799, 399] on input at bounding box center [853, 401] width 162 height 24
type input "4167"
click at [808, 465] on input at bounding box center [853, 464] width 162 height 24
click at [823, 540] on input at bounding box center [853, 537] width 162 height 24
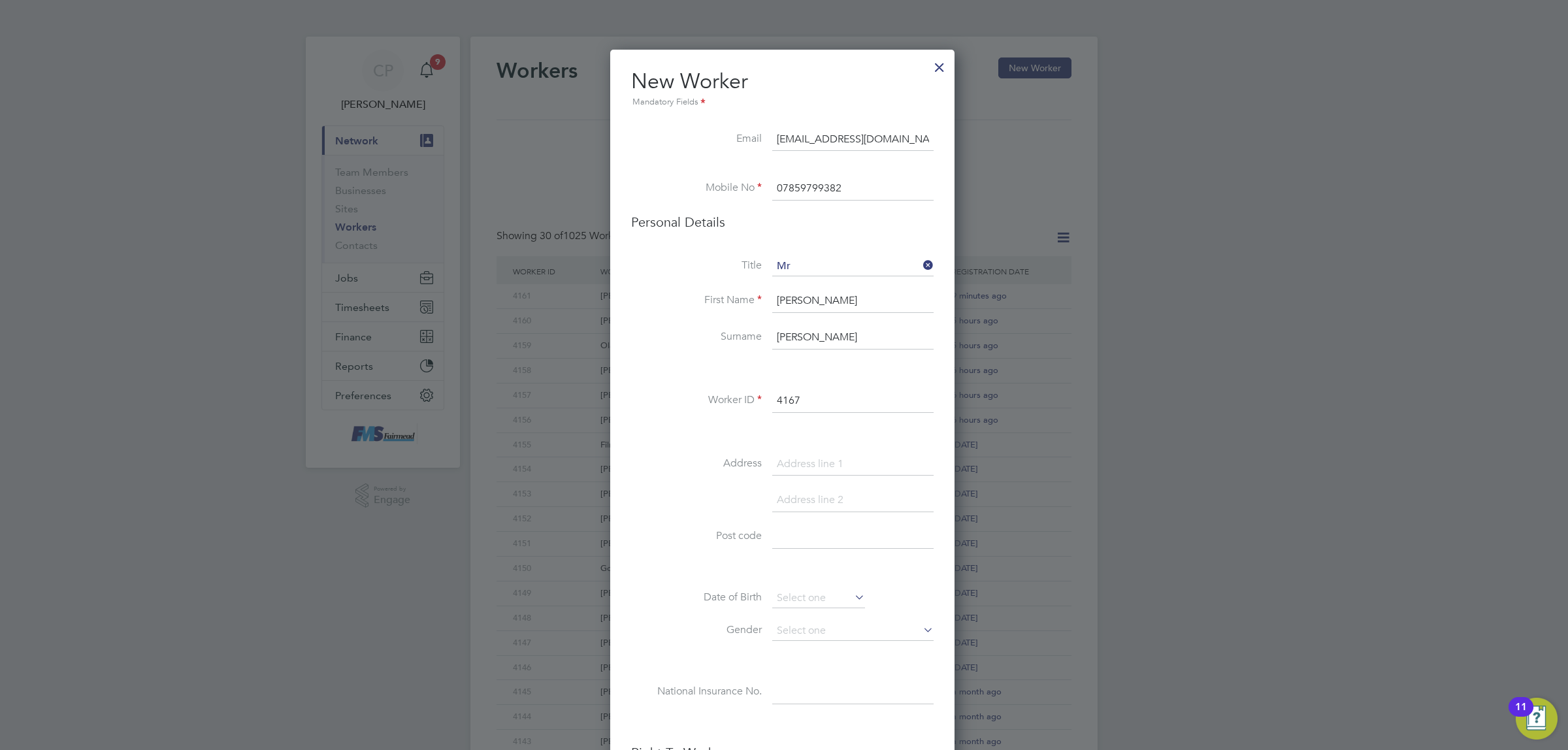
click at [811, 530] on input at bounding box center [853, 537] width 162 height 24
paste input "SG1 4ET"
type input "SG1 4ET"
click at [755, 458] on label "Address" at bounding box center [696, 463] width 130 height 13
click at [801, 457] on input at bounding box center [853, 464] width 162 height 24
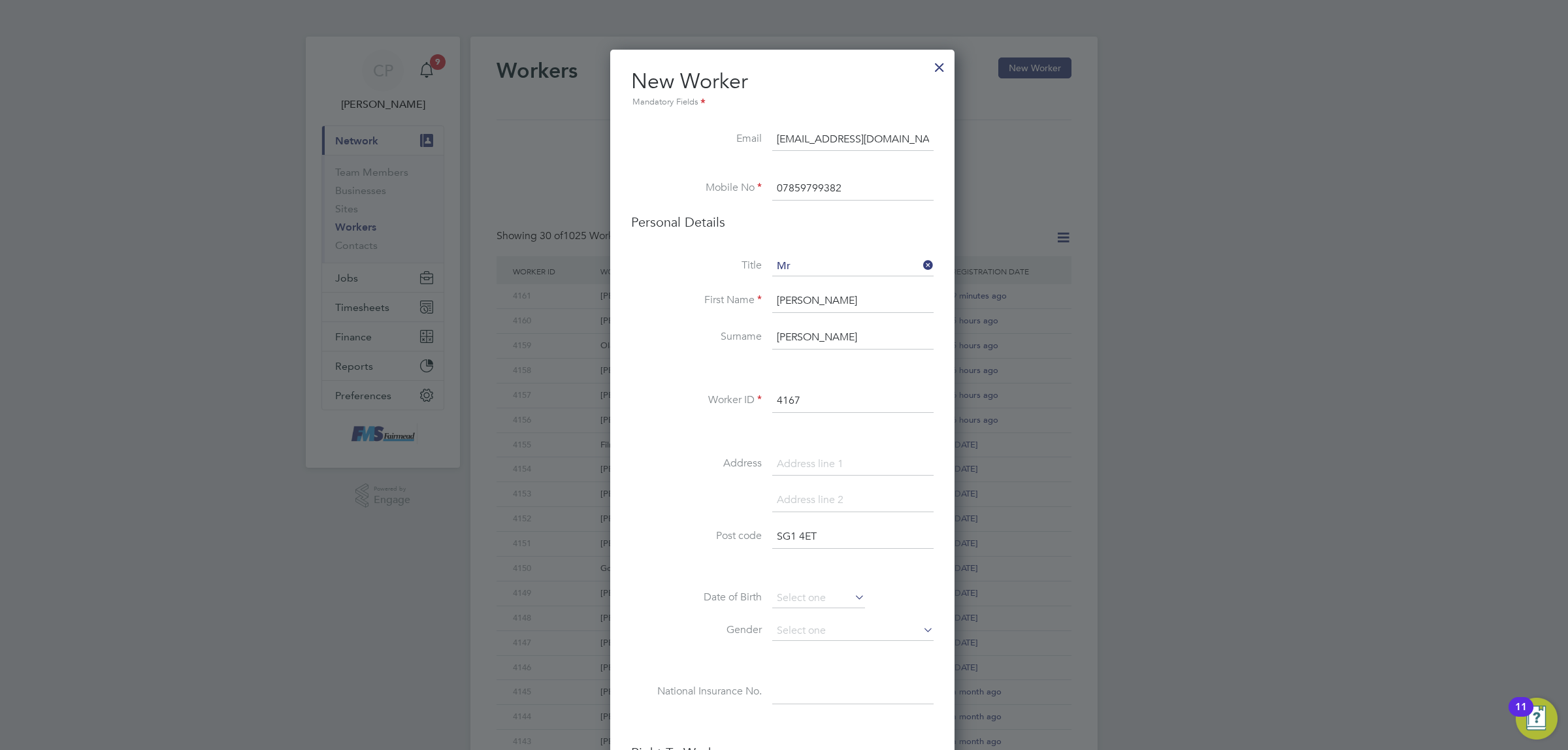
click at [830, 459] on input at bounding box center [853, 464] width 162 height 24
paste input "53 York road"
type input "53 York road"
click at [718, 493] on li at bounding box center [782, 507] width 302 height 36
click at [786, 592] on input at bounding box center [819, 598] width 93 height 20
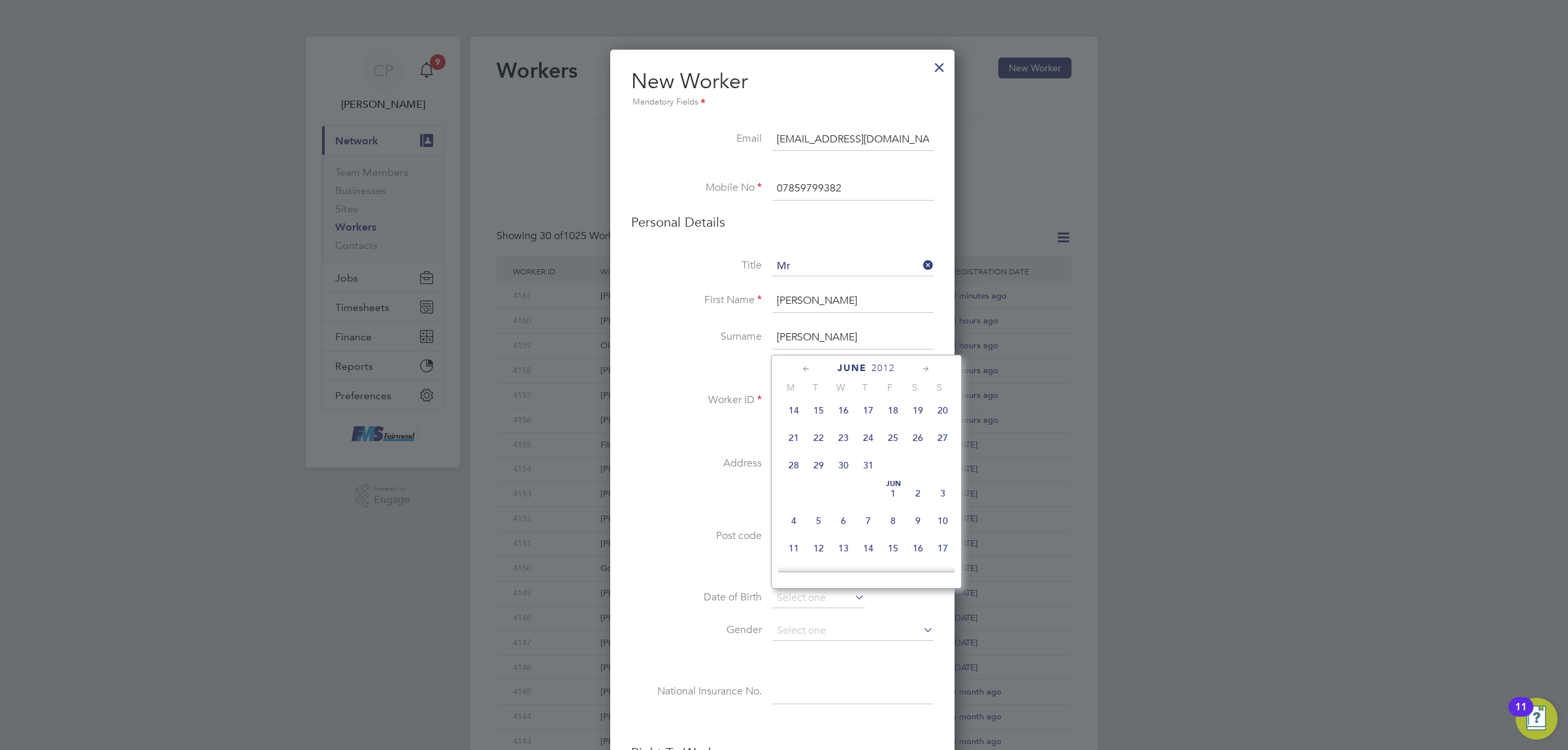
scroll to position [171, 0]
click at [879, 368] on span "2012" at bounding box center [880, 369] width 24 height 11
click at [892, 432] on span "2002" at bounding box center [893, 423] width 25 height 25
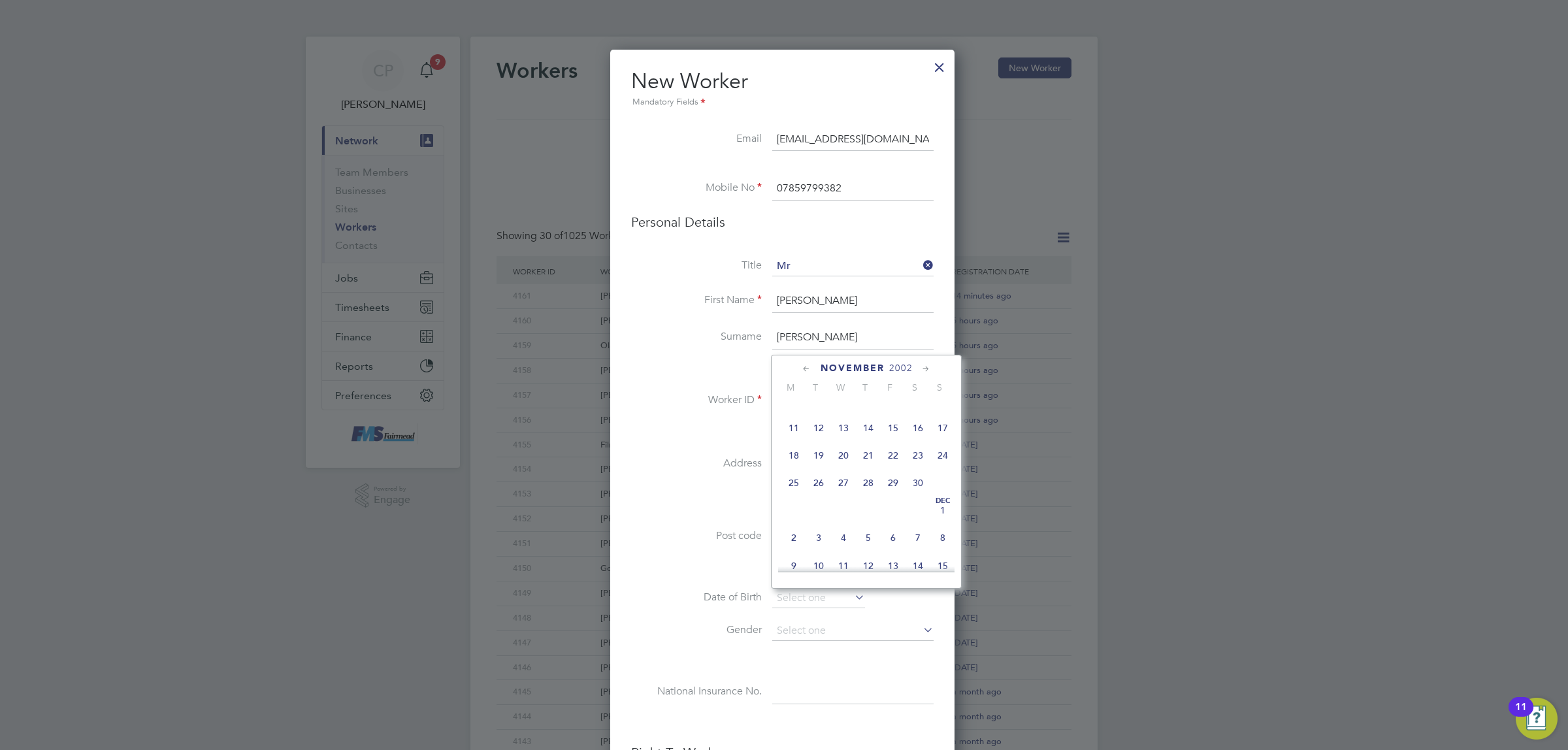
click at [818, 495] on span "26" at bounding box center [818, 483] width 25 height 25
type input "26 Nov 2002"
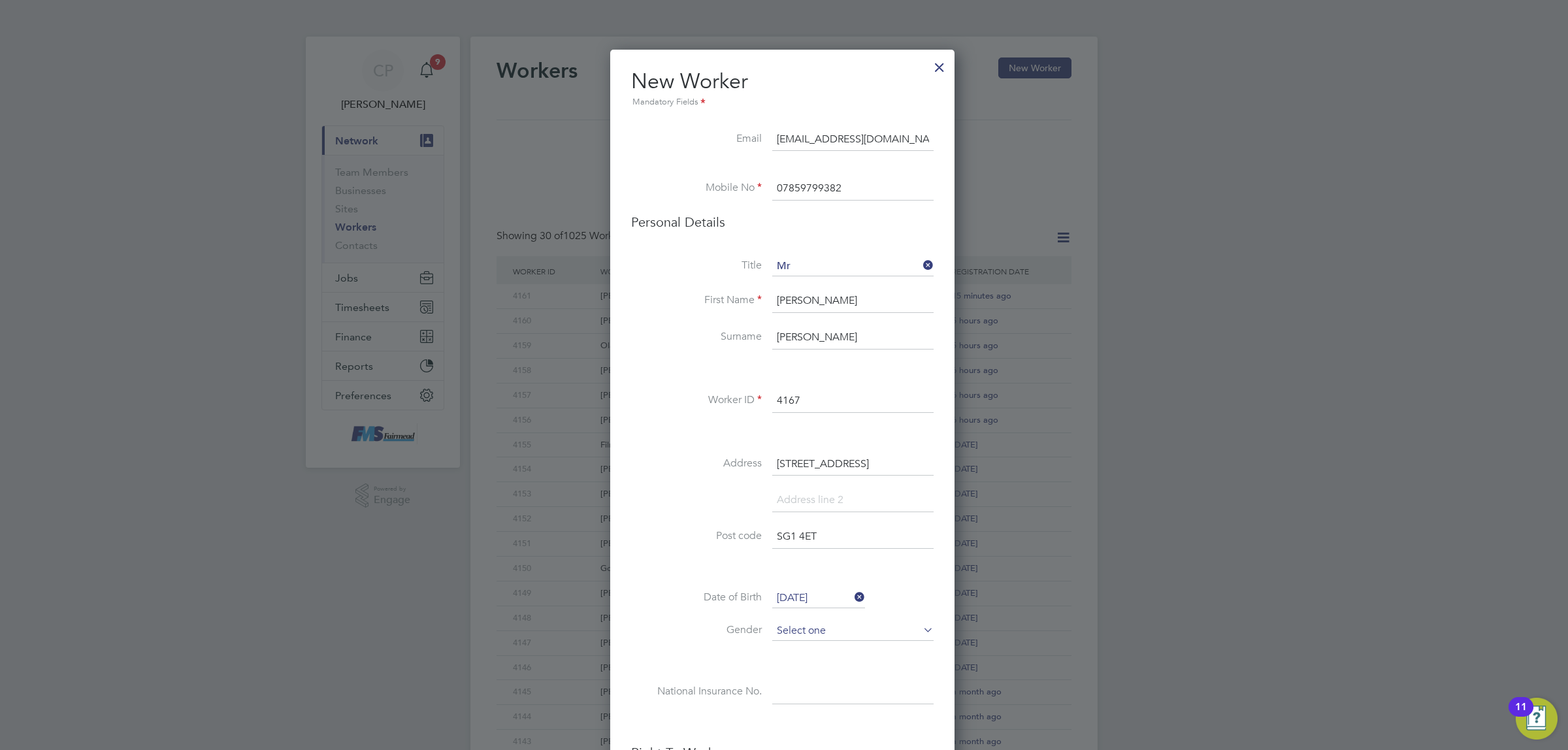
click at [801, 636] on input at bounding box center [853, 631] width 162 height 20
click at [786, 641] on input at bounding box center [853, 631] width 162 height 20
click at [786, 644] on li "Male" at bounding box center [852, 651] width 163 height 17
type input "Male"
drag, startPoint x: 793, startPoint y: 687, endPoint x: 730, endPoint y: 657, distance: 69.8
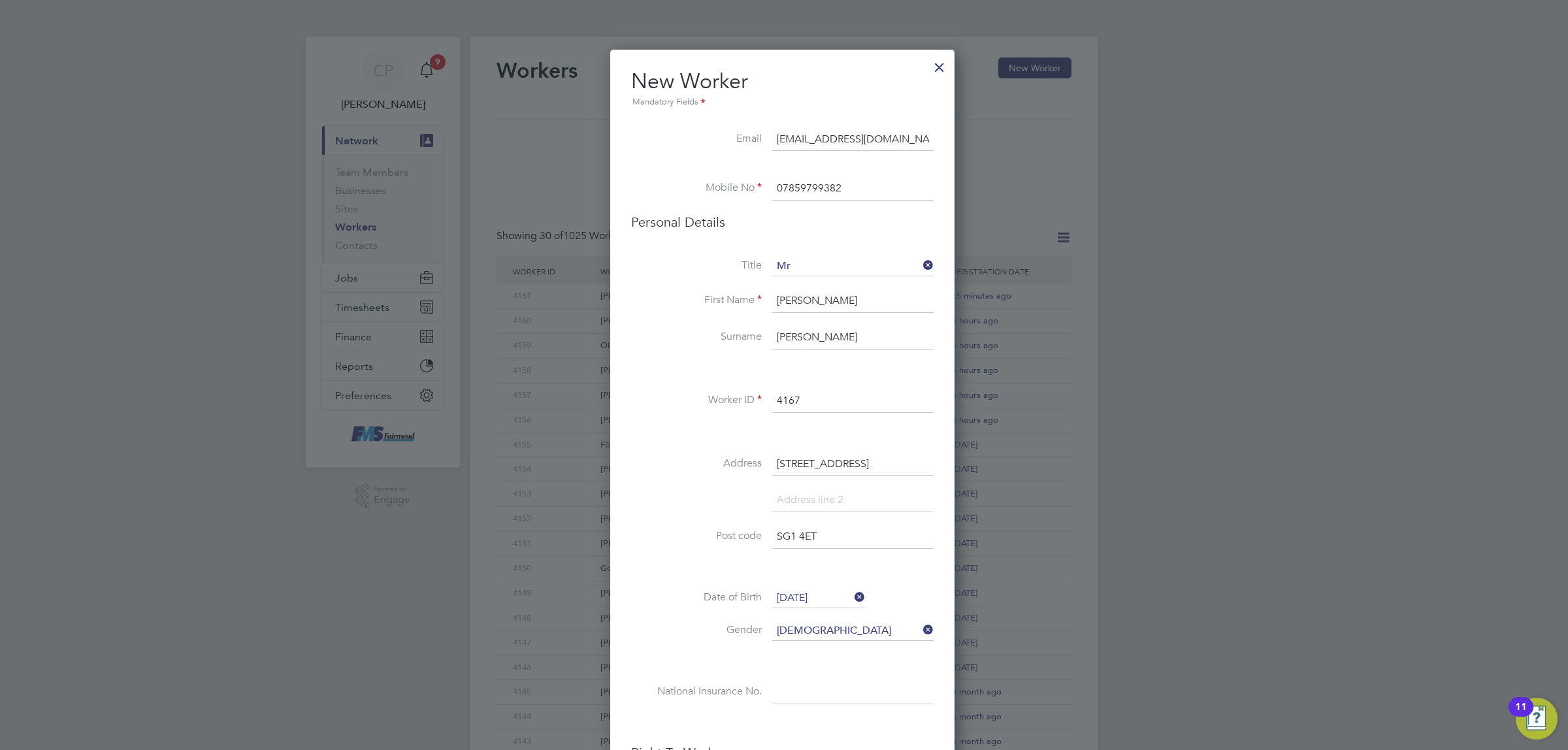
click at [783, 682] on input at bounding box center [853, 692] width 162 height 24
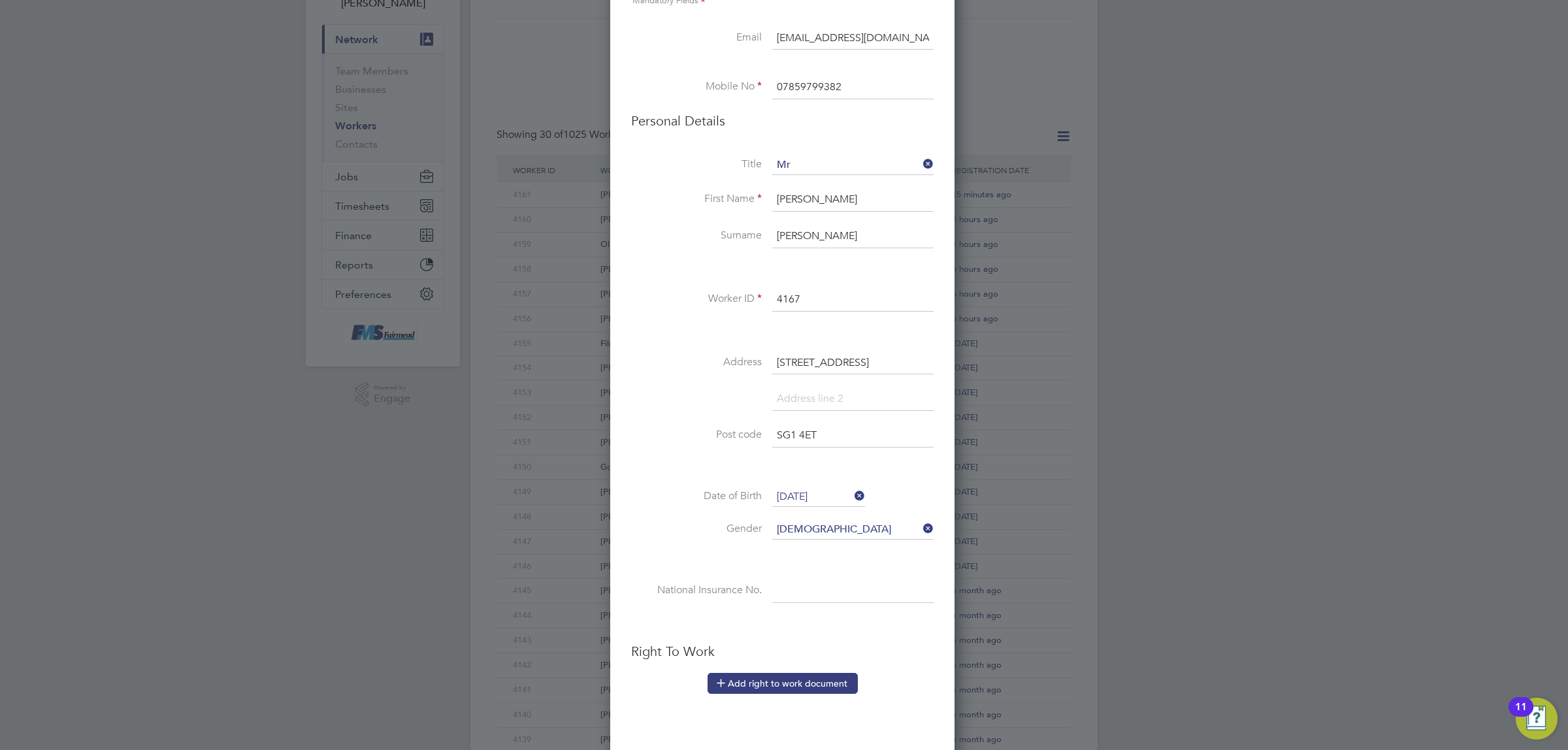
scroll to position [245, 0]
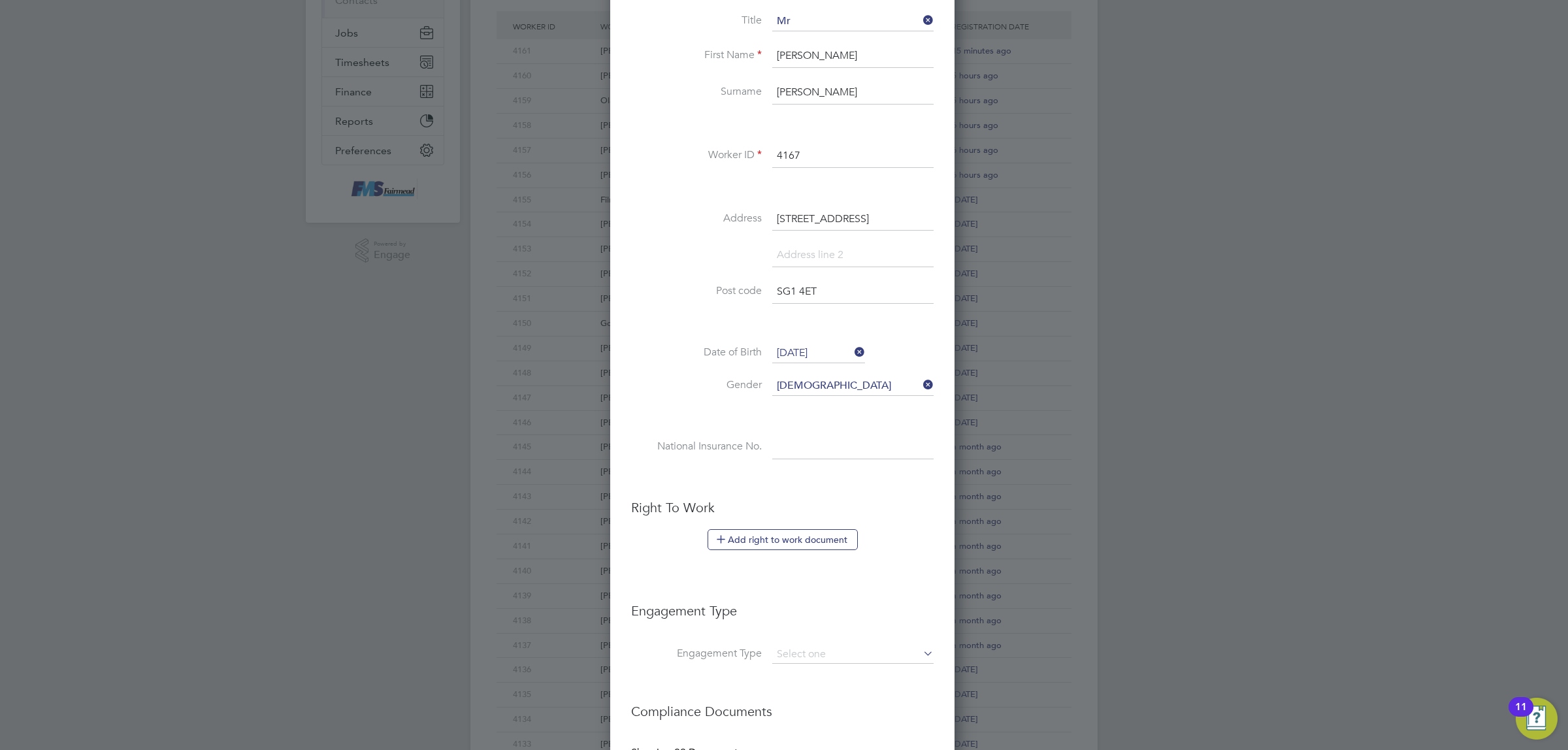
click at [806, 452] on input at bounding box center [853, 447] width 162 height 24
paste input "PH913138C"
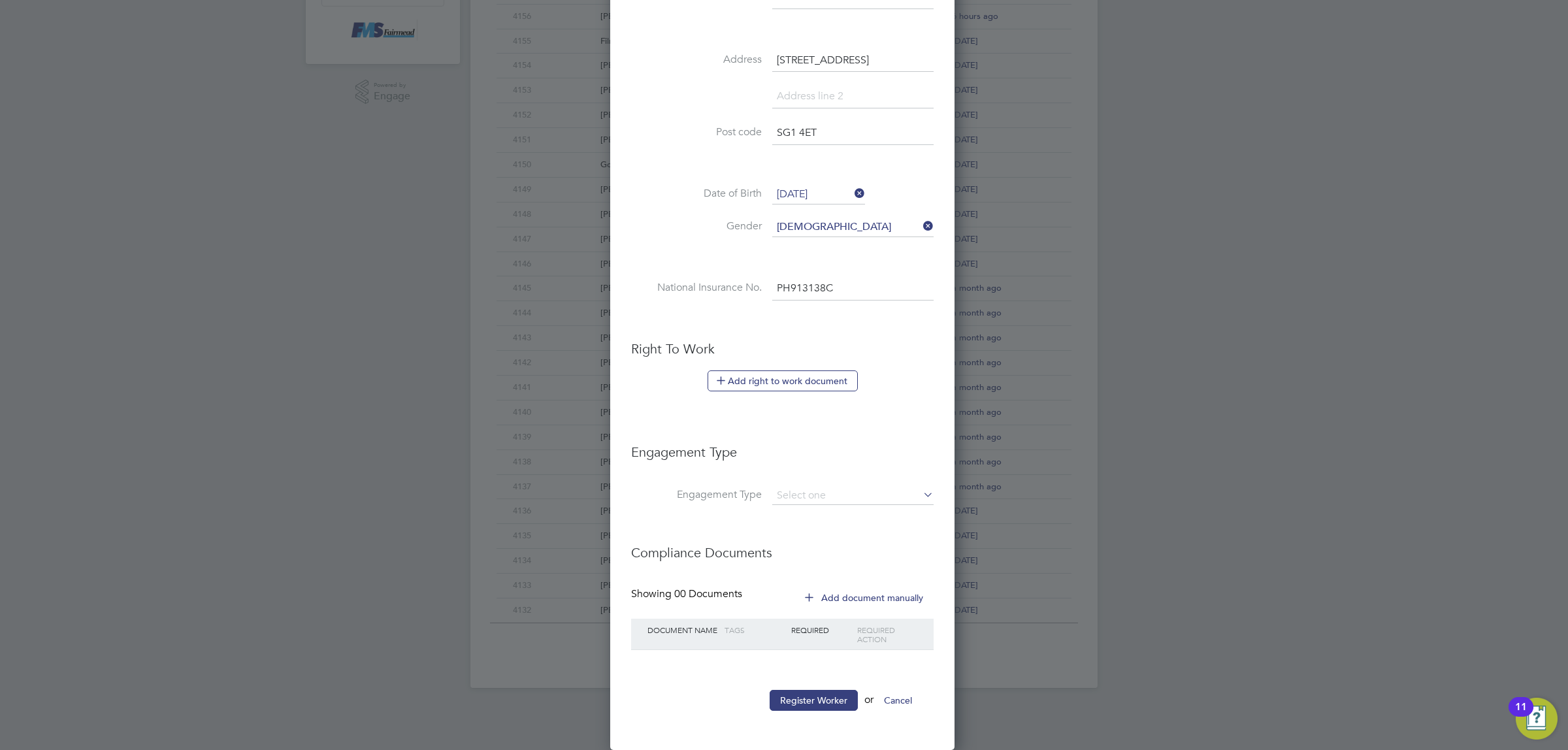
type input "PH 91 31 38 C"
click at [811, 479] on li "Engagement Type" at bounding box center [782, 458] width 302 height 56
click at [814, 488] on input at bounding box center [853, 495] width 162 height 18
click at [827, 559] on li "Self-employed" at bounding box center [852, 554] width 163 height 19
type input "Self-employed"
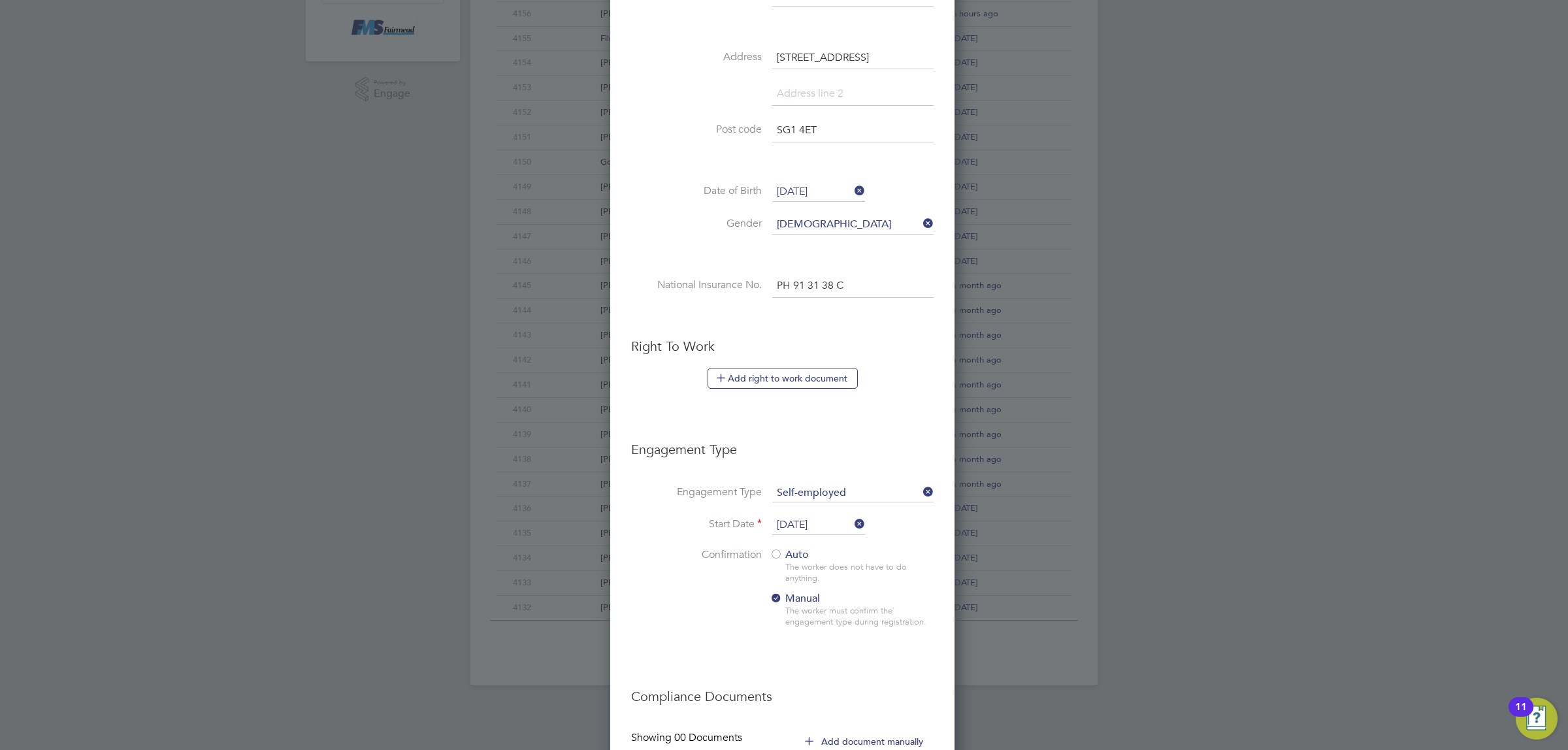
scroll to position [1255, 347]
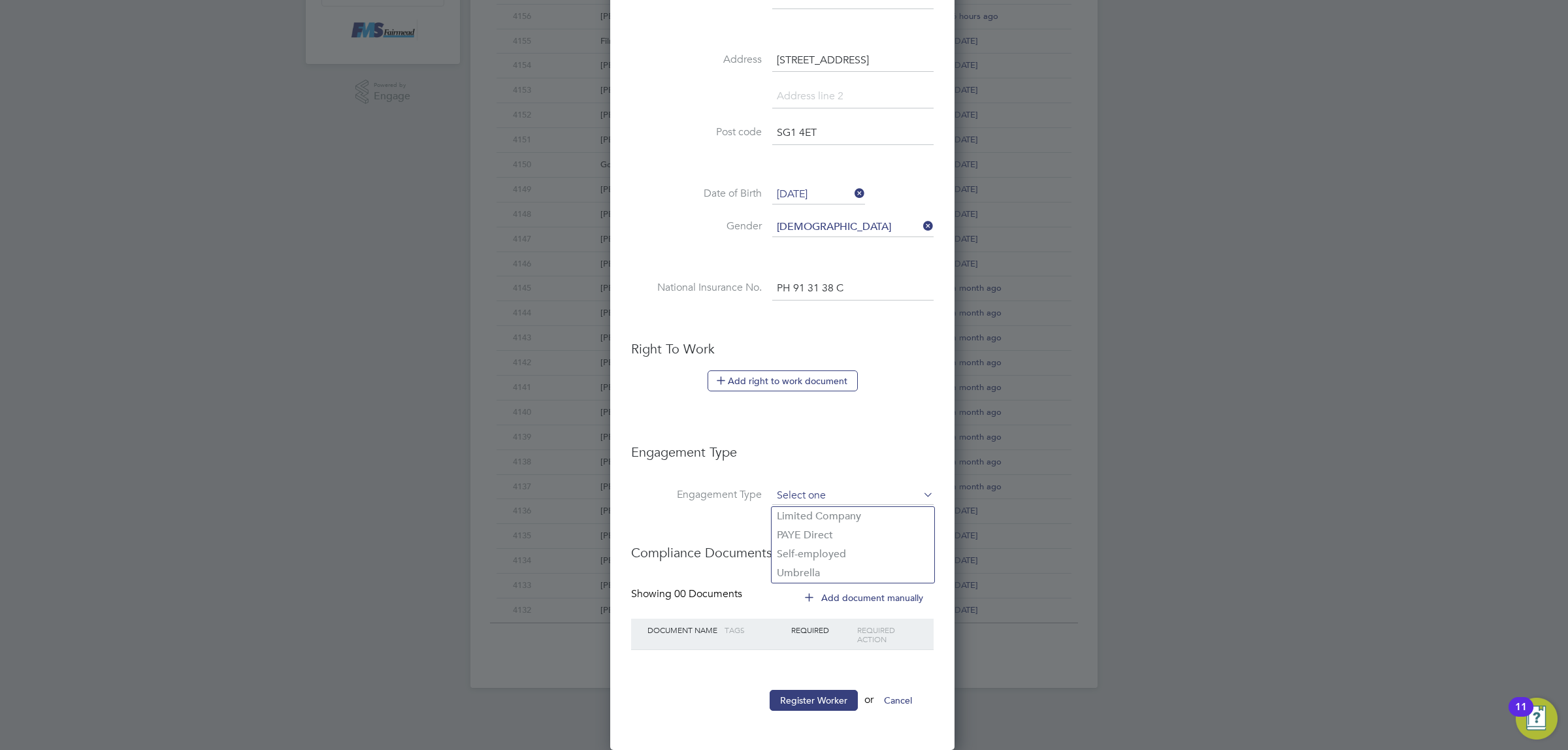
click at [919, 490] on input at bounding box center [853, 495] width 162 height 18
click at [828, 564] on li "Umbrella" at bounding box center [852, 573] width 163 height 19
type input "Umbrella"
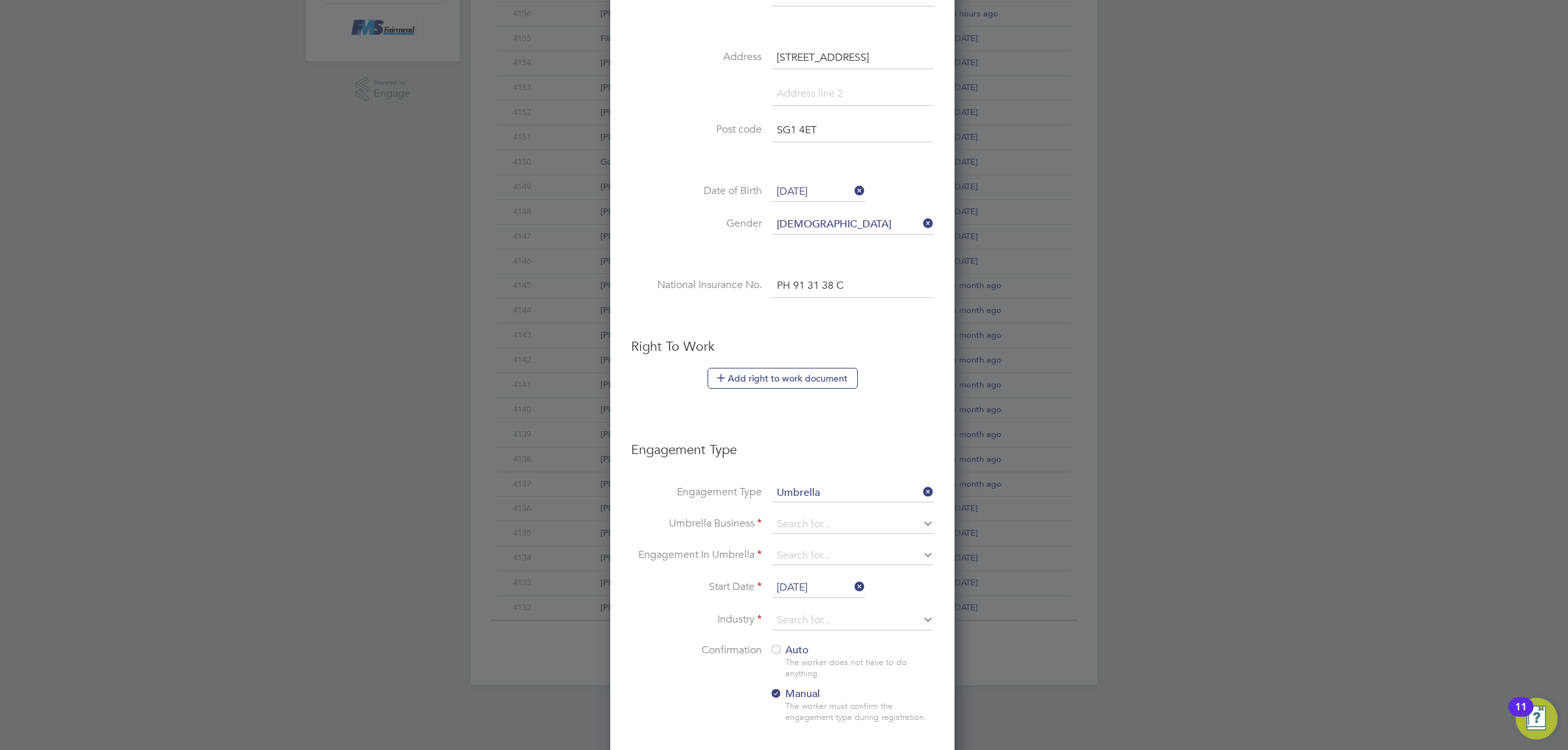
click at [921, 525] on icon at bounding box center [921, 523] width 0 height 18
click at [866, 696] on li "Crest Plus Operations Limited" at bounding box center [878, 696] width 214 height 19
type input "Crest Plus Operations Limited"
click at [921, 554] on icon at bounding box center [921, 554] width 0 height 18
click at [844, 667] on div "Workers New Worker My Workers All Workers Search Registered Select date To Sele…" at bounding box center [784, 158] width 627 height 1055
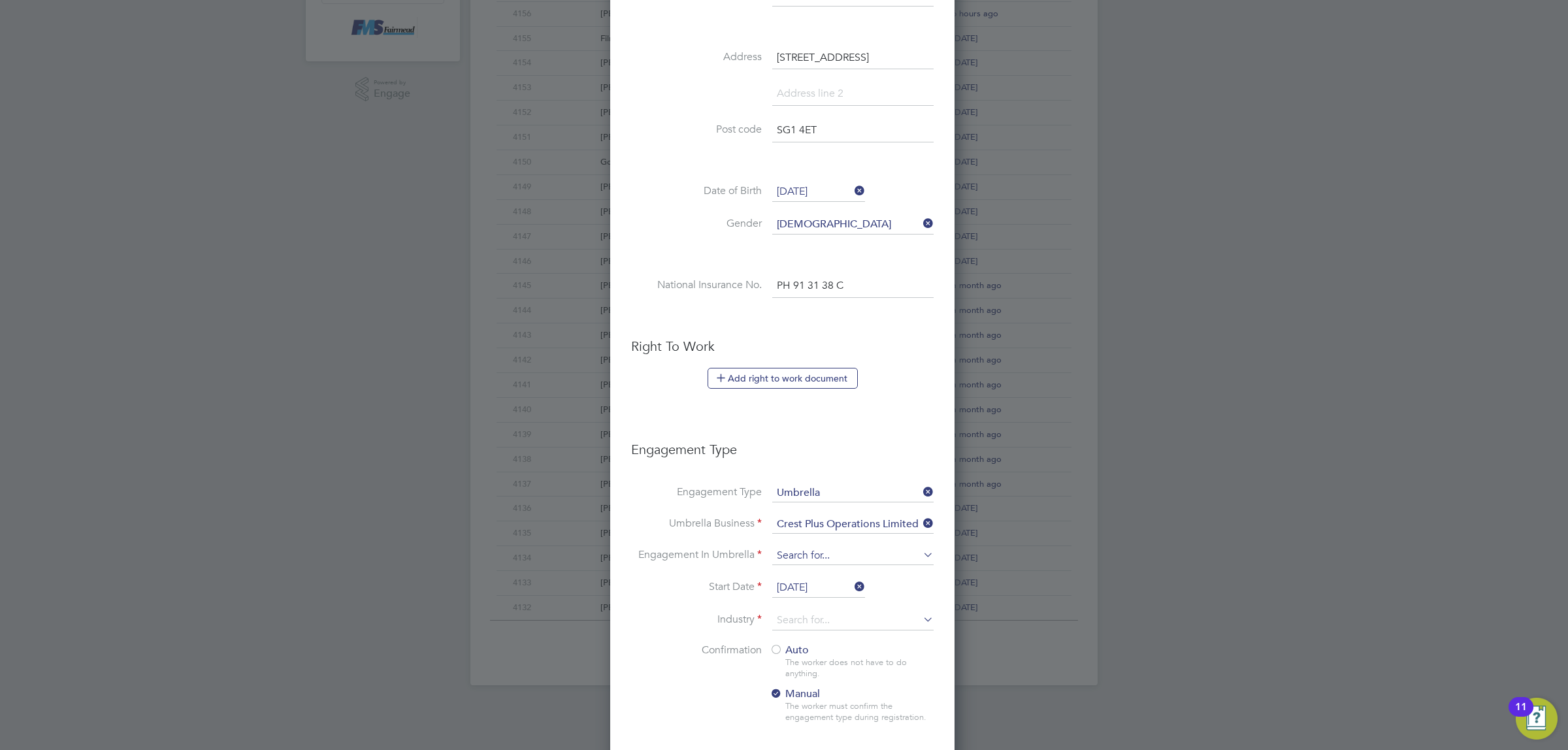
click at [906, 556] on input at bounding box center [853, 555] width 162 height 18
click at [838, 647] on li "PAYE Umbrella" at bounding box center [852, 652] width 163 height 19
type input "PAYE Umbrella"
click at [825, 616] on input at bounding box center [853, 621] width 162 height 20
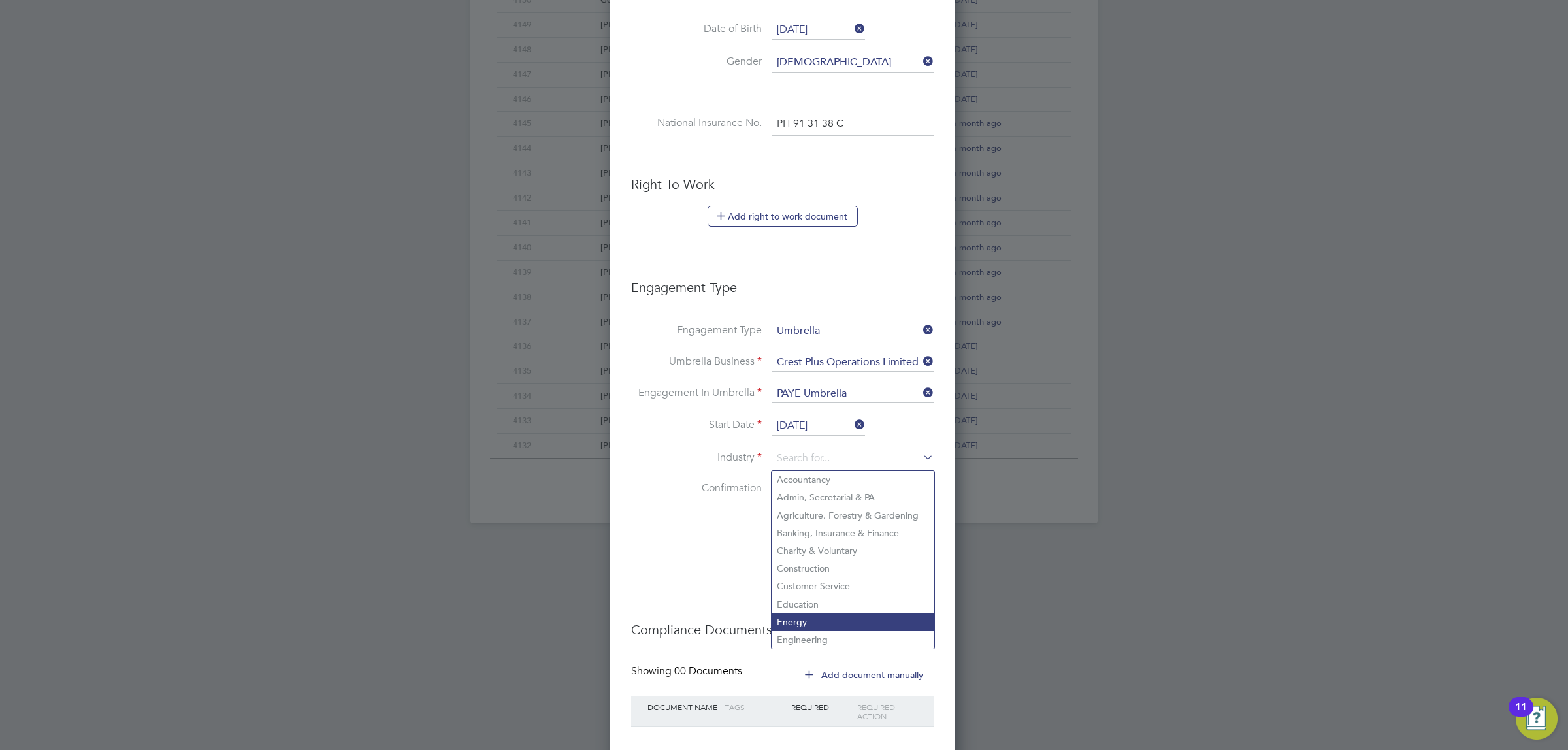
scroll to position [569, 0]
click at [840, 572] on li "Construction" at bounding box center [852, 567] width 163 height 18
type input "Construction"
click at [775, 490] on div at bounding box center [776, 488] width 13 height 13
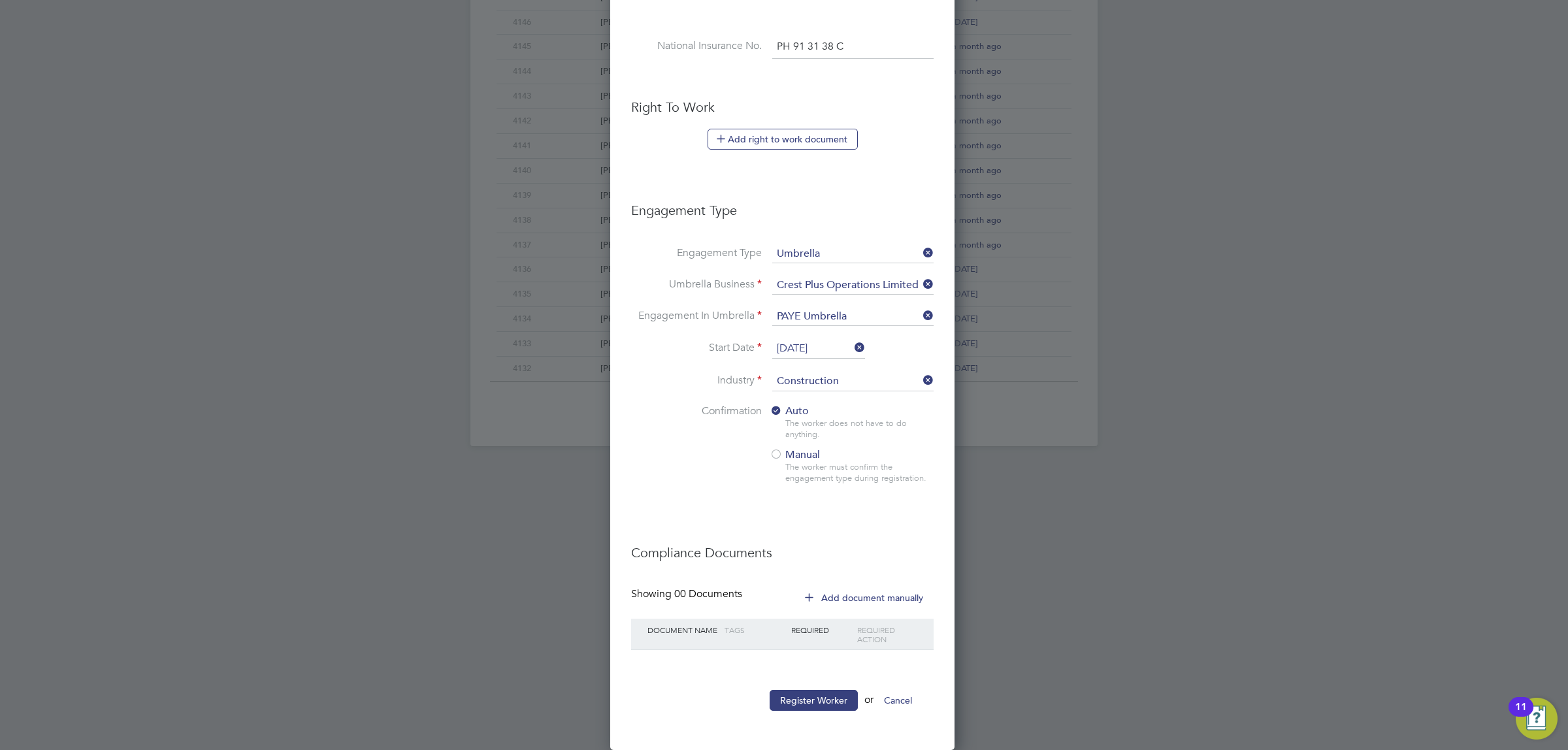
scroll to position [649, 0]
click at [792, 700] on button "Register Worker" at bounding box center [813, 701] width 88 height 21
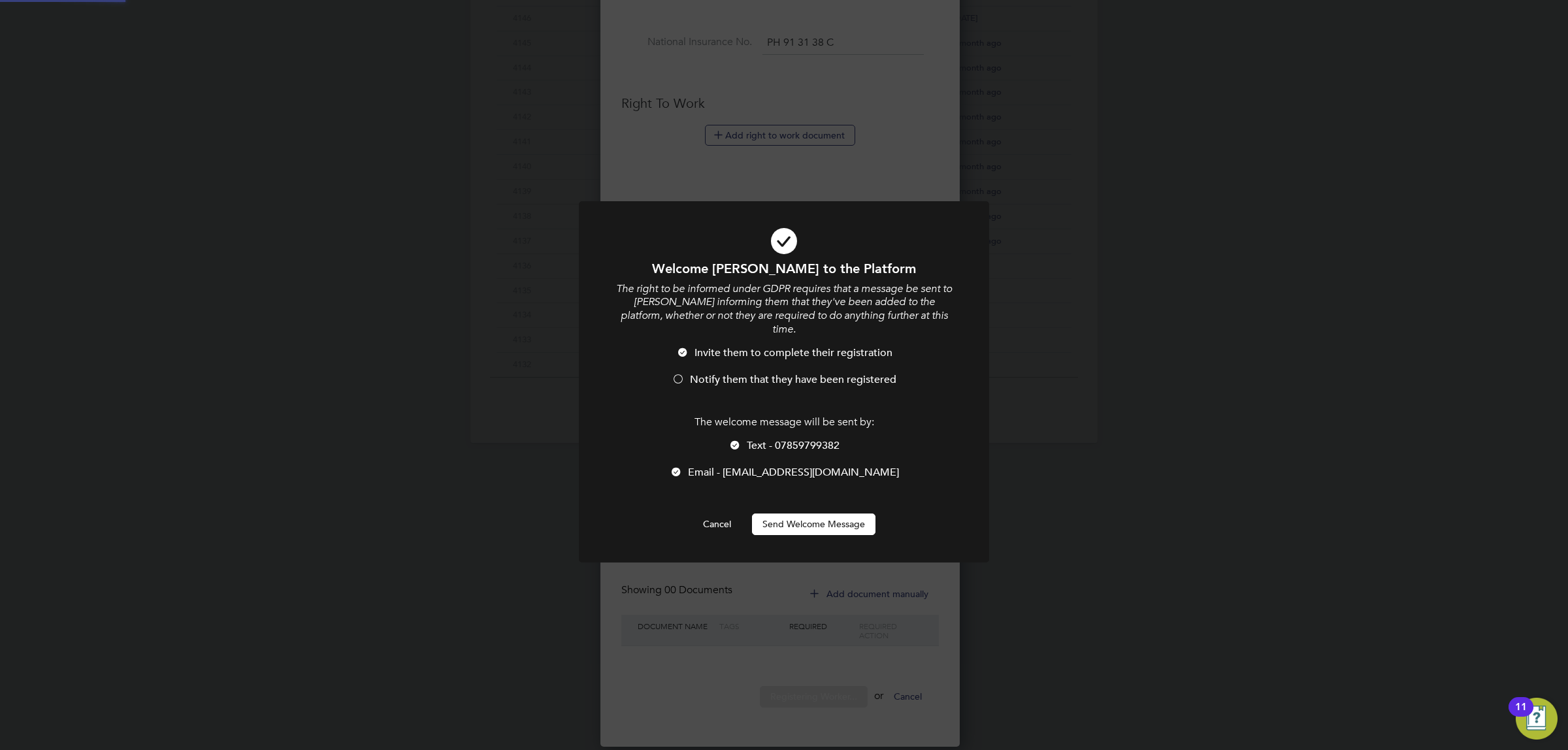
scroll to position [0, 0]
click at [705, 374] on span "Notify them that they have been registered" at bounding box center [793, 380] width 206 height 13
click at [791, 513] on button "Send Welcome Message" at bounding box center [813, 524] width 124 height 21
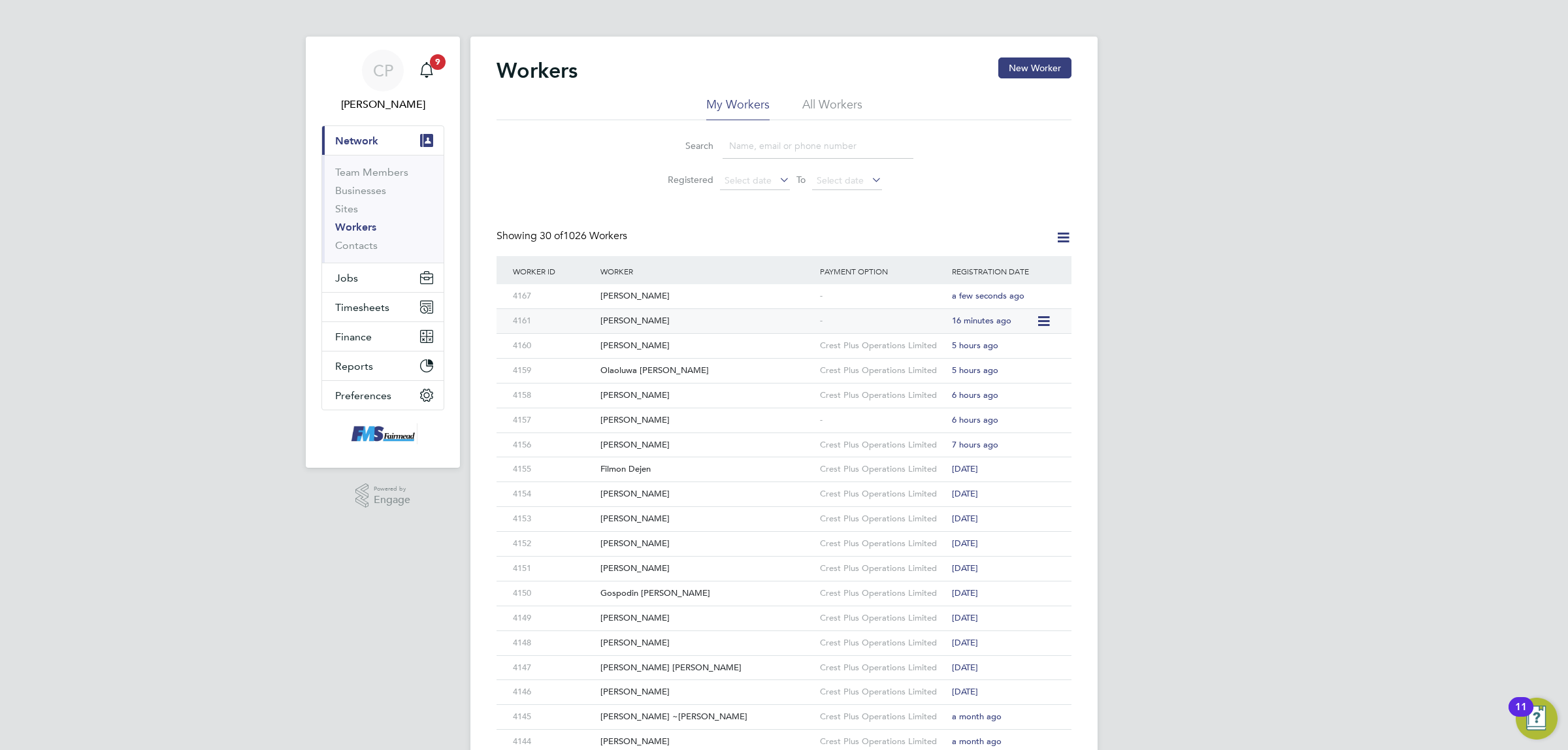
click at [1047, 318] on icon at bounding box center [1042, 321] width 13 height 15
click at [959, 183] on div "Search Registered Select date To Select date" at bounding box center [783, 158] width 575 height 76
click at [841, 318] on div "-" at bounding box center [882, 320] width 132 height 24
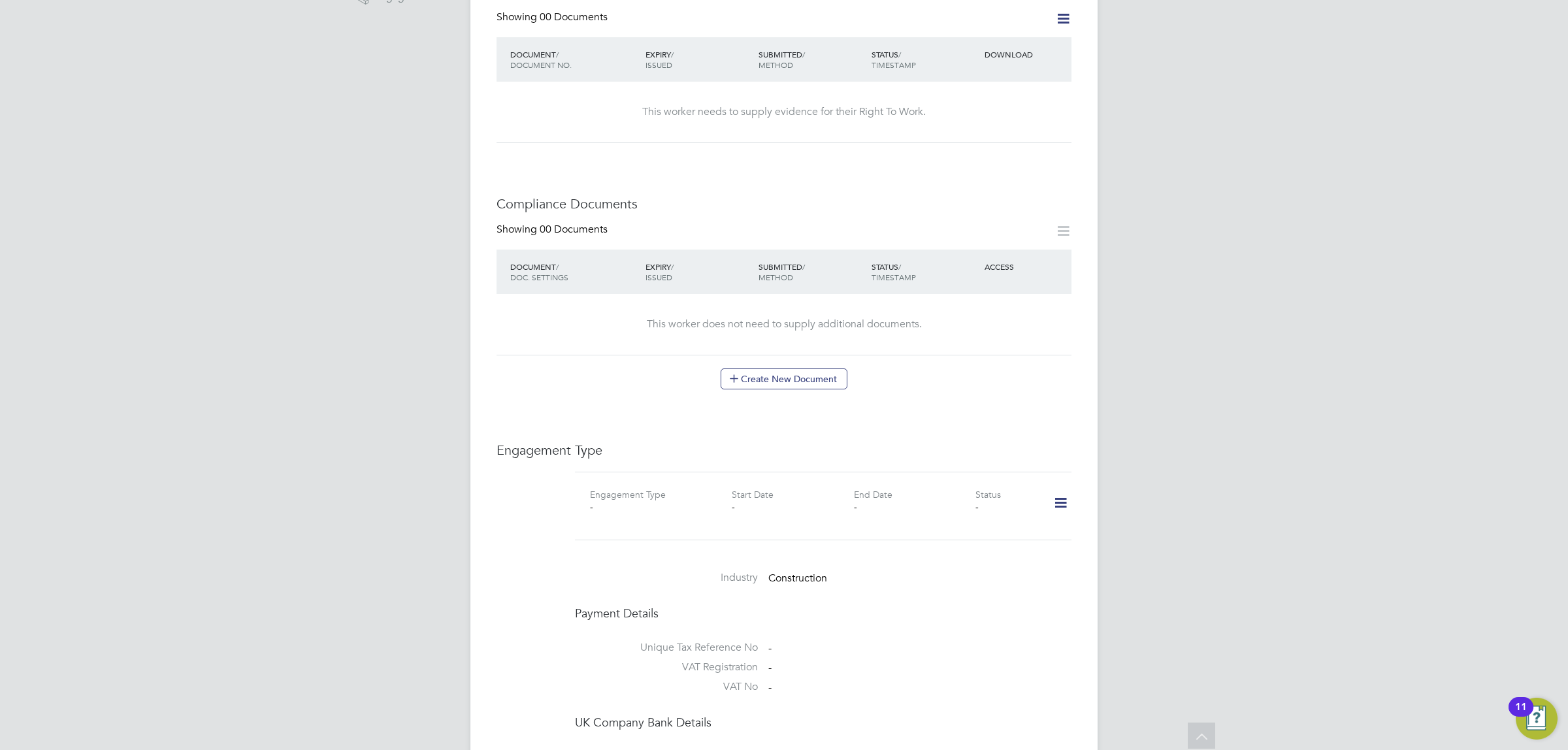
scroll to position [591, 0]
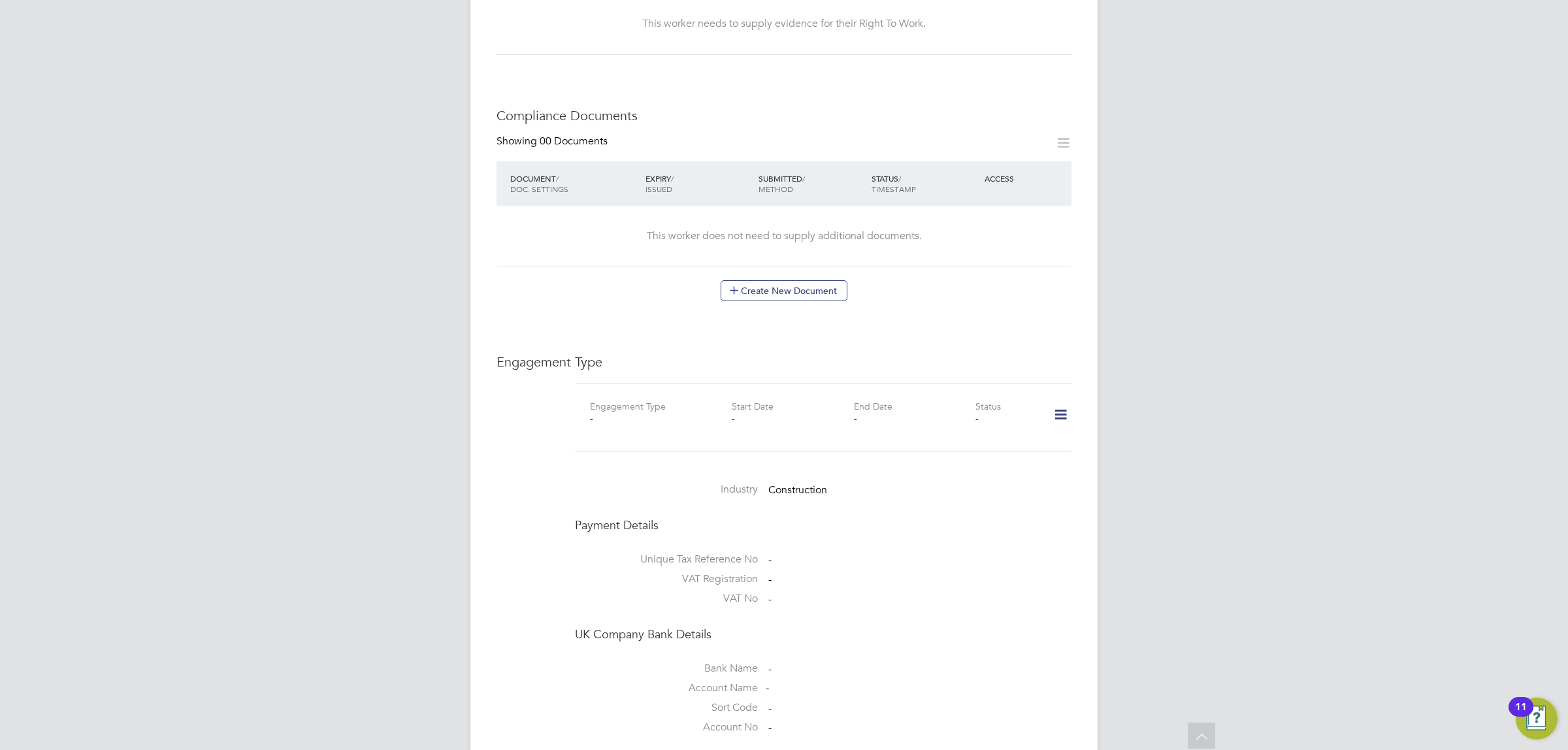
click at [1059, 404] on icon at bounding box center [1061, 415] width 23 height 30
click at [984, 457] on li "Add Engagement Type" at bounding box center [993, 458] width 148 height 18
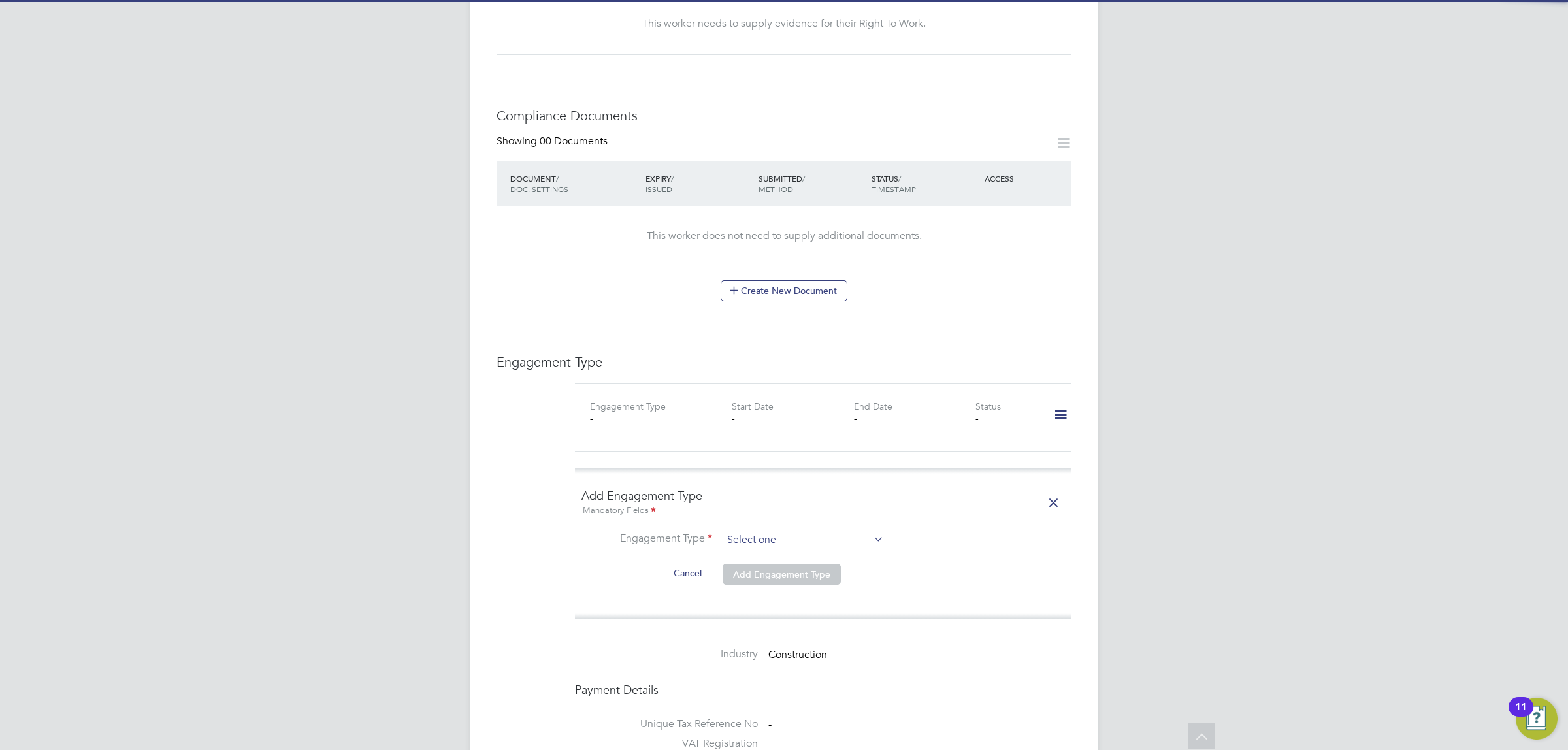
click at [864, 531] on input at bounding box center [803, 540] width 162 height 18
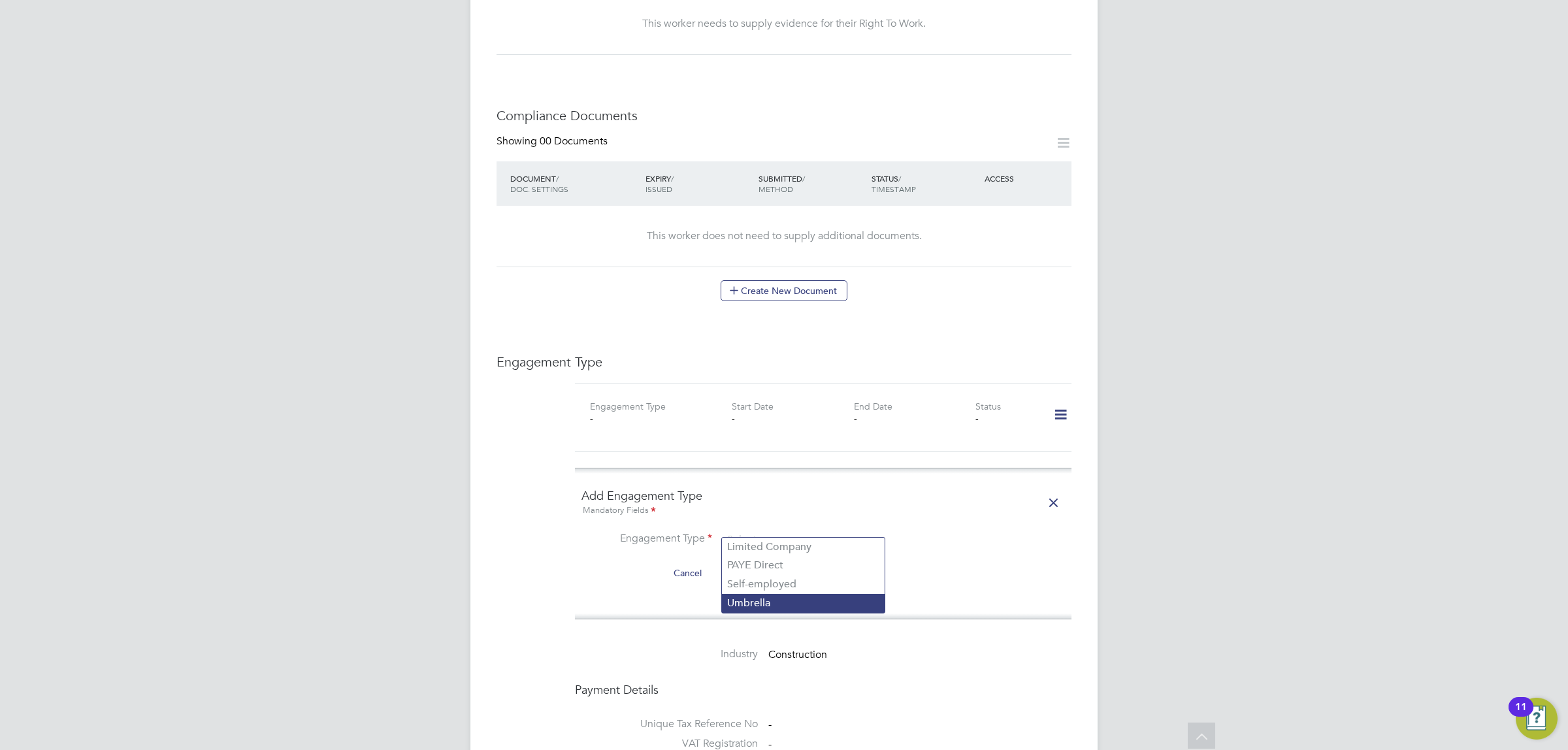
click at [774, 599] on li "Umbrella" at bounding box center [803, 604] width 163 height 19
type input "Umbrella"
click at [838, 563] on input at bounding box center [803, 571] width 162 height 18
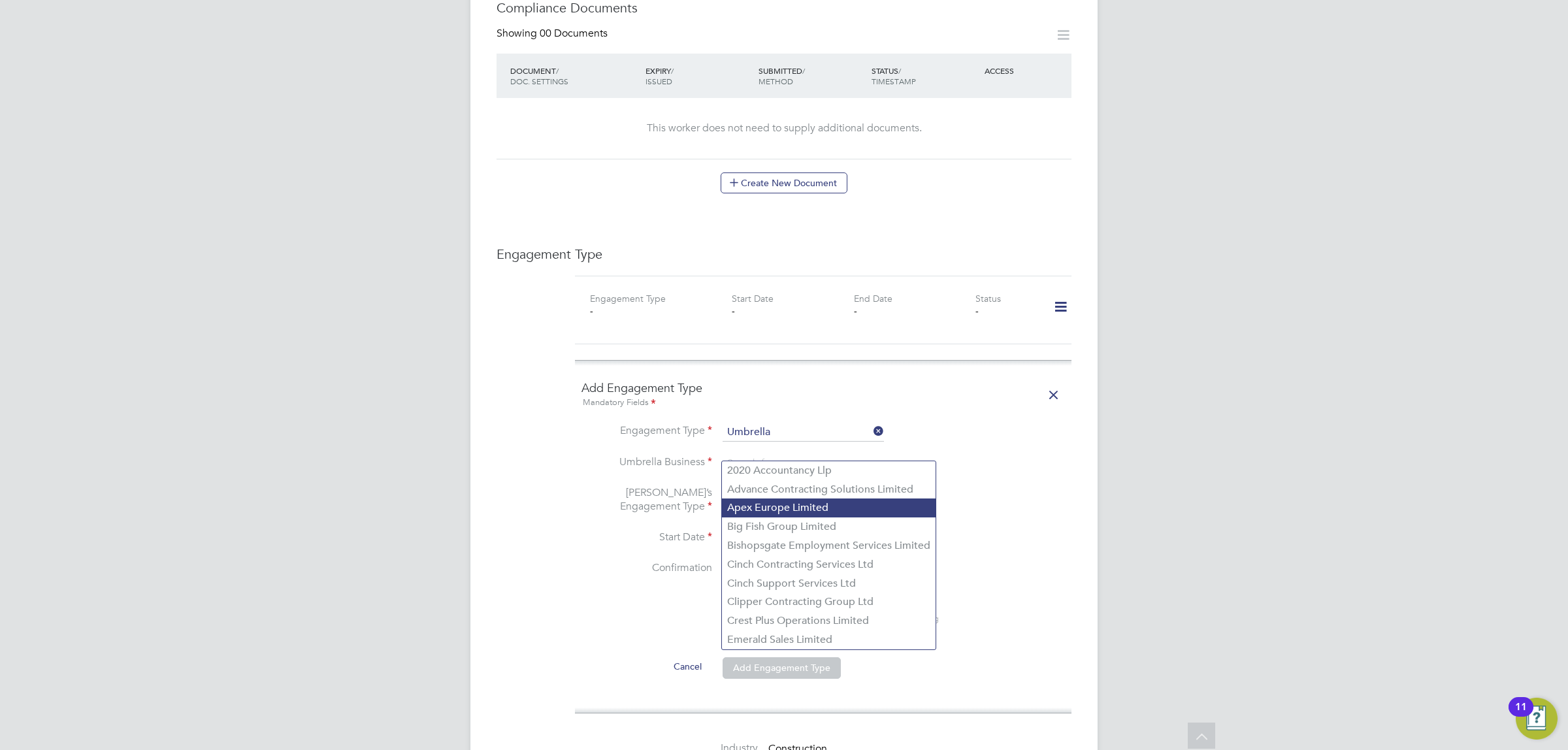
scroll to position [837, 0]
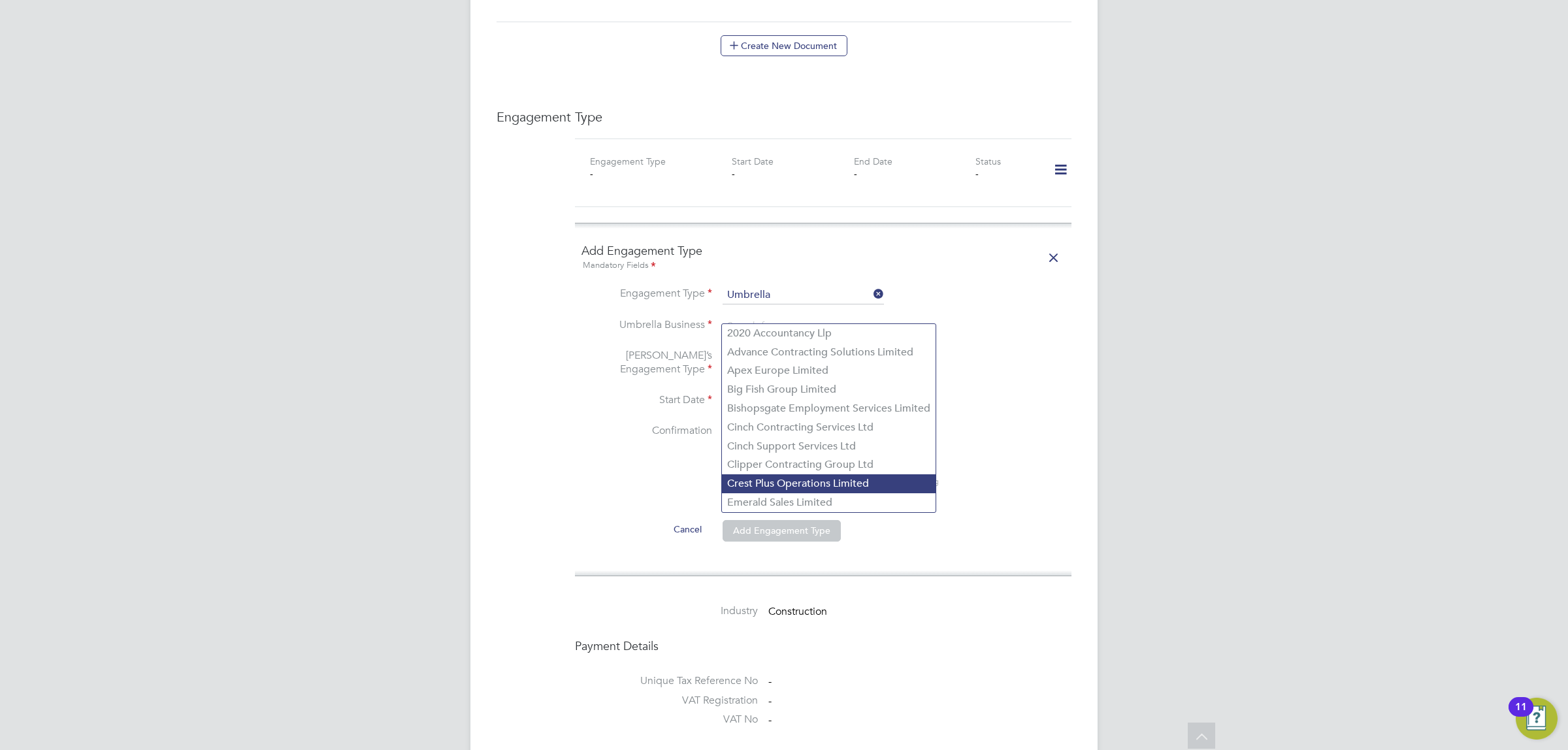
click at [823, 482] on li "Crest Plus Operations Limited" at bounding box center [829, 484] width 214 height 19
type input "Crest Plus Operations Limited"
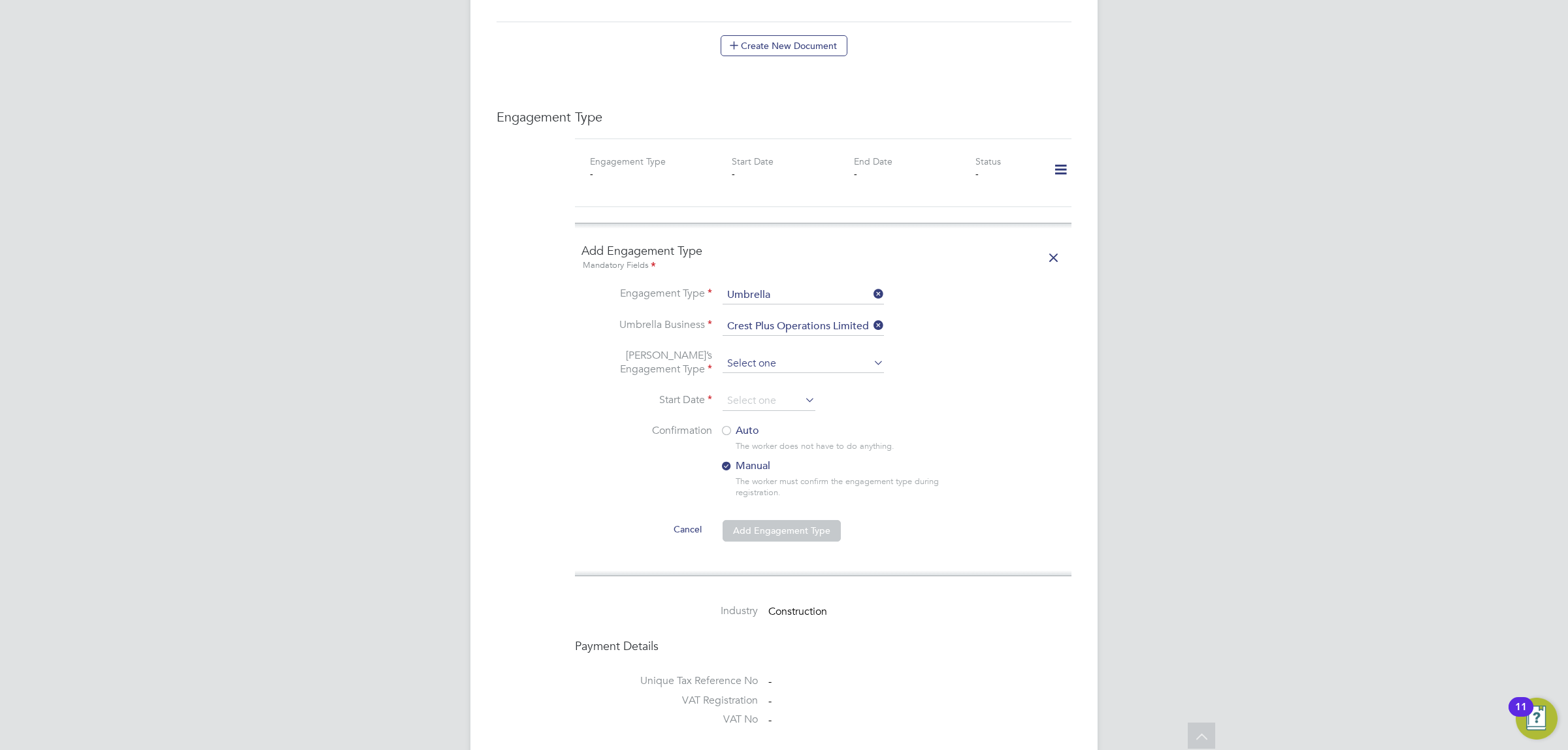
click at [831, 355] on input at bounding box center [803, 363] width 162 height 18
click at [788, 439] on li "PAYE Umbrella" at bounding box center [803, 446] width 163 height 19
type input "PAYE Umbrella"
click at [782, 392] on input at bounding box center [769, 401] width 93 height 20
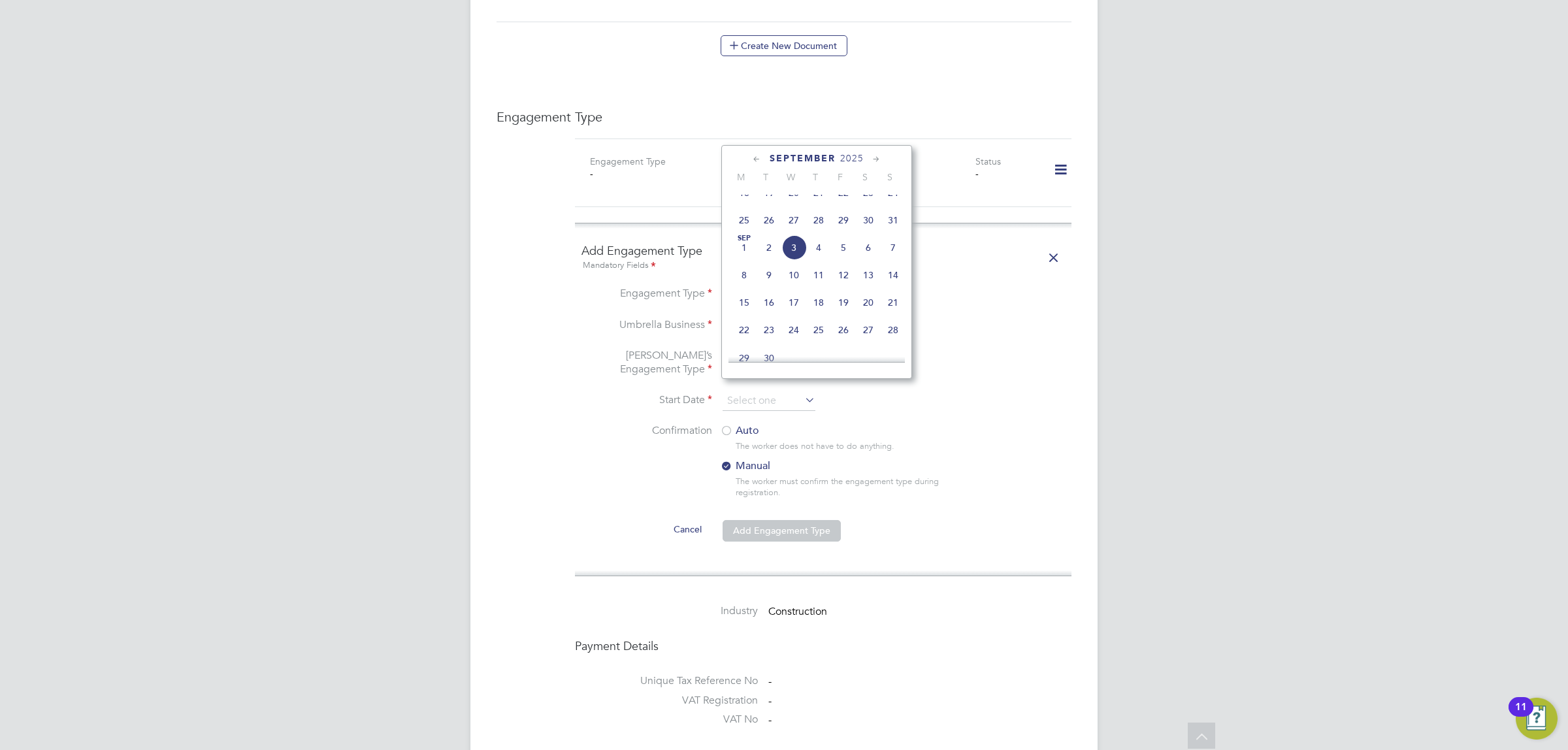
click at [746, 260] on span "Sep 1" at bounding box center [744, 247] width 25 height 25
type input "[DATE]"
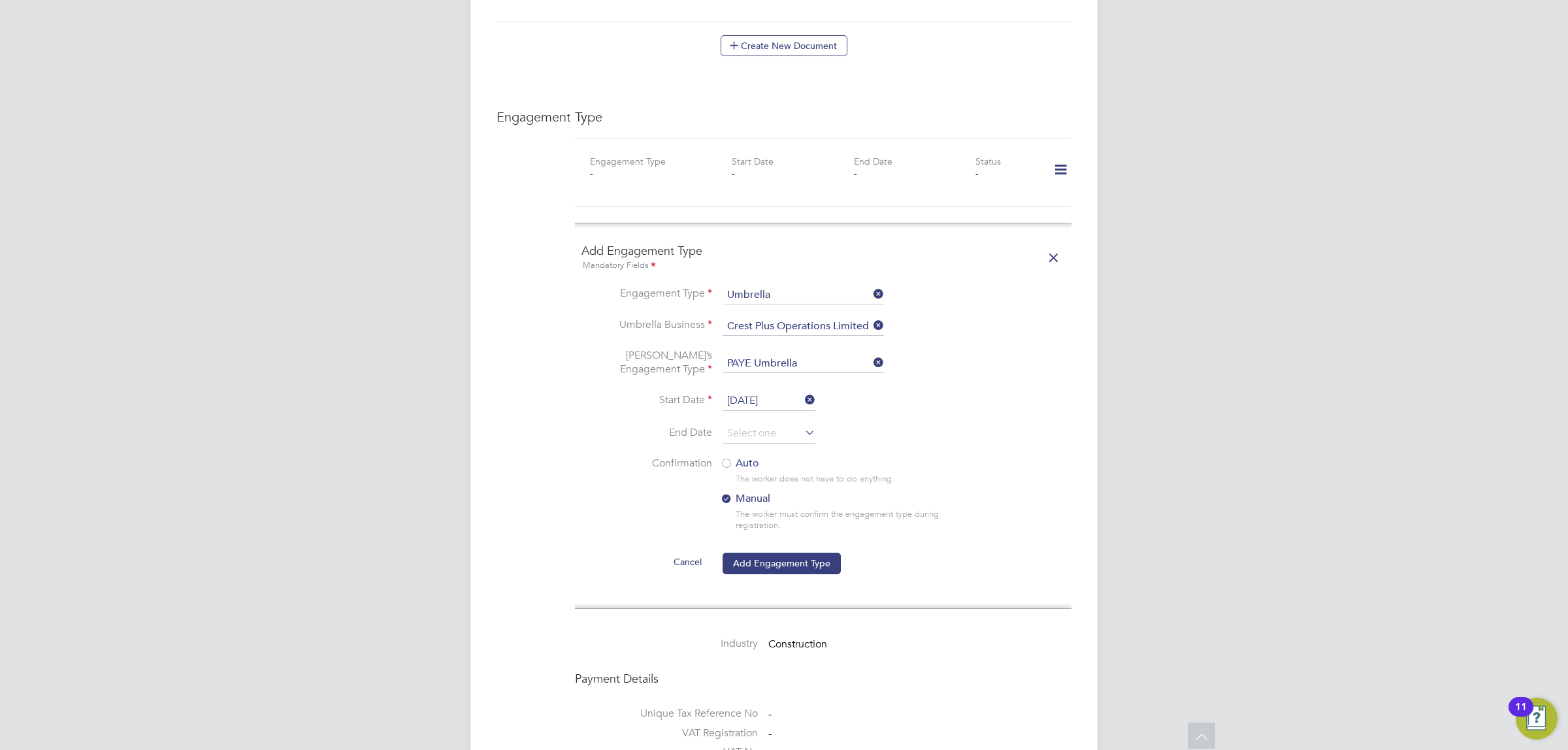
click at [736, 456] on label "Auto" at bounding box center [837, 463] width 235 height 13
click at [755, 553] on button "Add Engagement Type" at bounding box center [781, 564] width 118 height 21
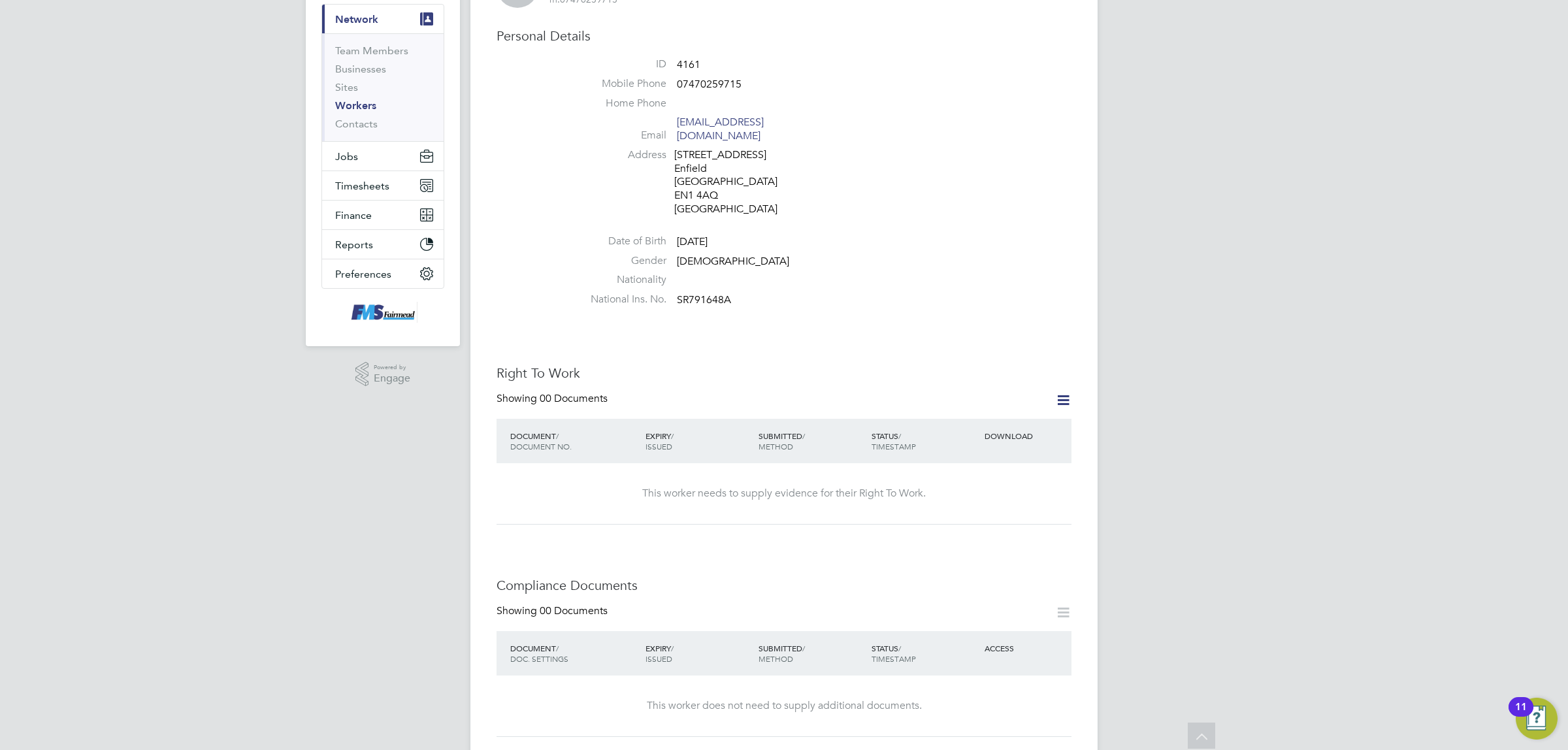
scroll to position [0, 0]
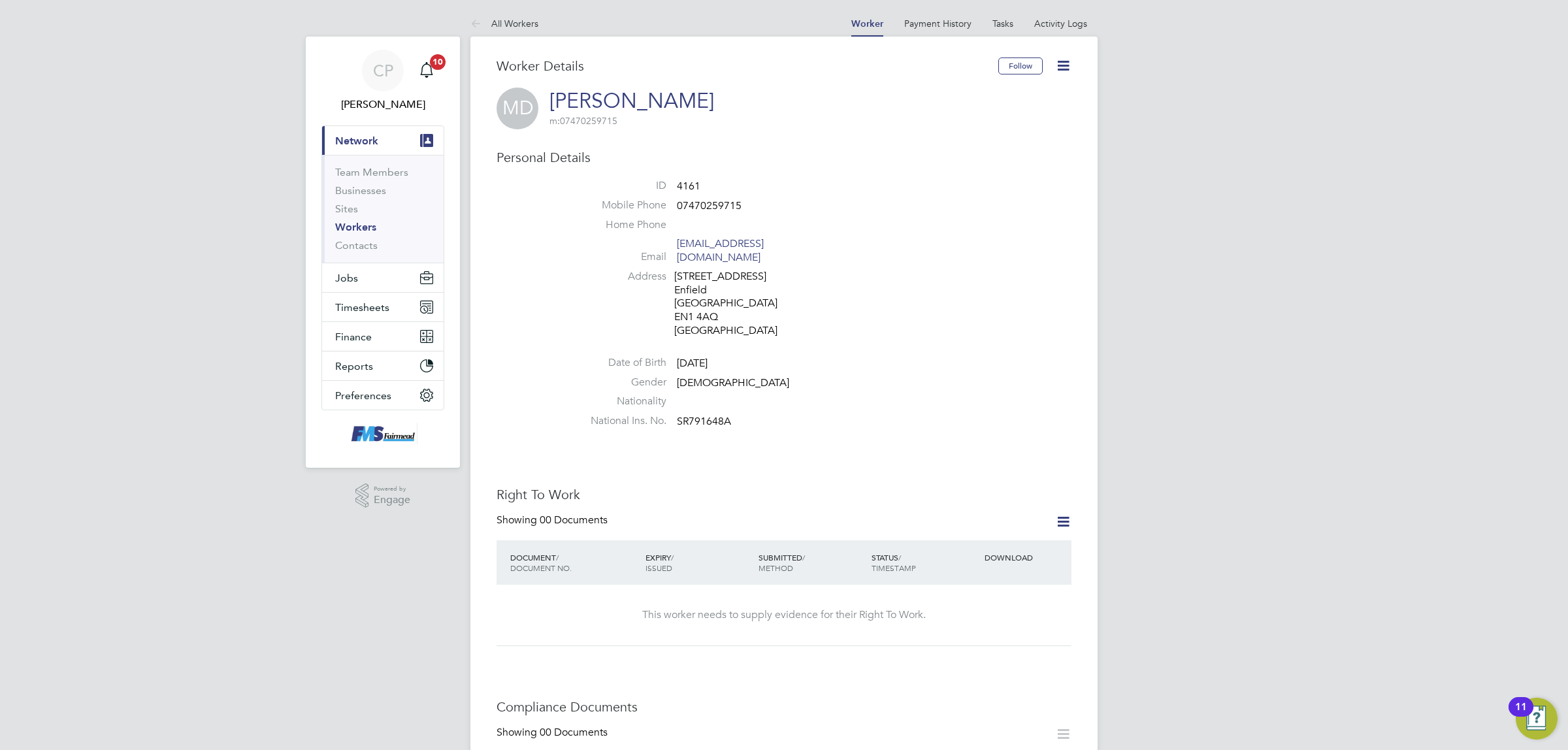
click at [361, 229] on link "Workers" at bounding box center [355, 226] width 41 height 12
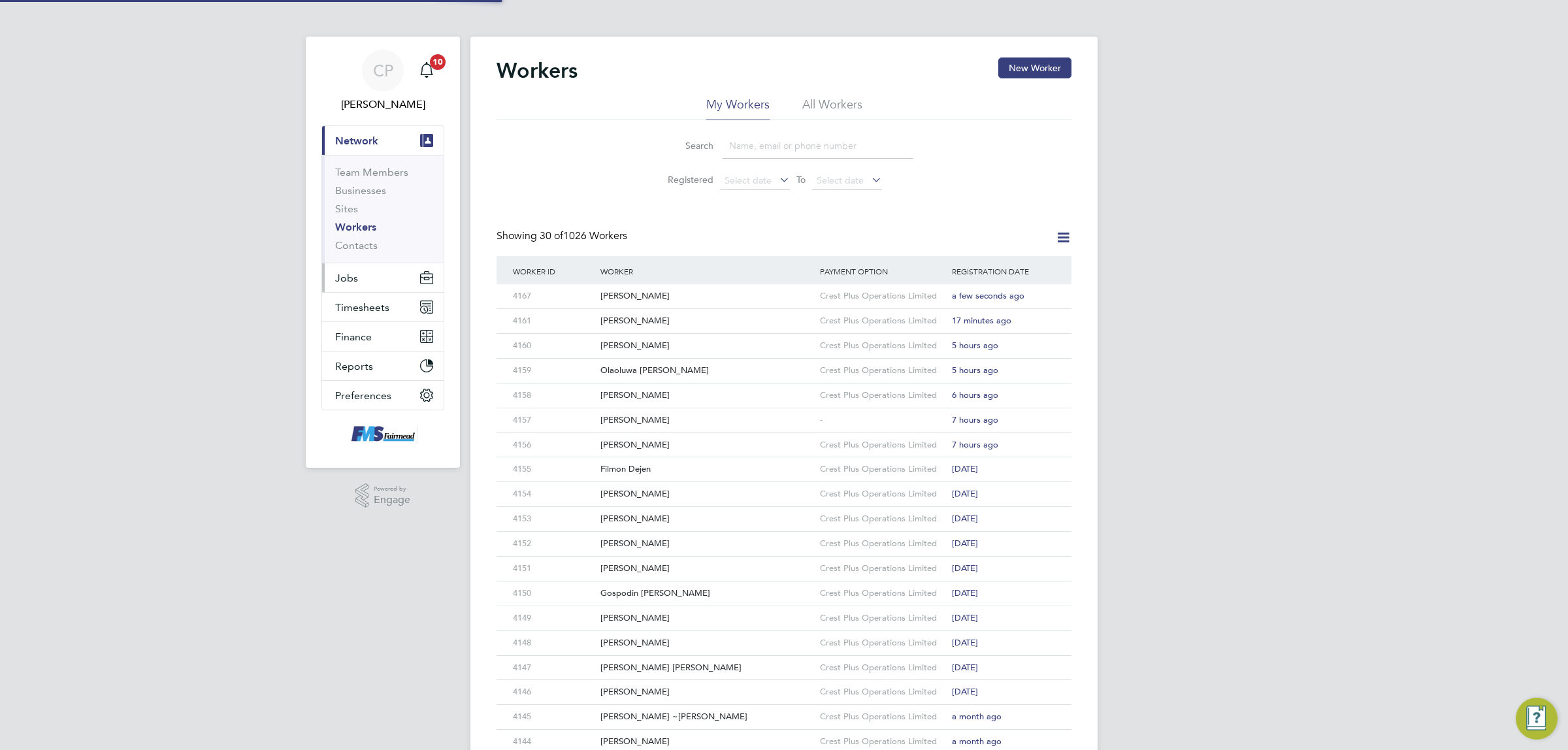
click at [371, 279] on button "Jobs" at bounding box center [383, 278] width 122 height 29
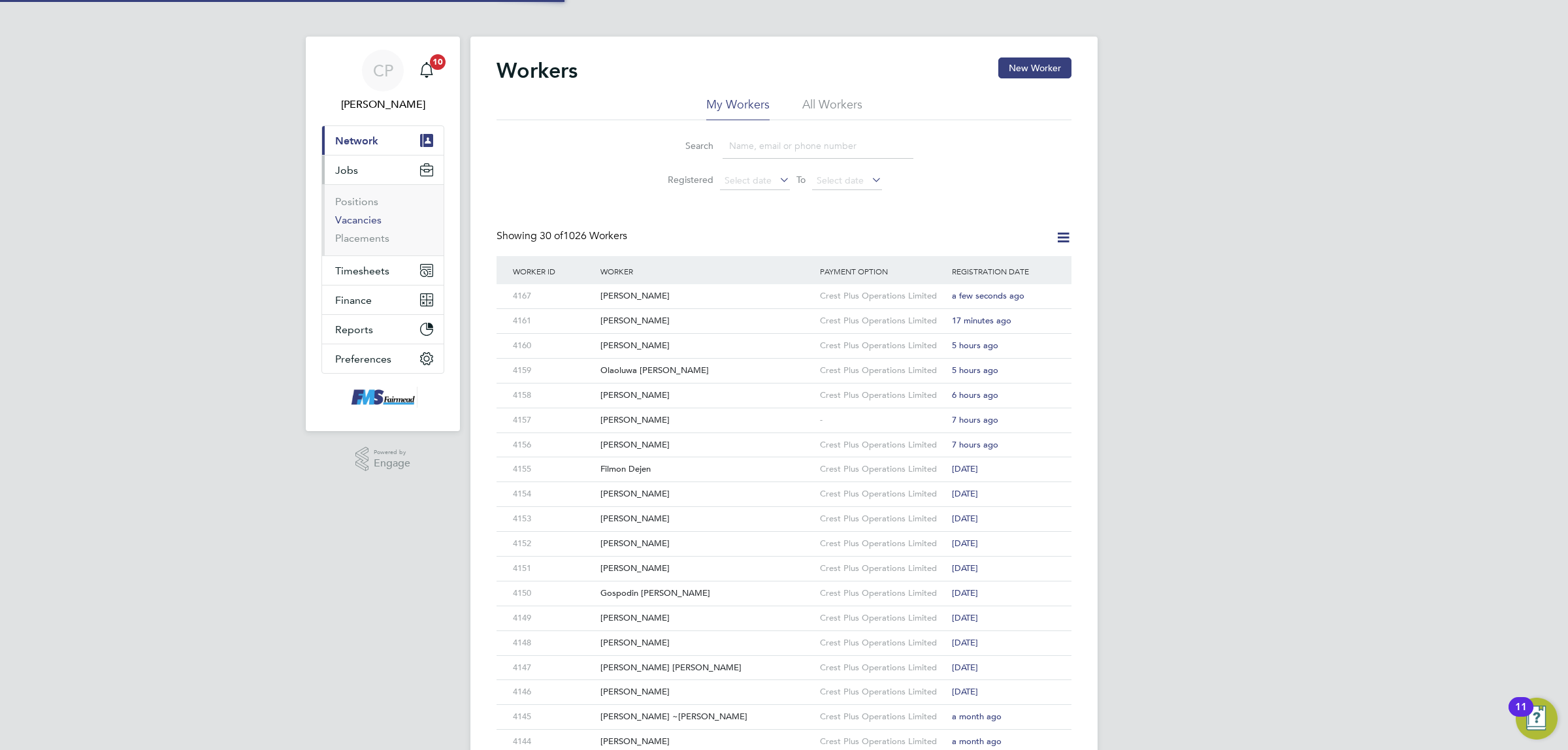
click at [367, 219] on link "Vacancies" at bounding box center [358, 220] width 47 height 12
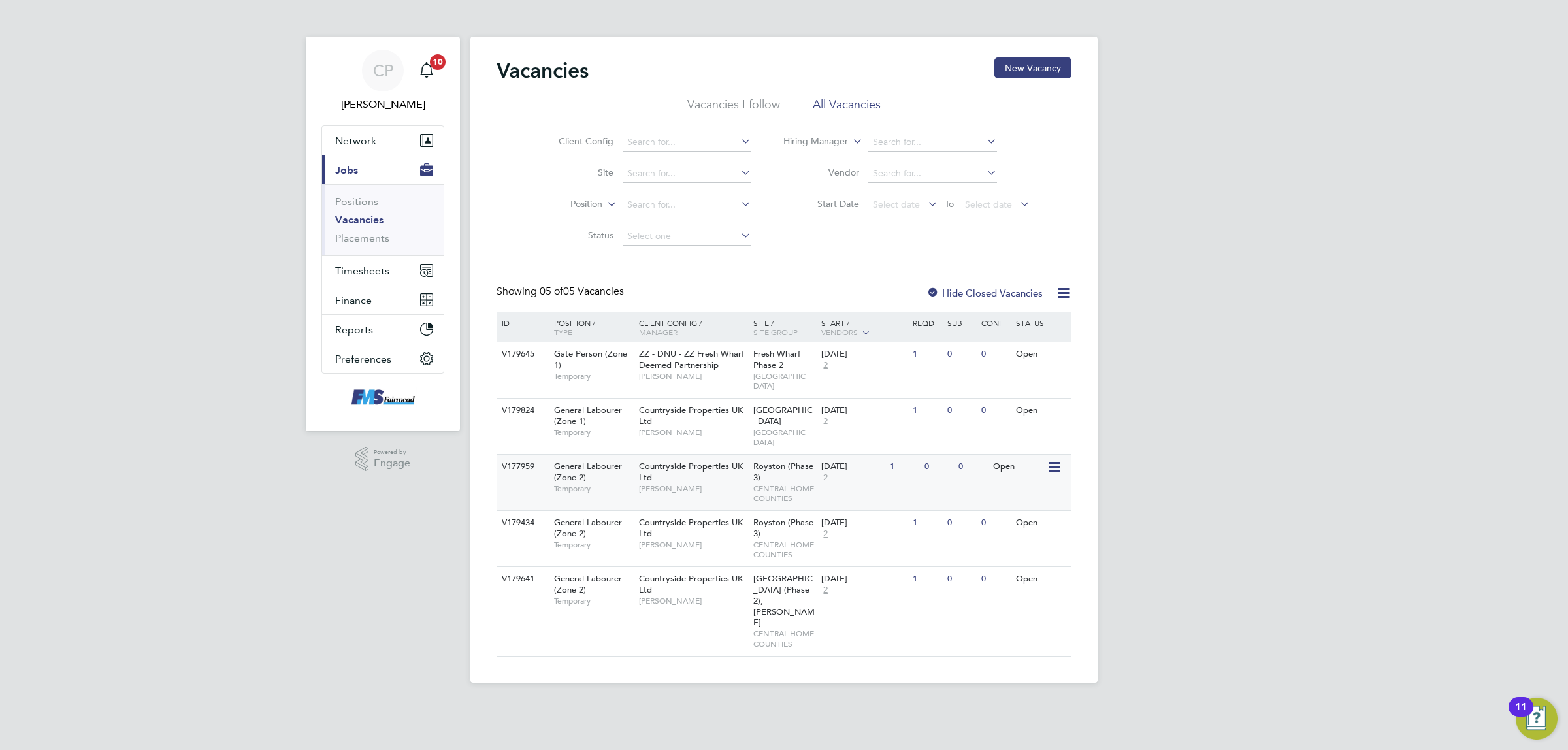
click at [887, 466] on div "V177959 General Labourer (Zone 2) Temporary Countryside Properties UK Ltd Rober…" at bounding box center [783, 482] width 575 height 56
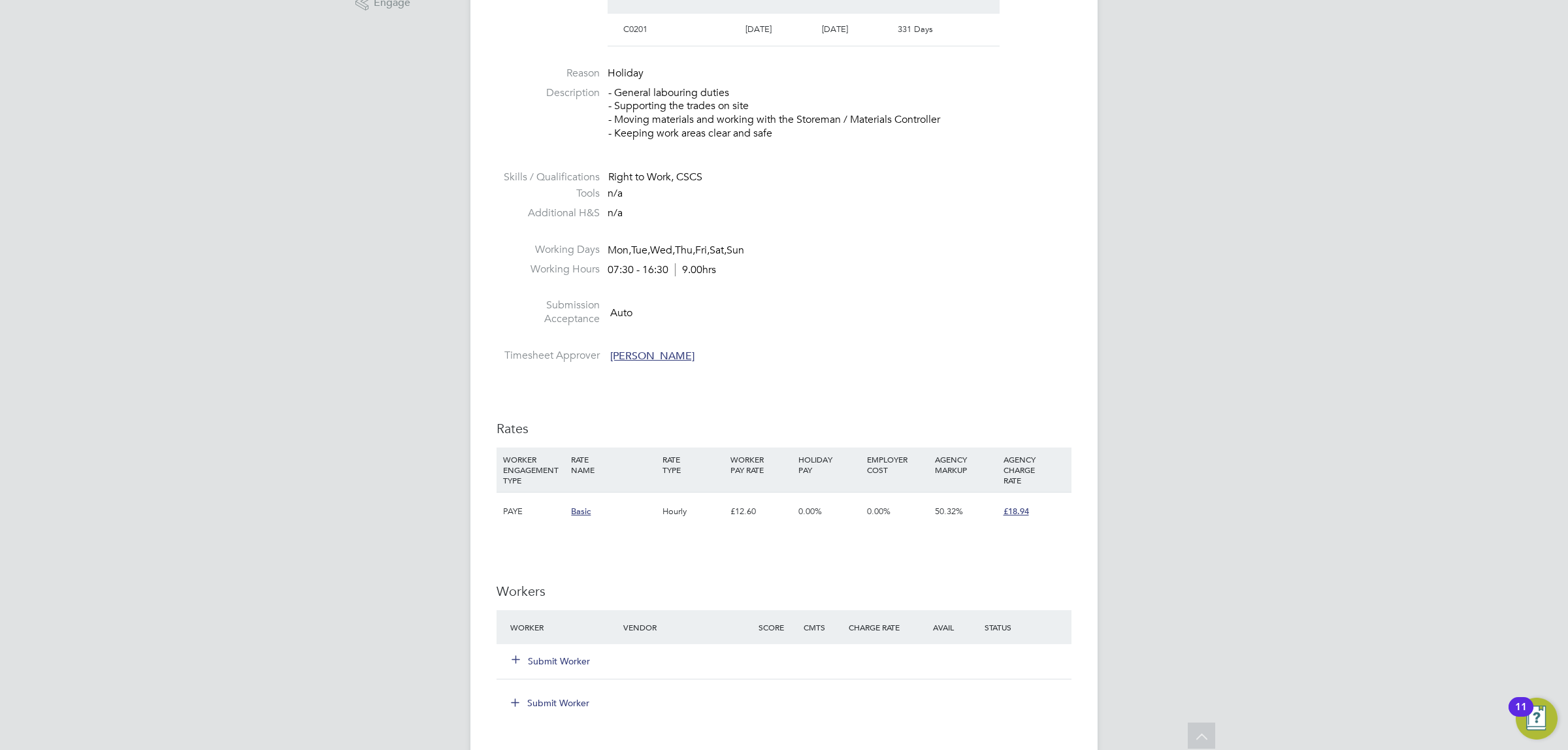
scroll to position [490, 0]
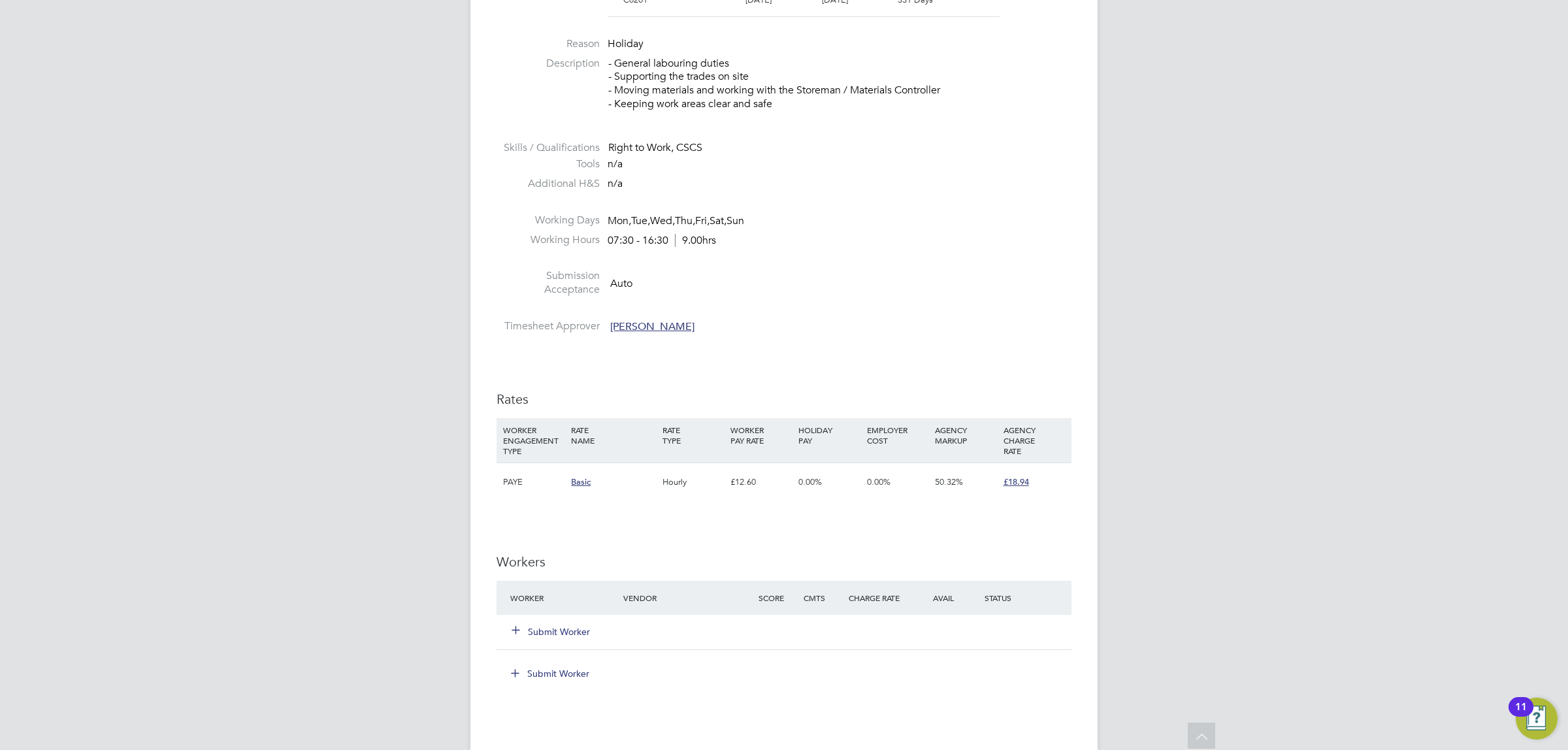
click at [554, 629] on button "Submit Worker" at bounding box center [551, 632] width 78 height 13
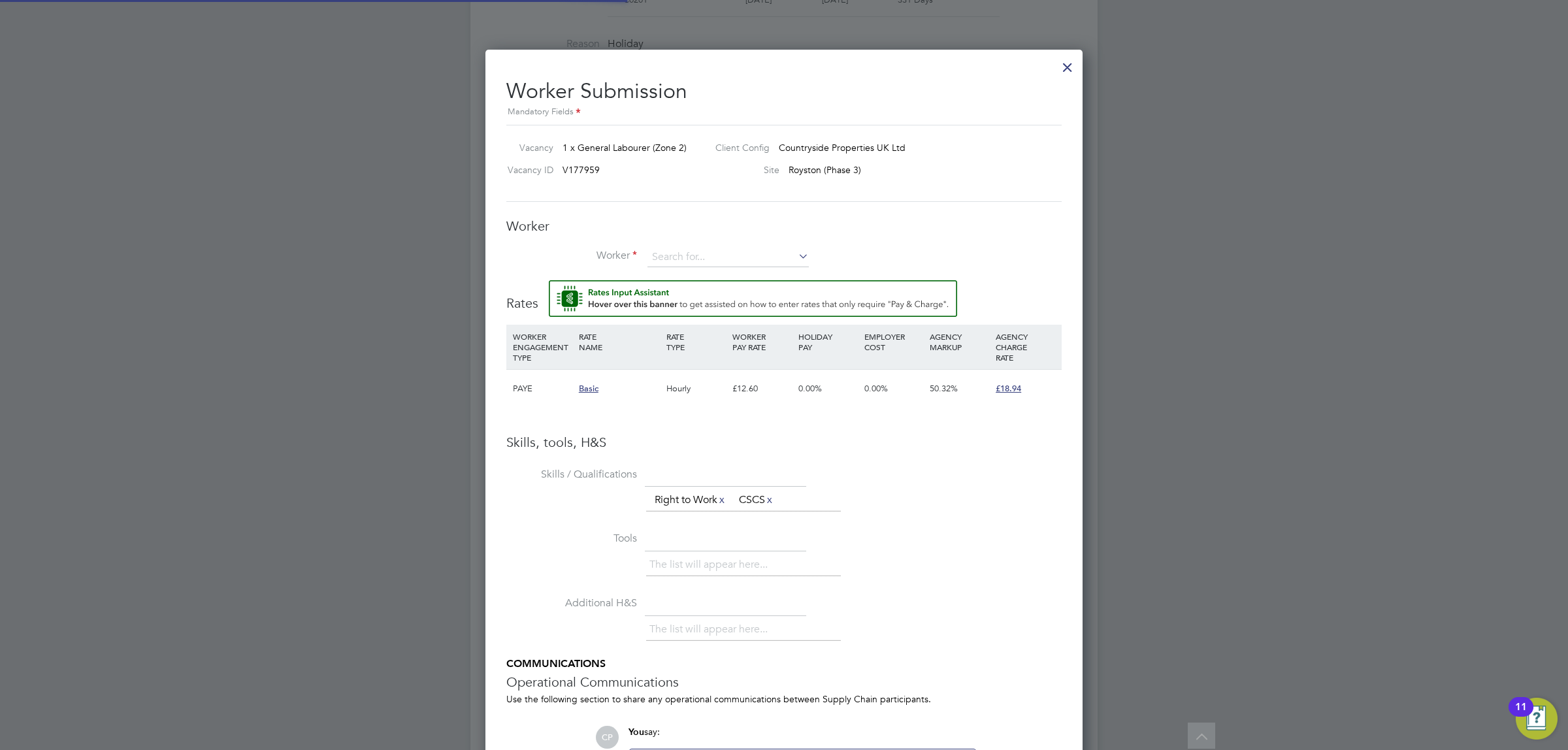
scroll to position [841, 598]
click at [691, 249] on input at bounding box center [728, 258] width 162 height 20
type input "4161"
click at [795, 256] on icon at bounding box center [795, 256] width 0 height 18
click at [1069, 70] on div at bounding box center [1067, 64] width 24 height 24
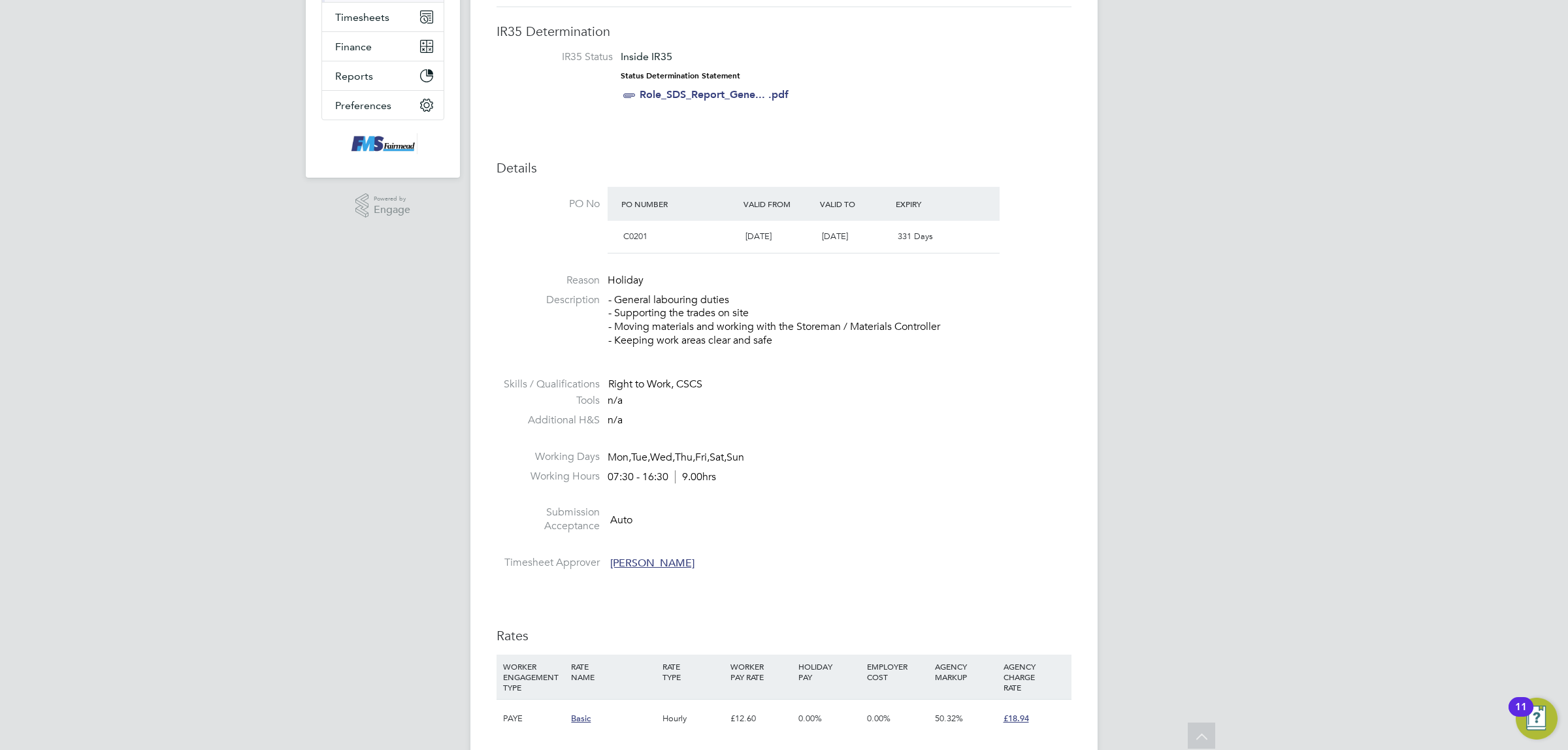
scroll to position [9, 0]
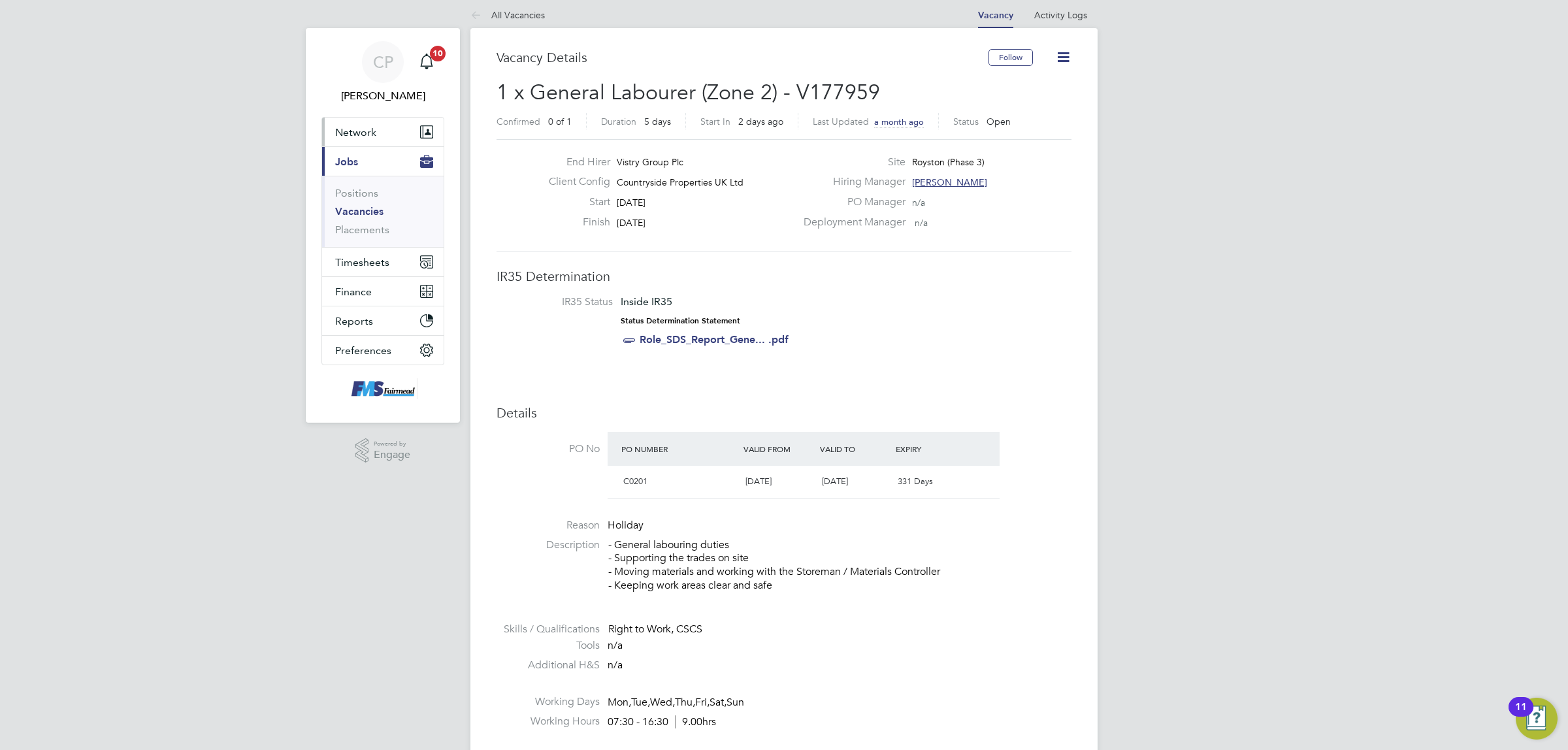
click at [377, 132] on button "Network" at bounding box center [383, 132] width 122 height 29
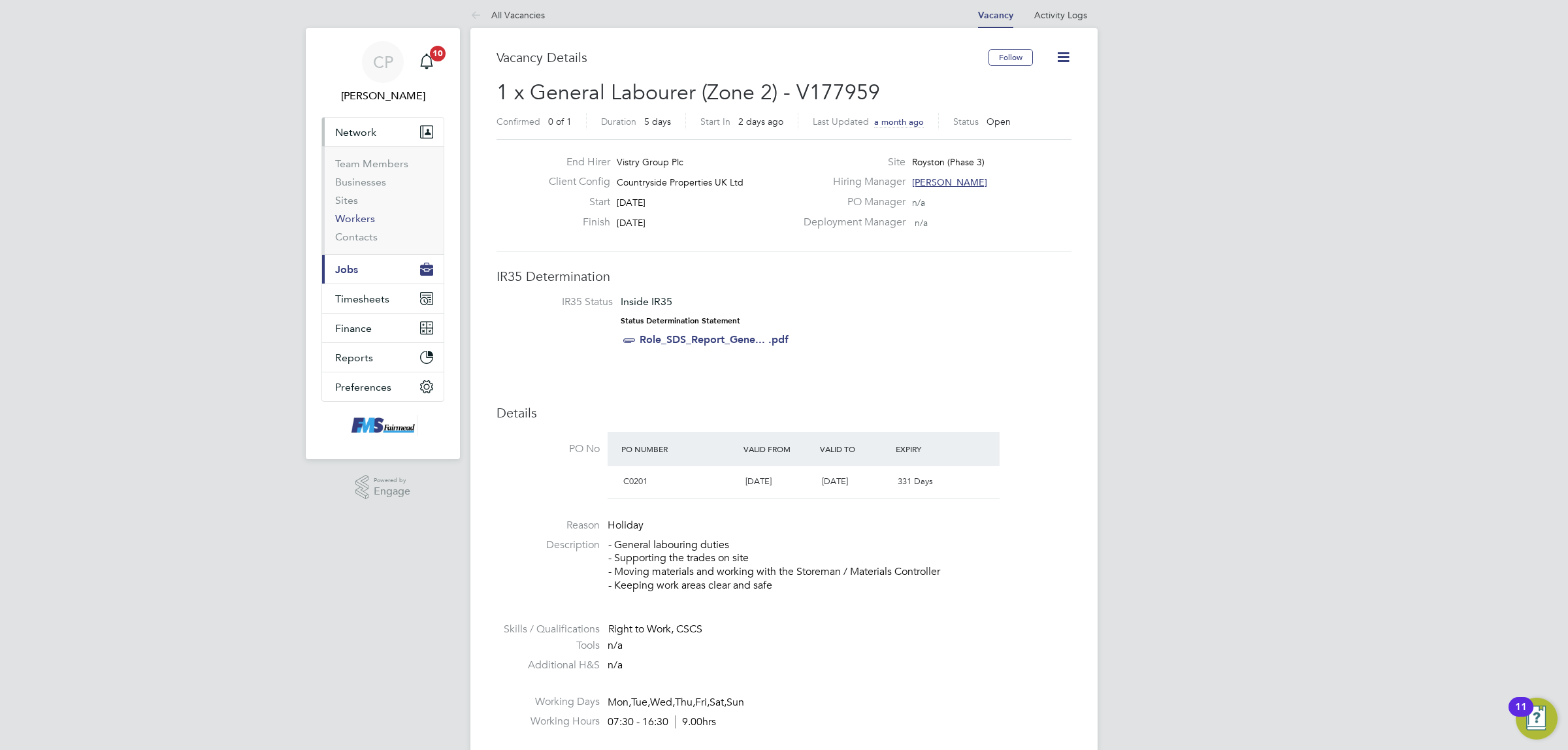
click at [361, 220] on link "Workers" at bounding box center [355, 218] width 40 height 12
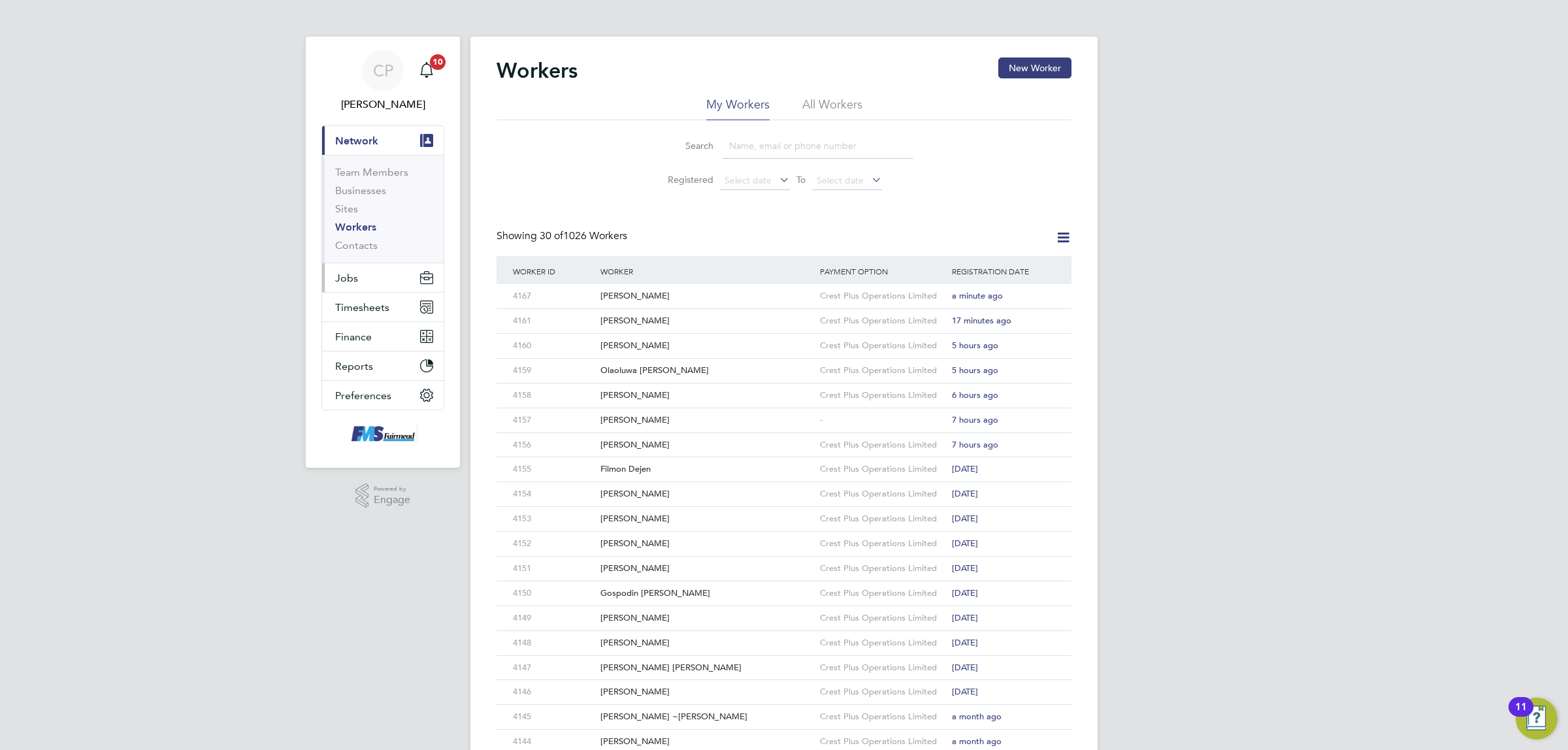
click at [380, 279] on button "Jobs" at bounding box center [383, 278] width 122 height 29
click at [371, 222] on link "Vacancies" at bounding box center [358, 220] width 47 height 12
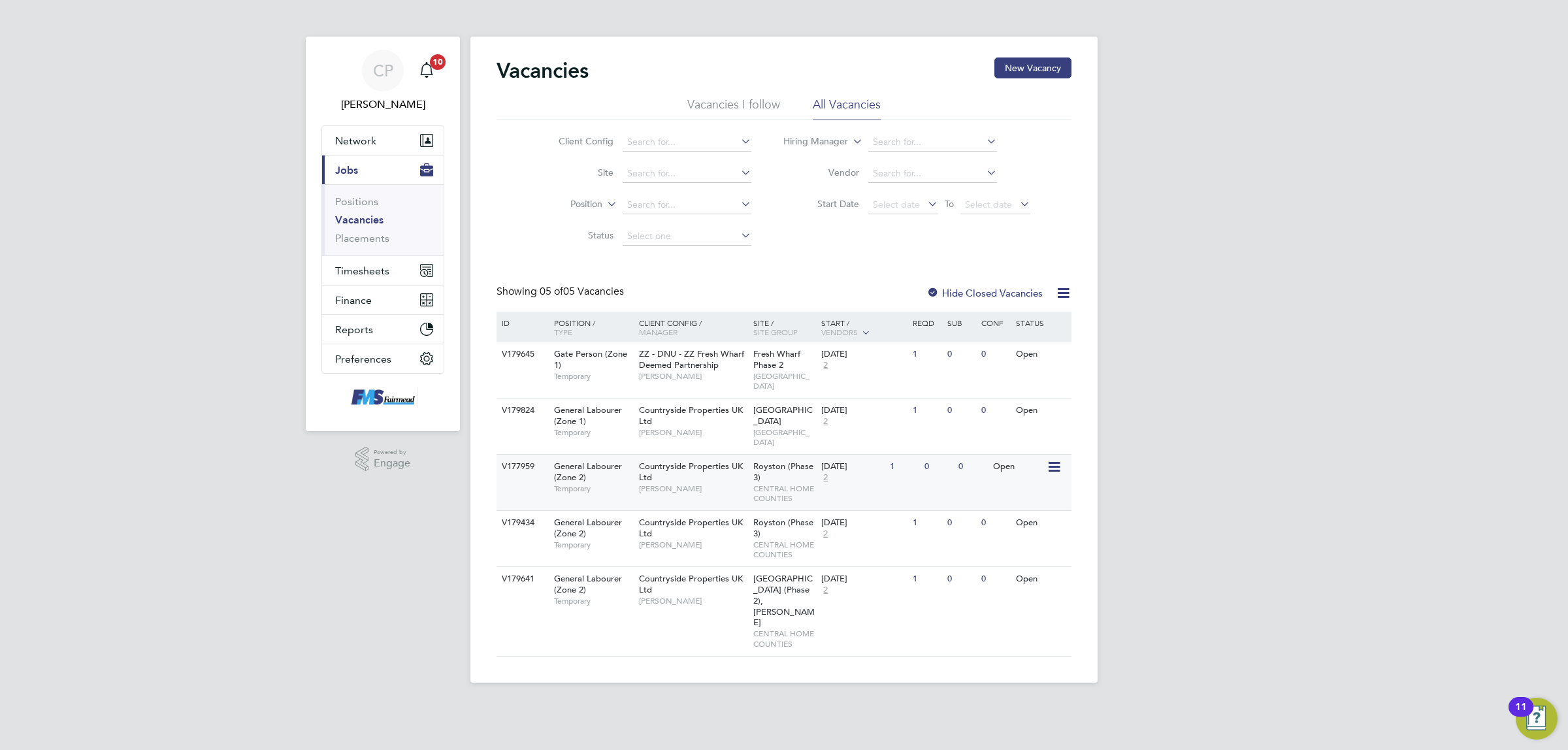
click at [868, 461] on div "[DATE]" at bounding box center [851, 467] width 62 height 11
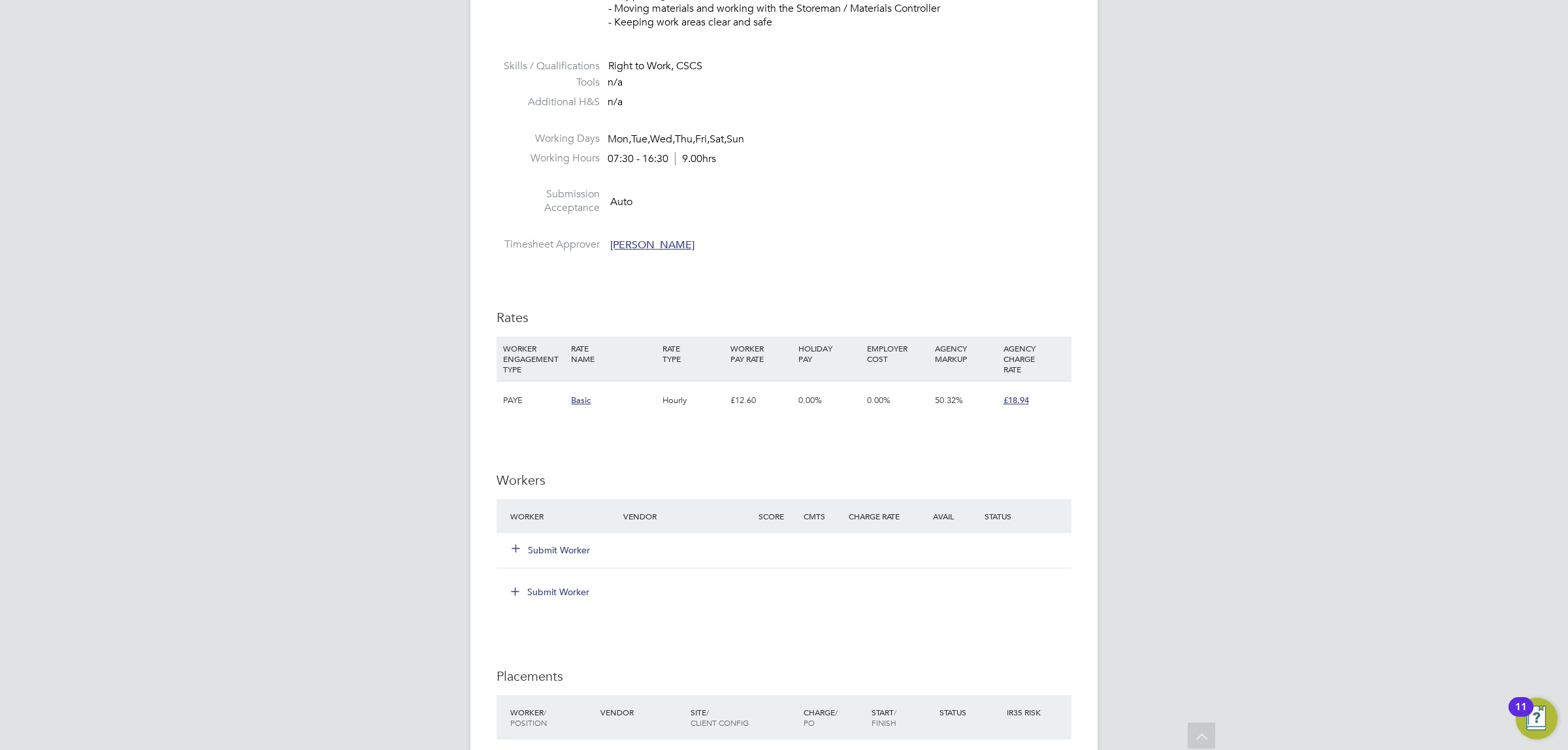
click at [554, 553] on button "Submit Worker" at bounding box center [551, 550] width 78 height 13
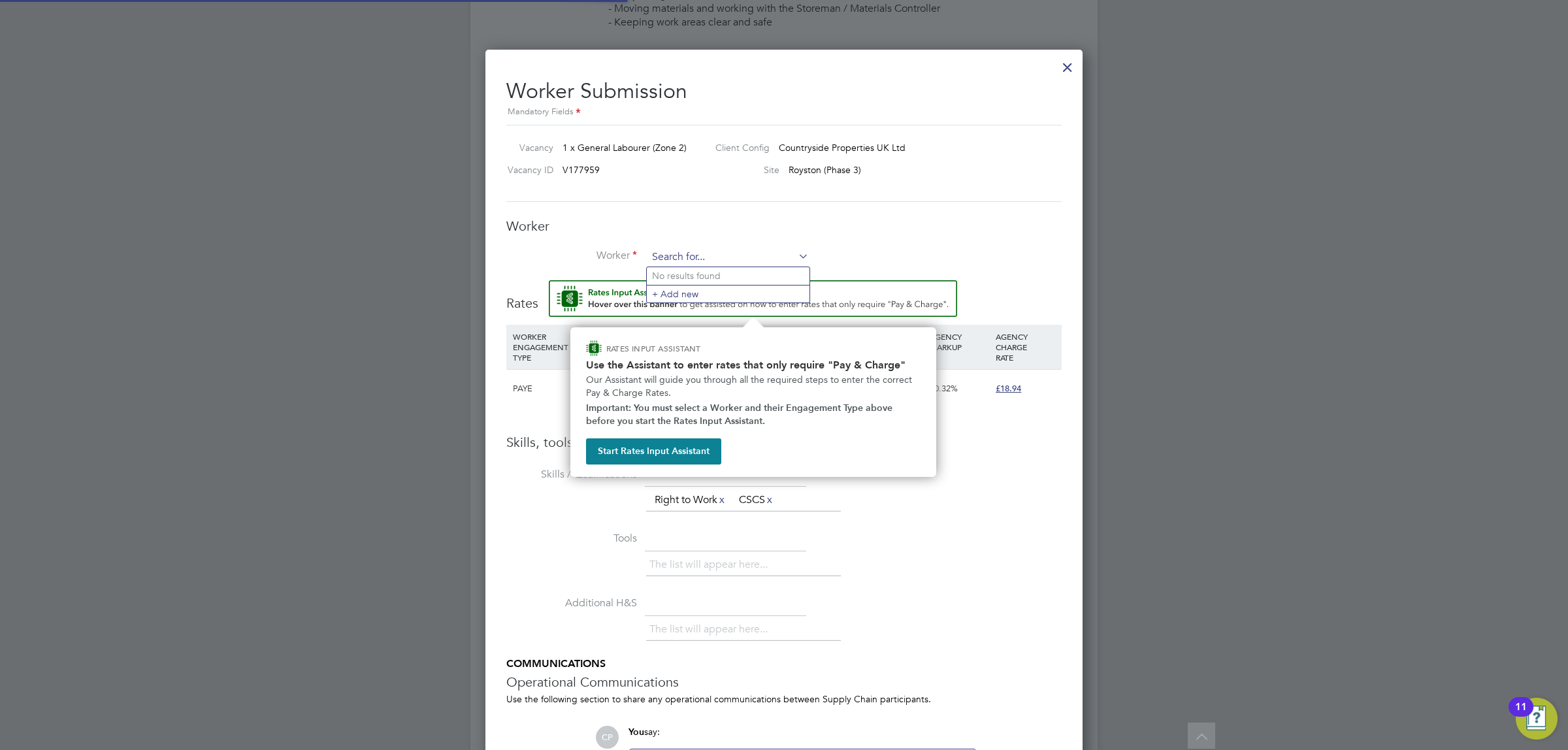
scroll to position [841, 598]
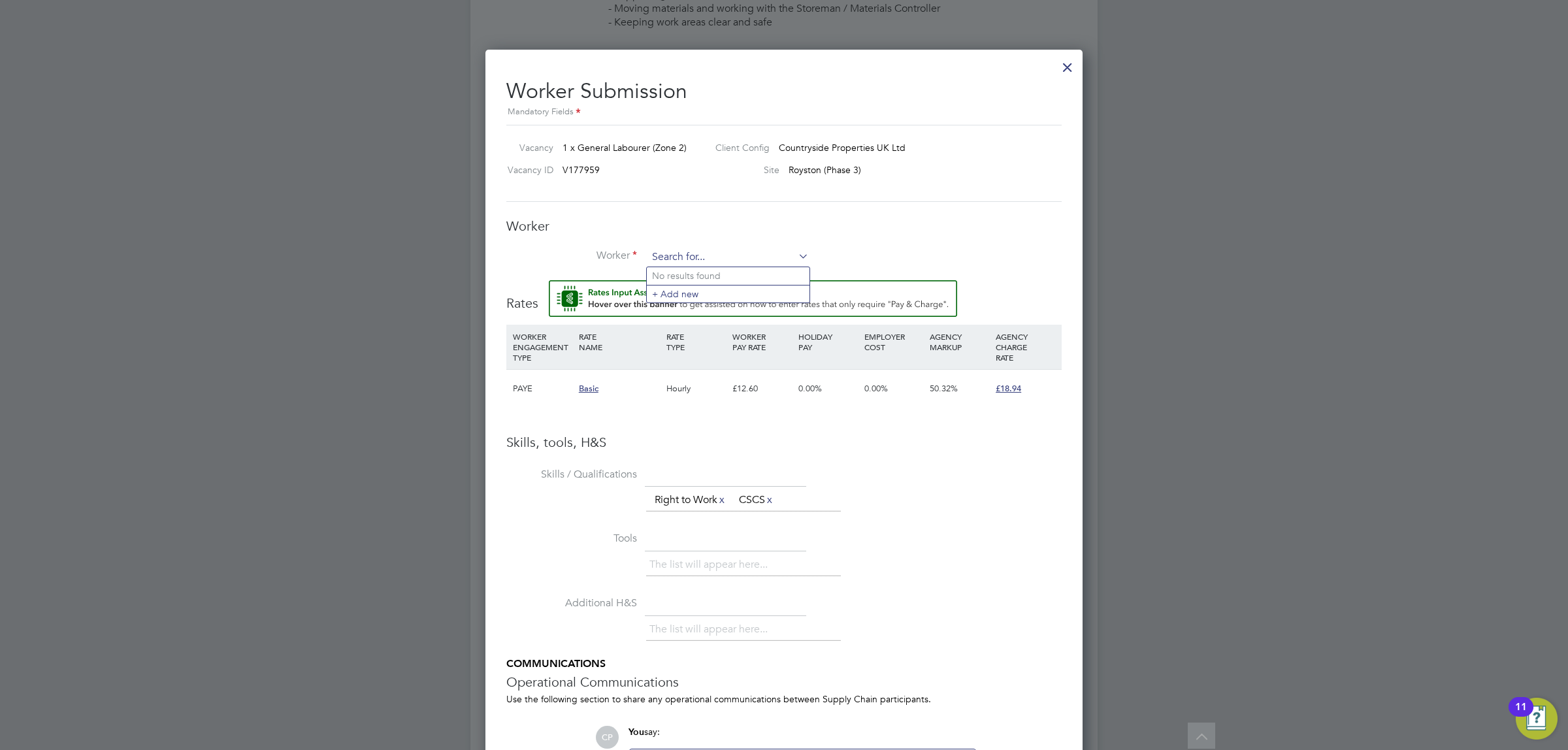
click at [723, 252] on input at bounding box center [728, 258] width 162 height 20
drag, startPoint x: 714, startPoint y: 275, endPoint x: 704, endPoint y: 276, distance: 10.0
click at [733, 275] on b "4167" at bounding box center [743, 277] width 21 height 11
type input "Ola Kareem (4167)"
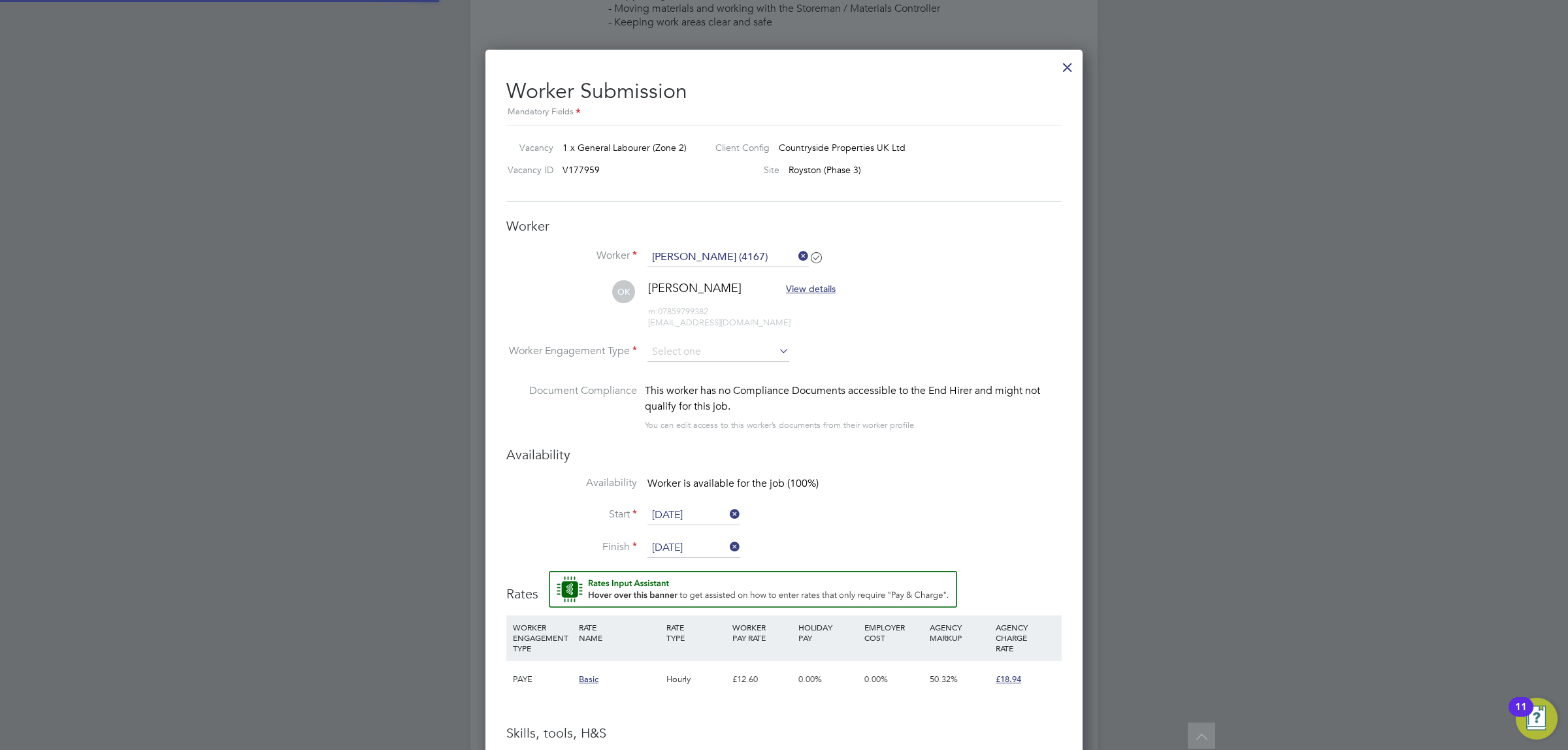
scroll to position [1132, 598]
click at [707, 358] on input at bounding box center [717, 352] width 142 height 20
click at [689, 381] on li "PAYE" at bounding box center [718, 388] width 143 height 17
type input "PAYE"
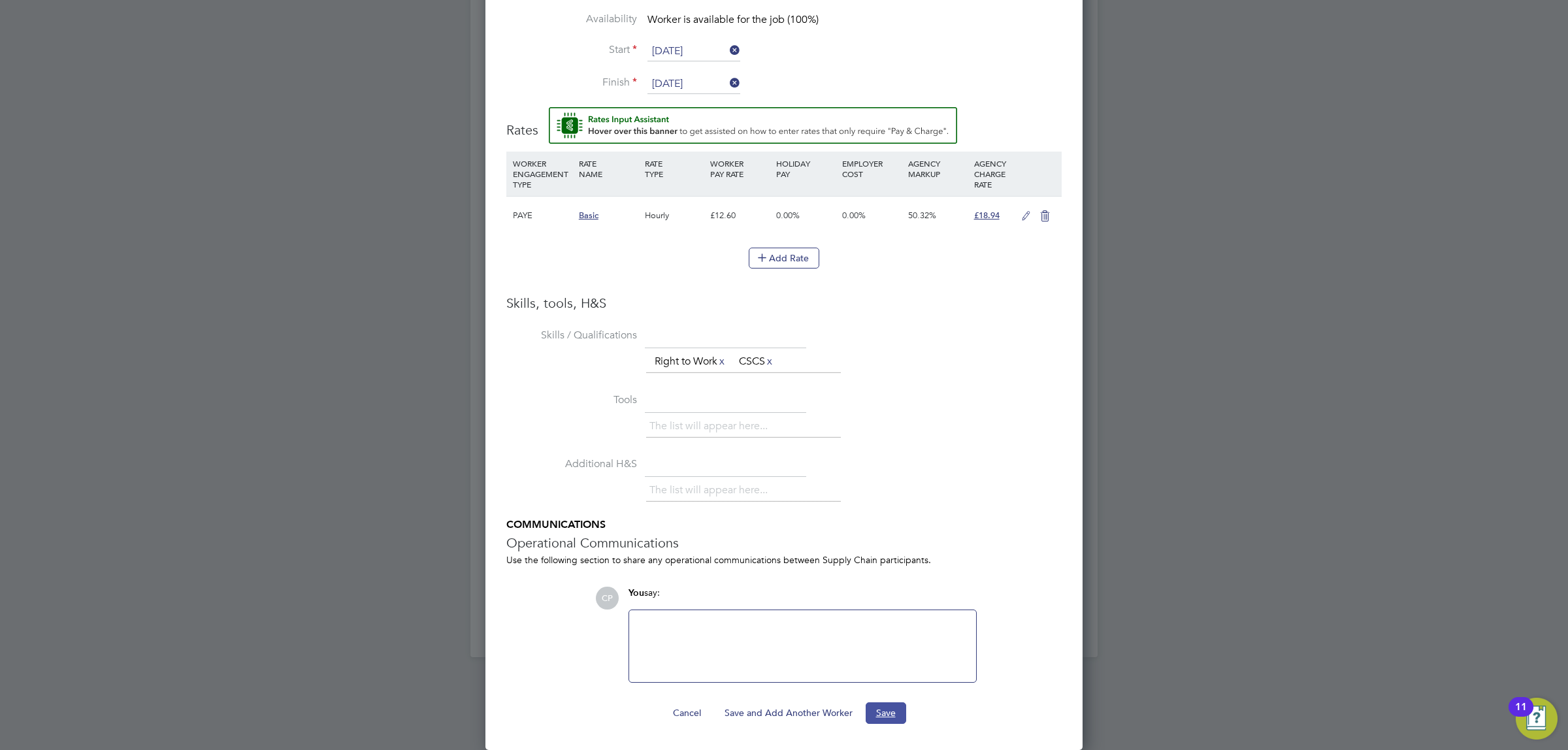
click at [889, 707] on button "Save" at bounding box center [886, 713] width 41 height 21
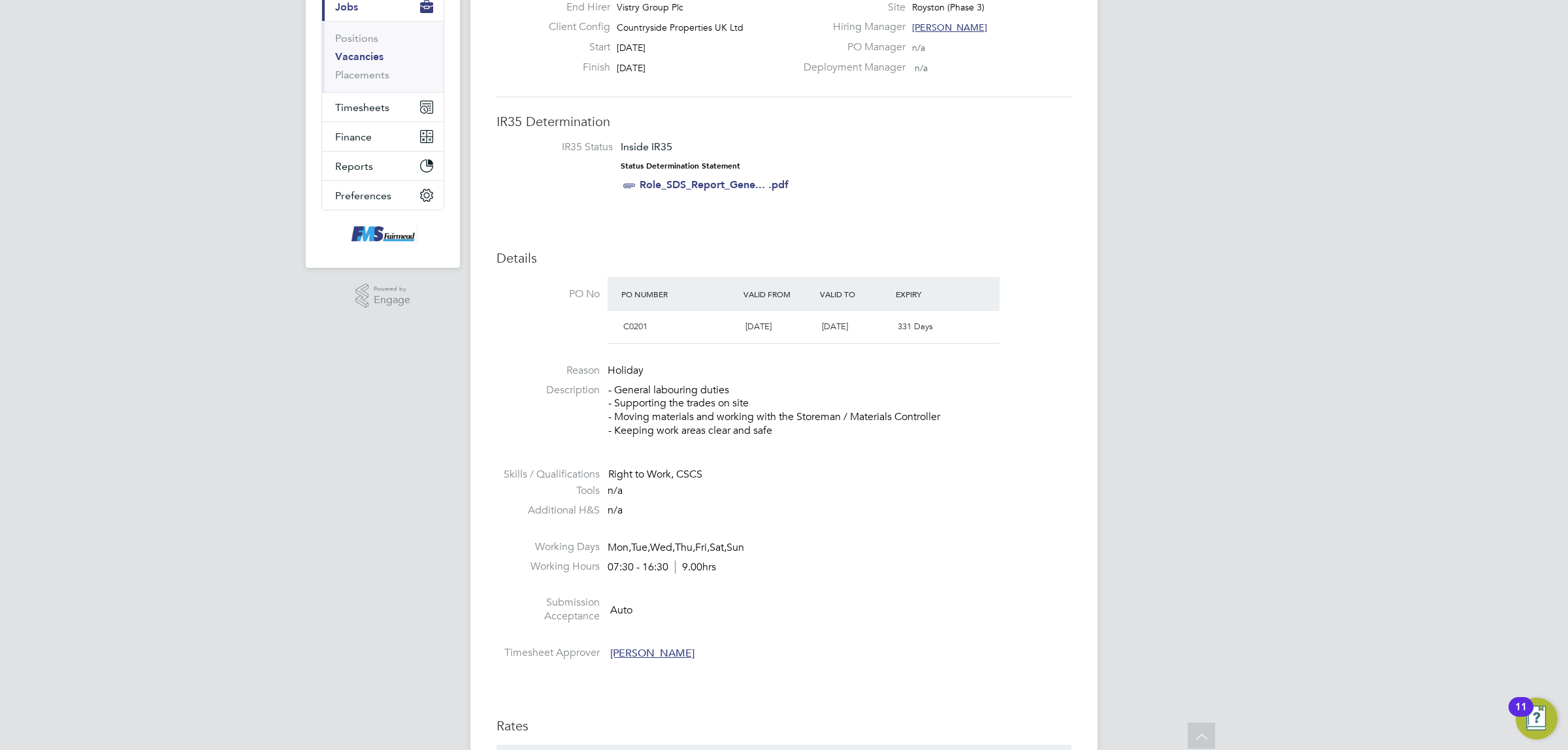
click at [350, 55] on link "Vacancies" at bounding box center [359, 56] width 48 height 12
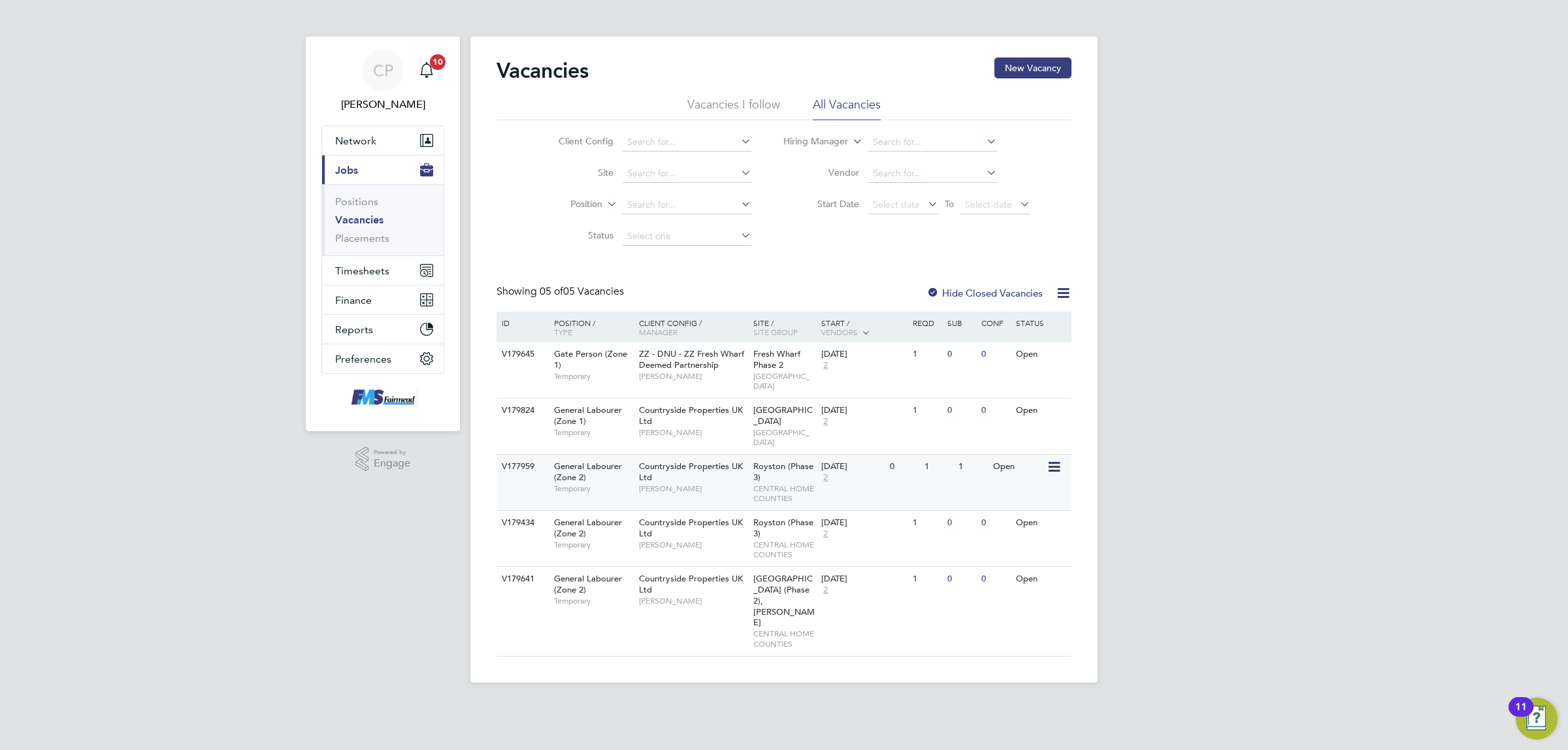
click at [1054, 459] on icon at bounding box center [1053, 467] width 13 height 15
click at [724, 484] on span "[PERSON_NAME]" at bounding box center [692, 489] width 107 height 10
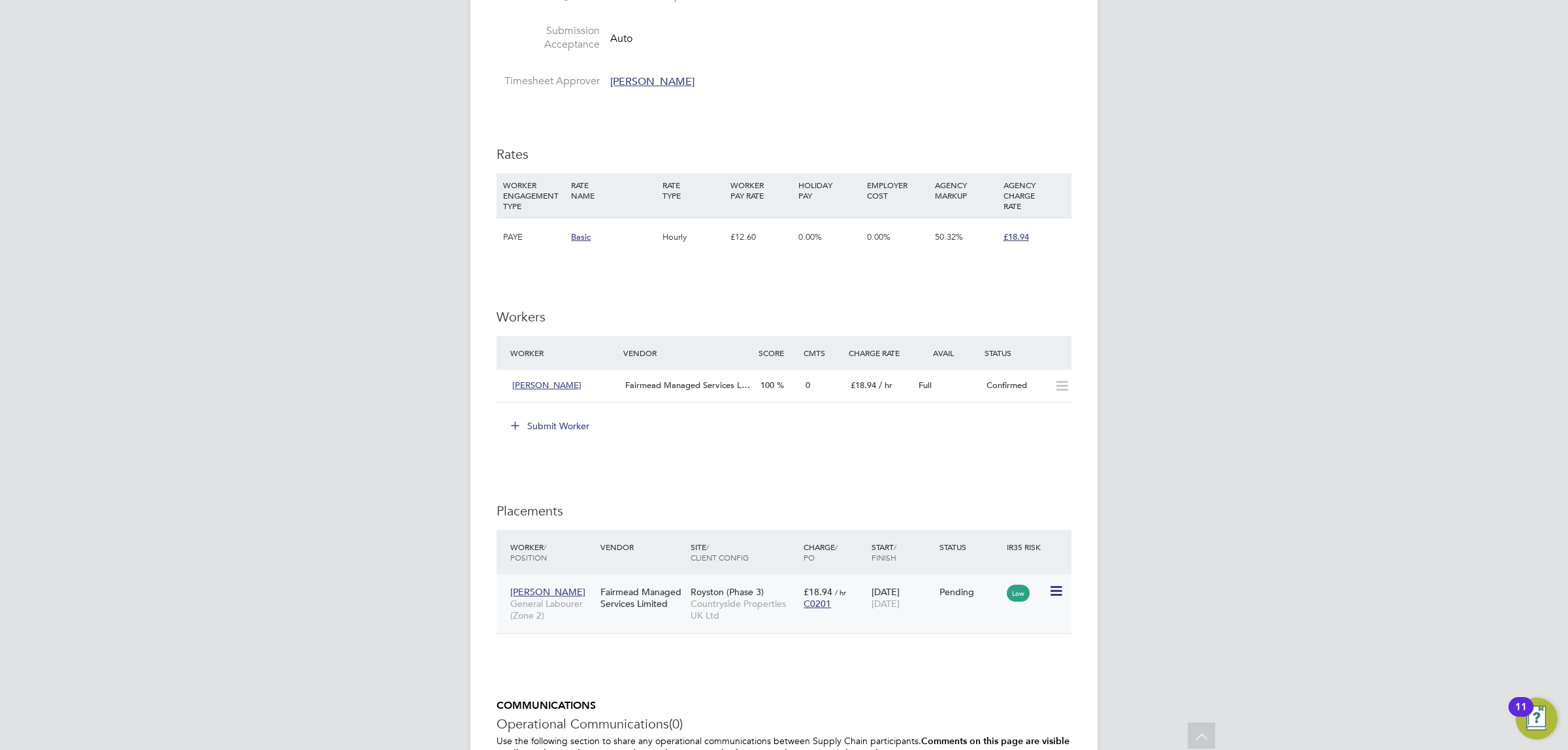
click at [1050, 592] on icon at bounding box center [1055, 591] width 13 height 15
click at [982, 674] on li "Start" at bounding box center [1015, 673] width 93 height 18
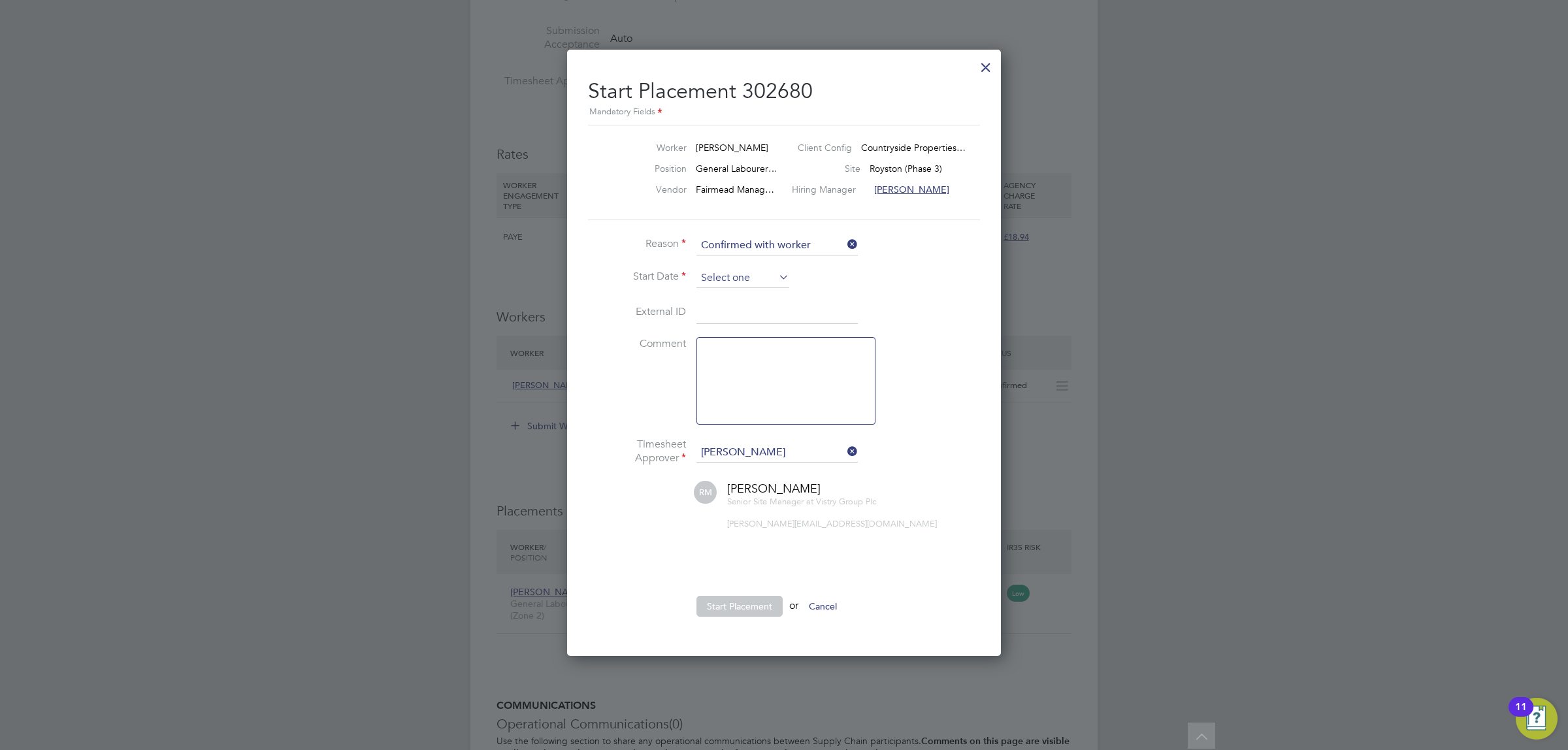
click at [746, 273] on input at bounding box center [743, 279] width 93 height 20
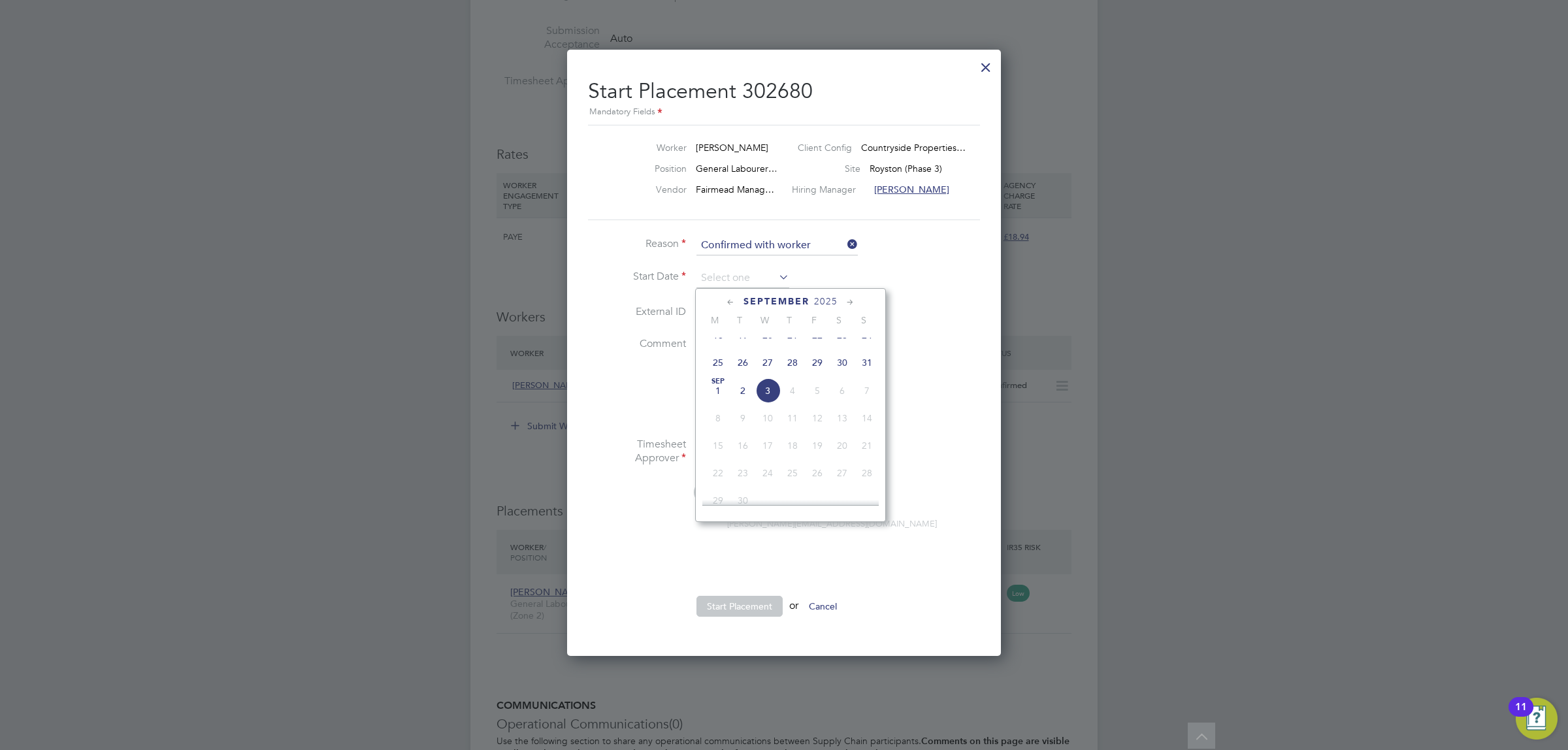
click at [722, 403] on span "[DATE]" at bounding box center [717, 391] width 25 height 25
type input "[DATE]"
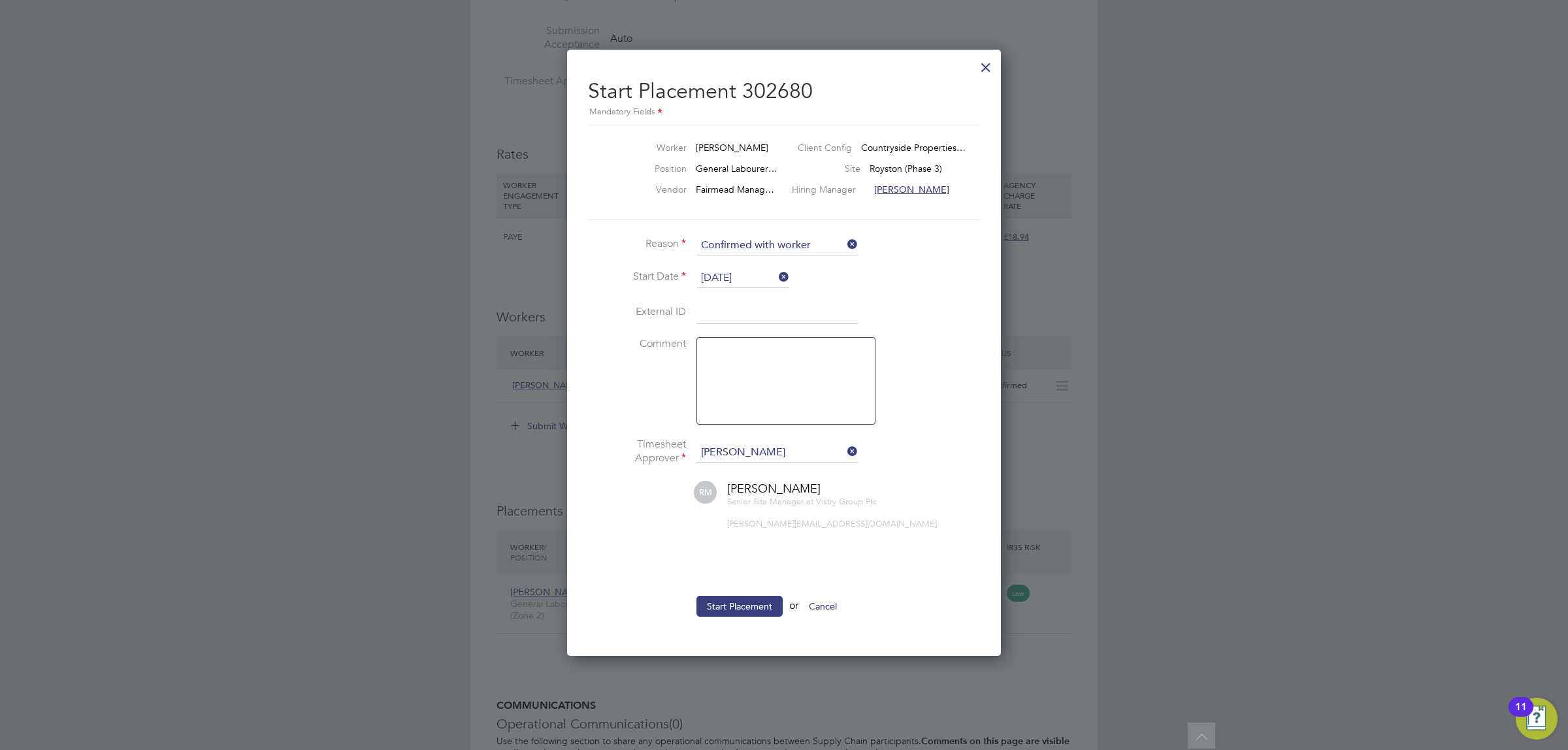
click at [698, 614] on button "Start Placement" at bounding box center [739, 606] width 86 height 21
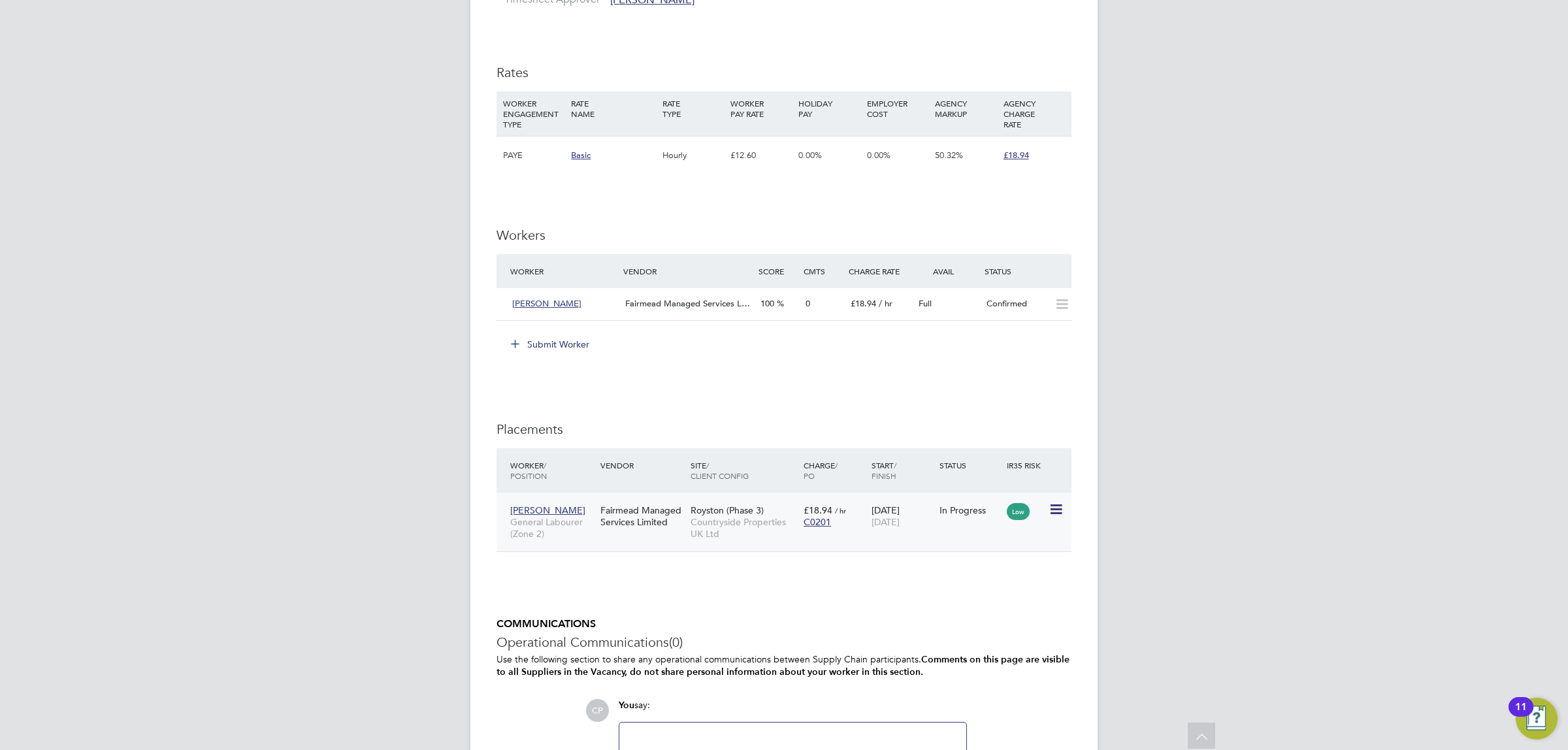
click at [1057, 502] on icon at bounding box center [1055, 510] width 13 height 15
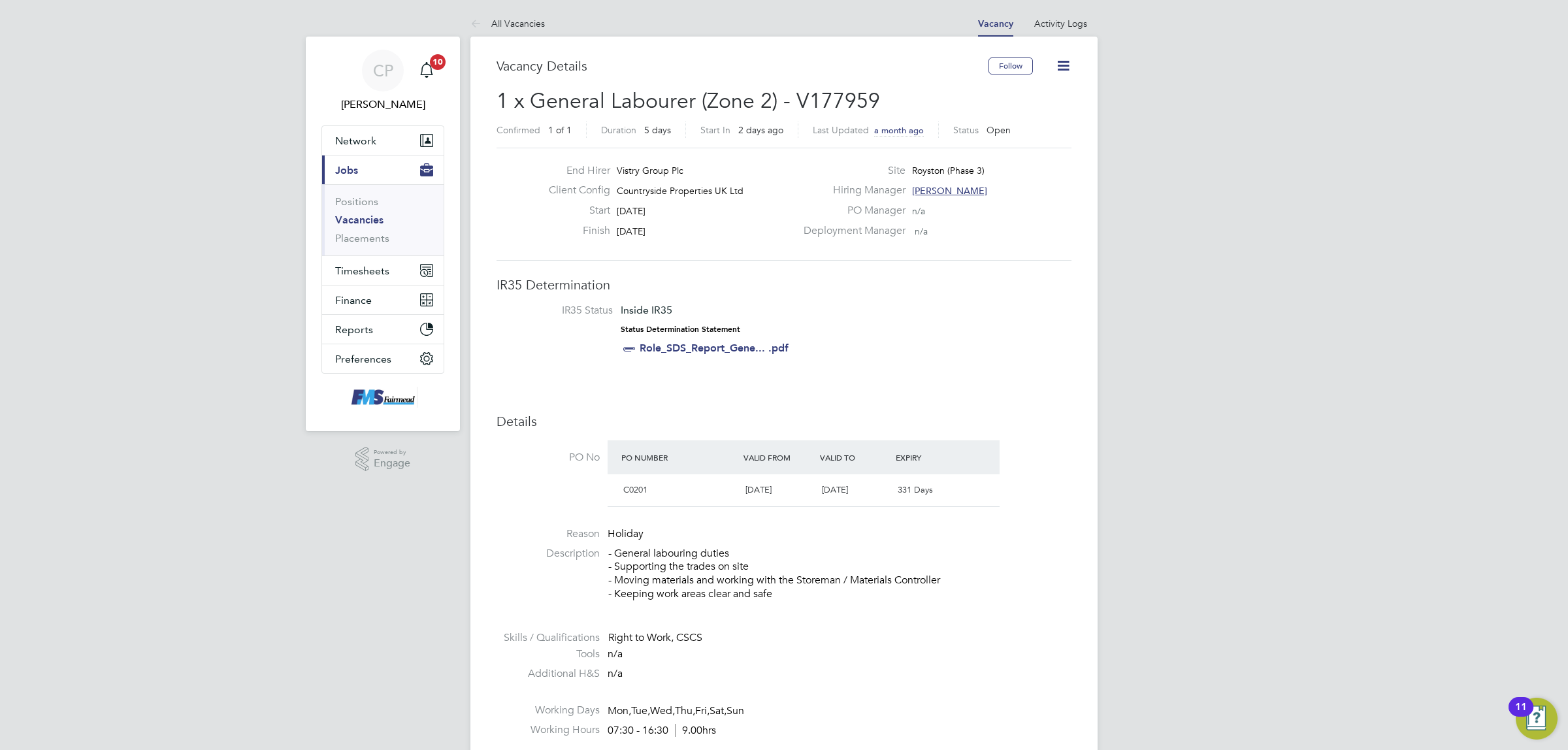
click at [1055, 60] on icon at bounding box center [1062, 65] width 16 height 16
click at [1019, 116] on li "Update Status" at bounding box center [1031, 114] width 76 height 18
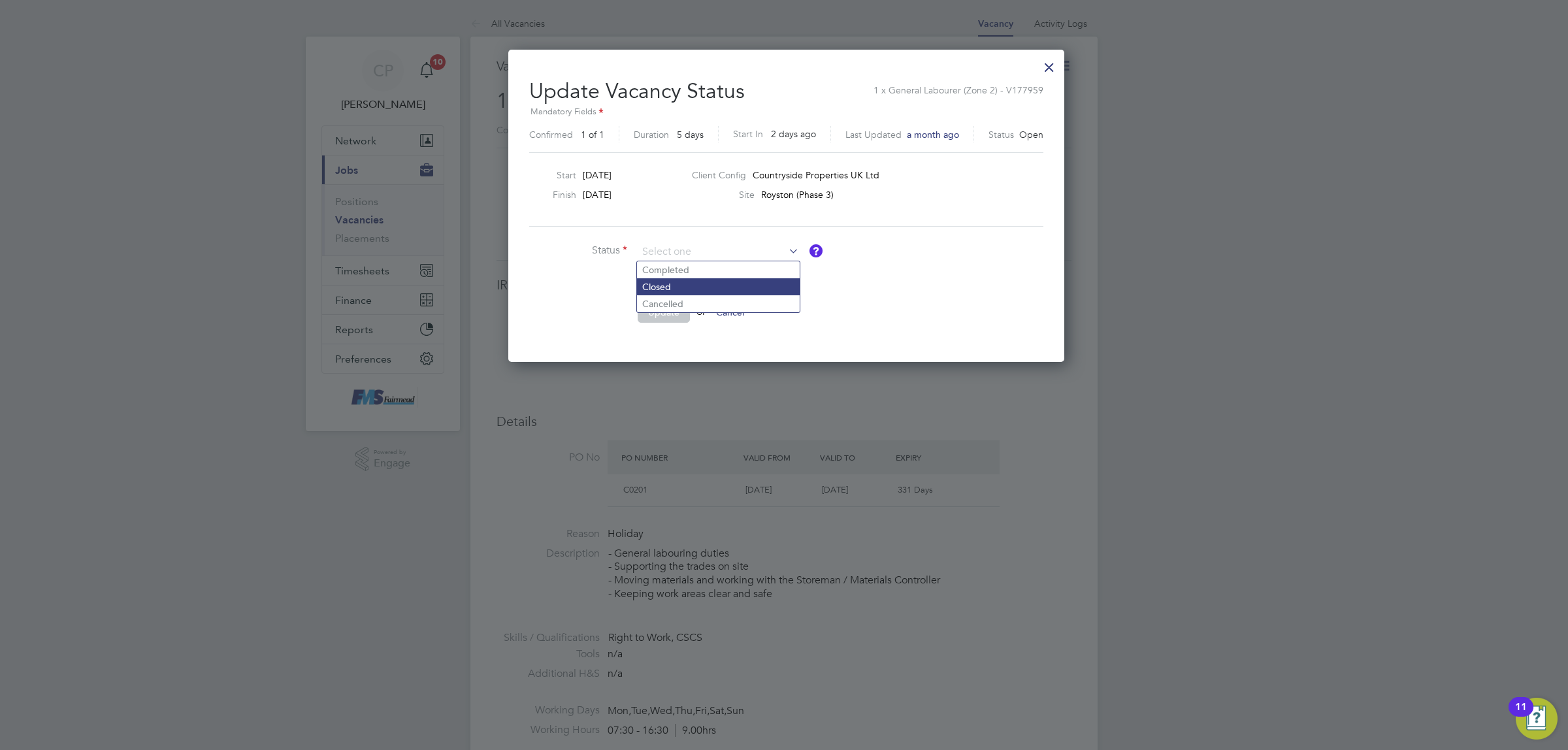
click at [679, 292] on li "Closed" at bounding box center [717, 287] width 163 height 17
type input "Closed"
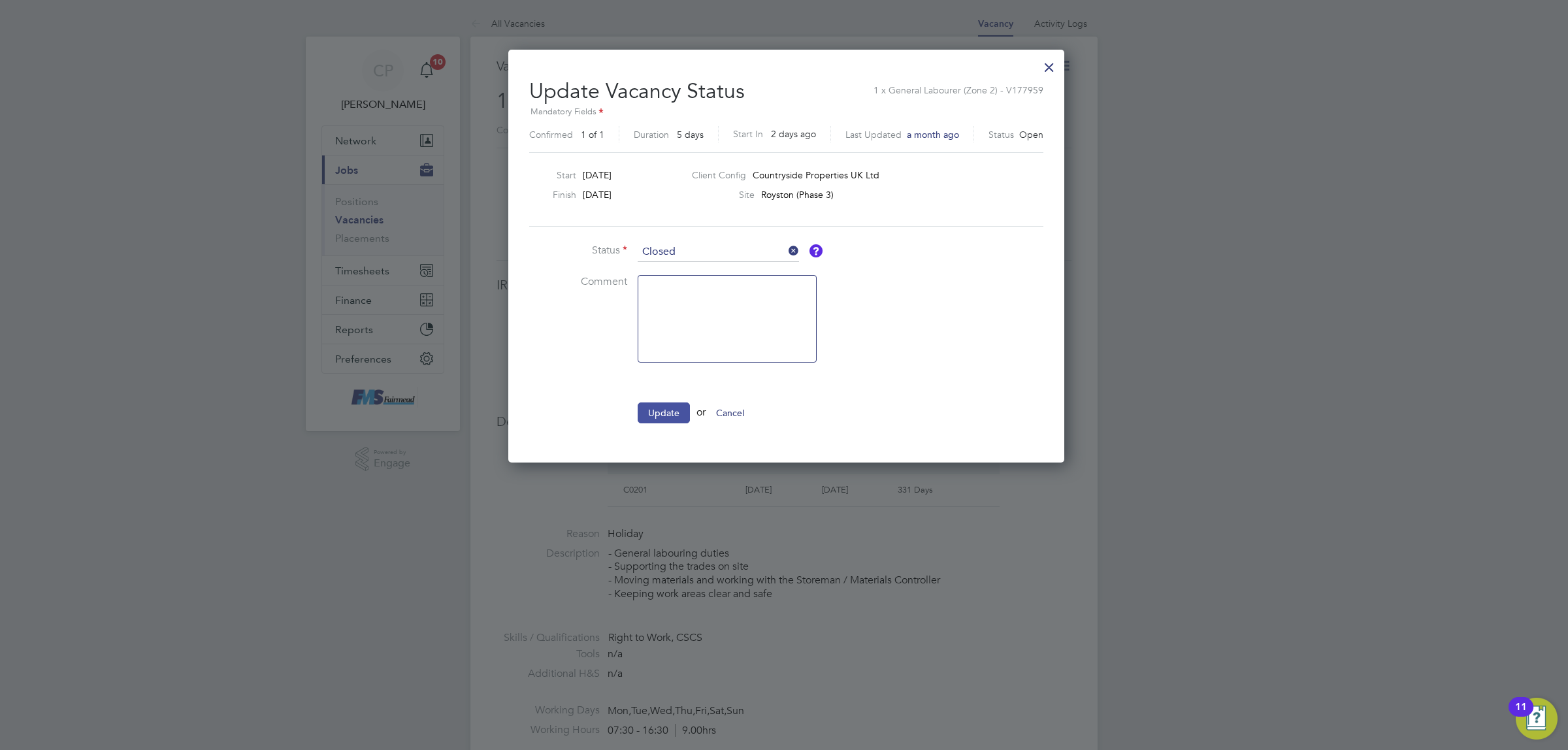
click at [679, 402] on button "Update" at bounding box center [663, 413] width 52 height 21
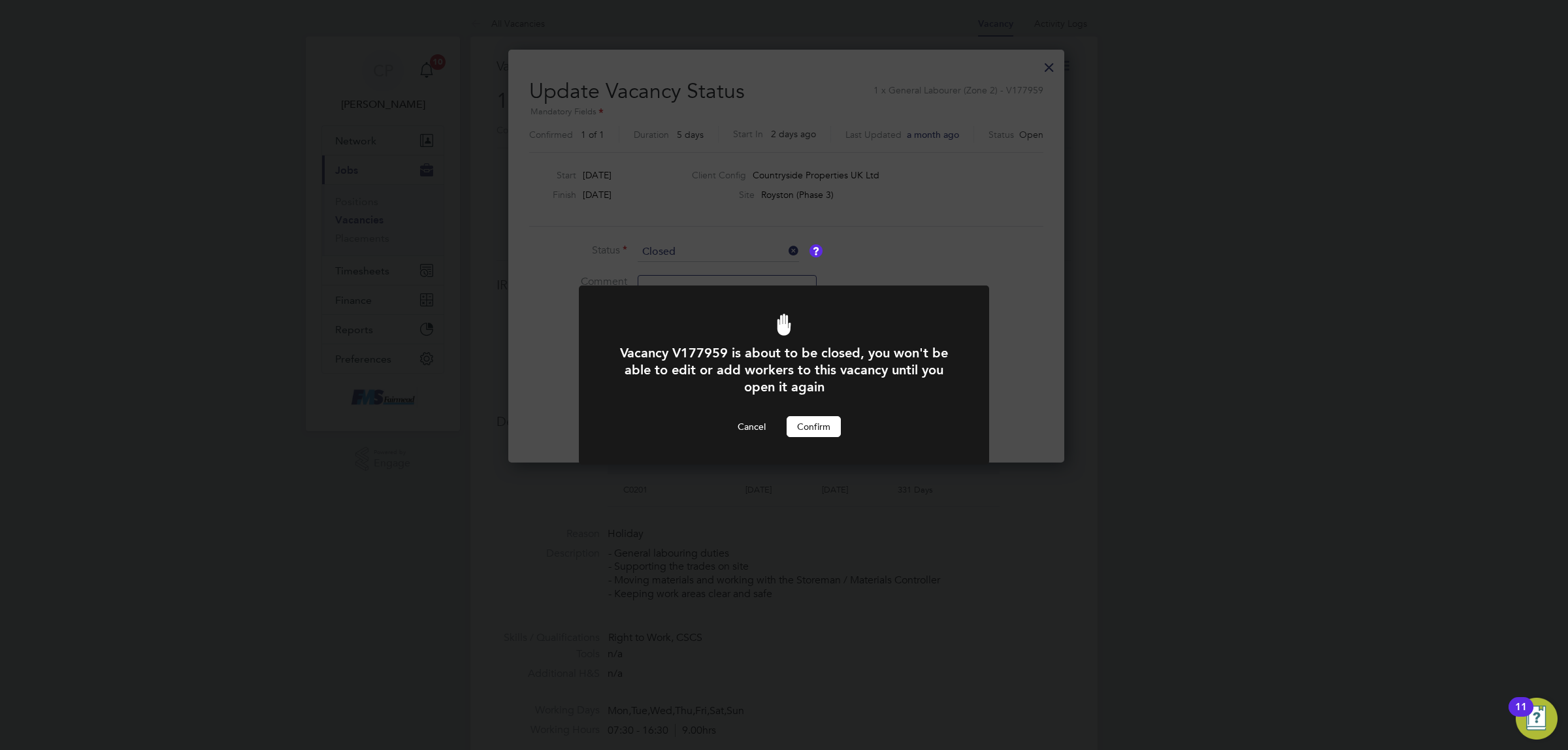
click at [829, 426] on button "Confirm" at bounding box center [813, 427] width 54 height 21
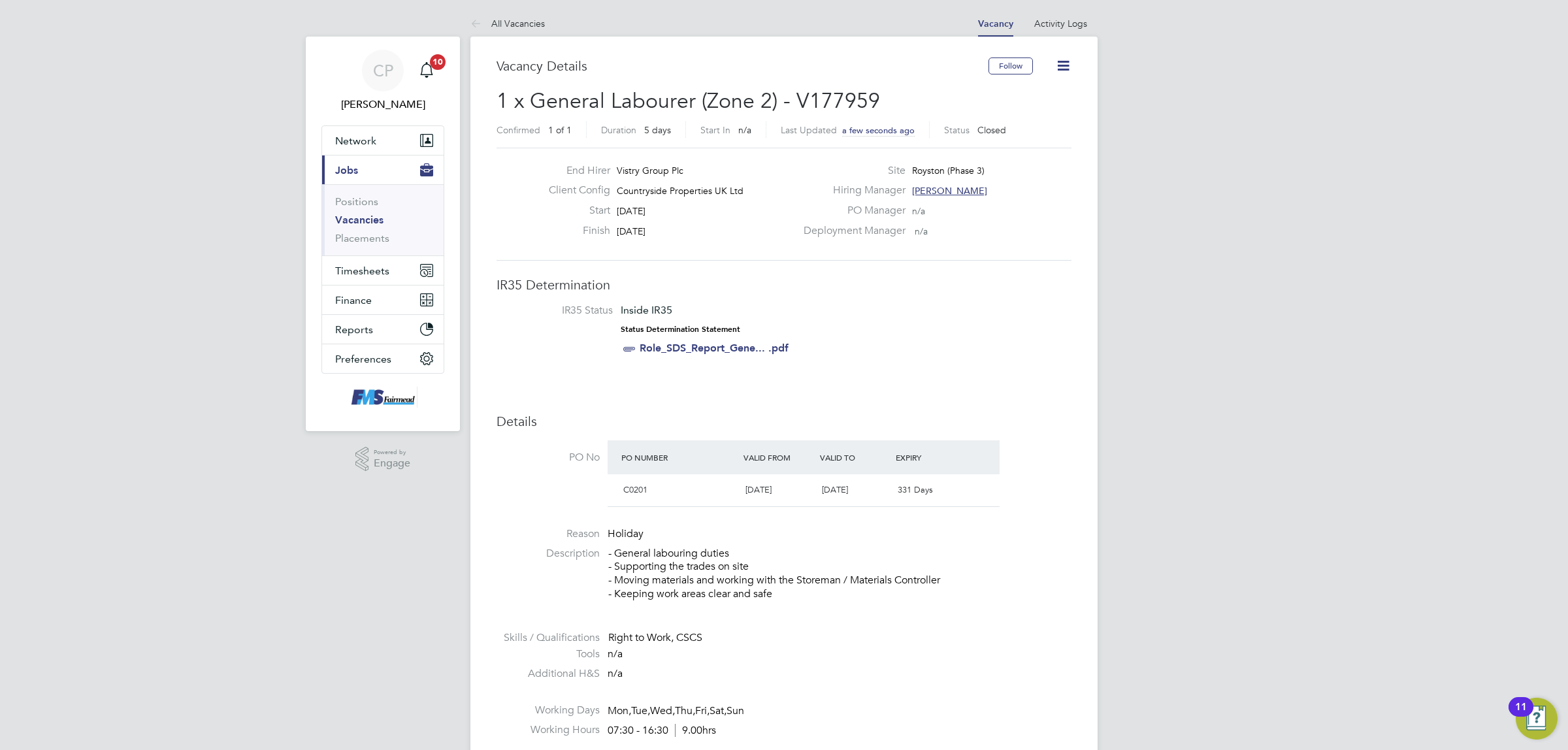
click at [352, 221] on link "Vacancies" at bounding box center [359, 220] width 48 height 12
